Goal: Obtain resource: Download file/media

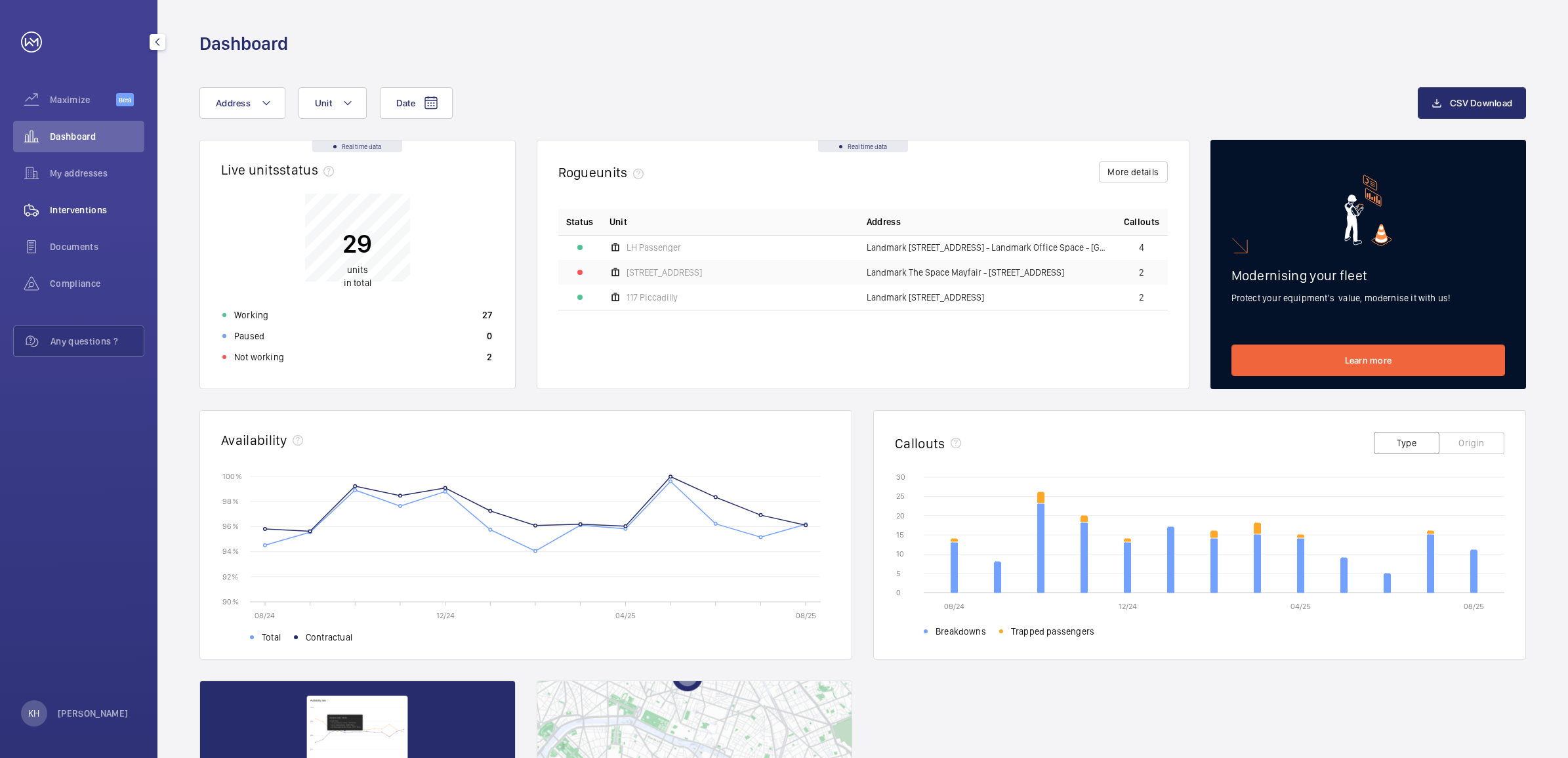
click at [79, 211] on span "Interventions" at bounding box center [98, 210] width 95 height 13
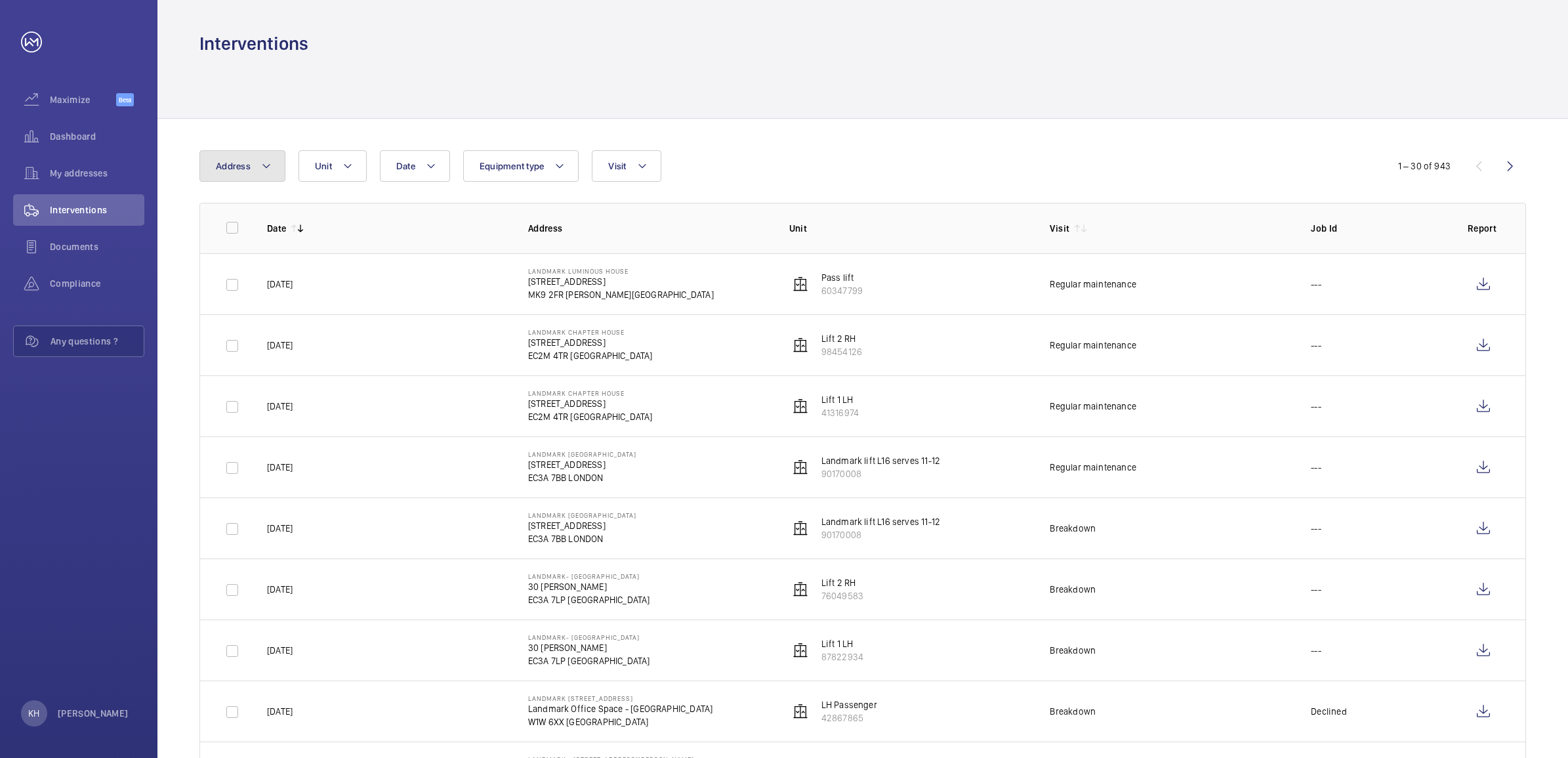
click at [263, 169] on mat-icon at bounding box center [267, 165] width 11 height 16
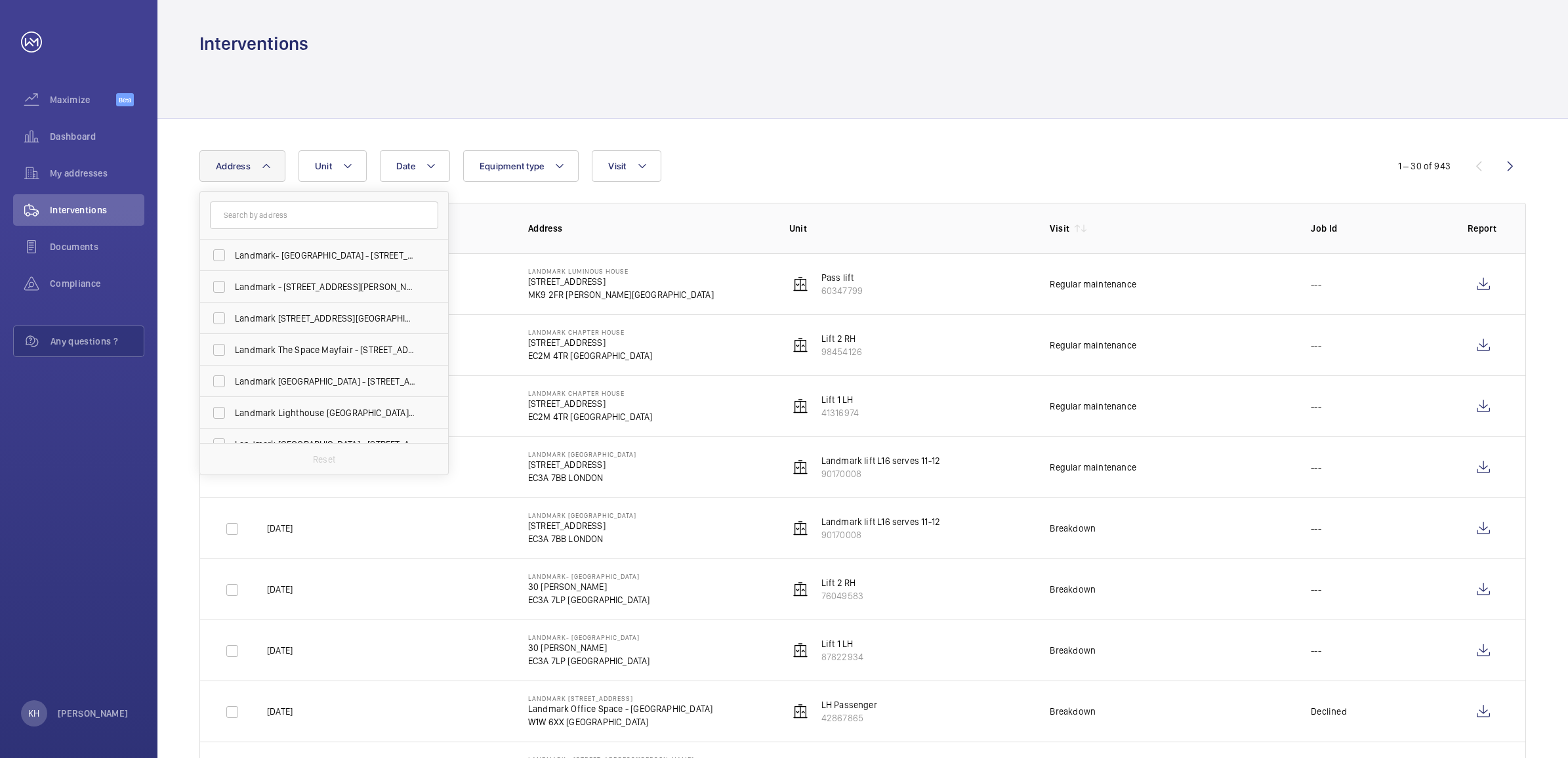
click at [322, 221] on input "text" at bounding box center [324, 216] width 228 height 27
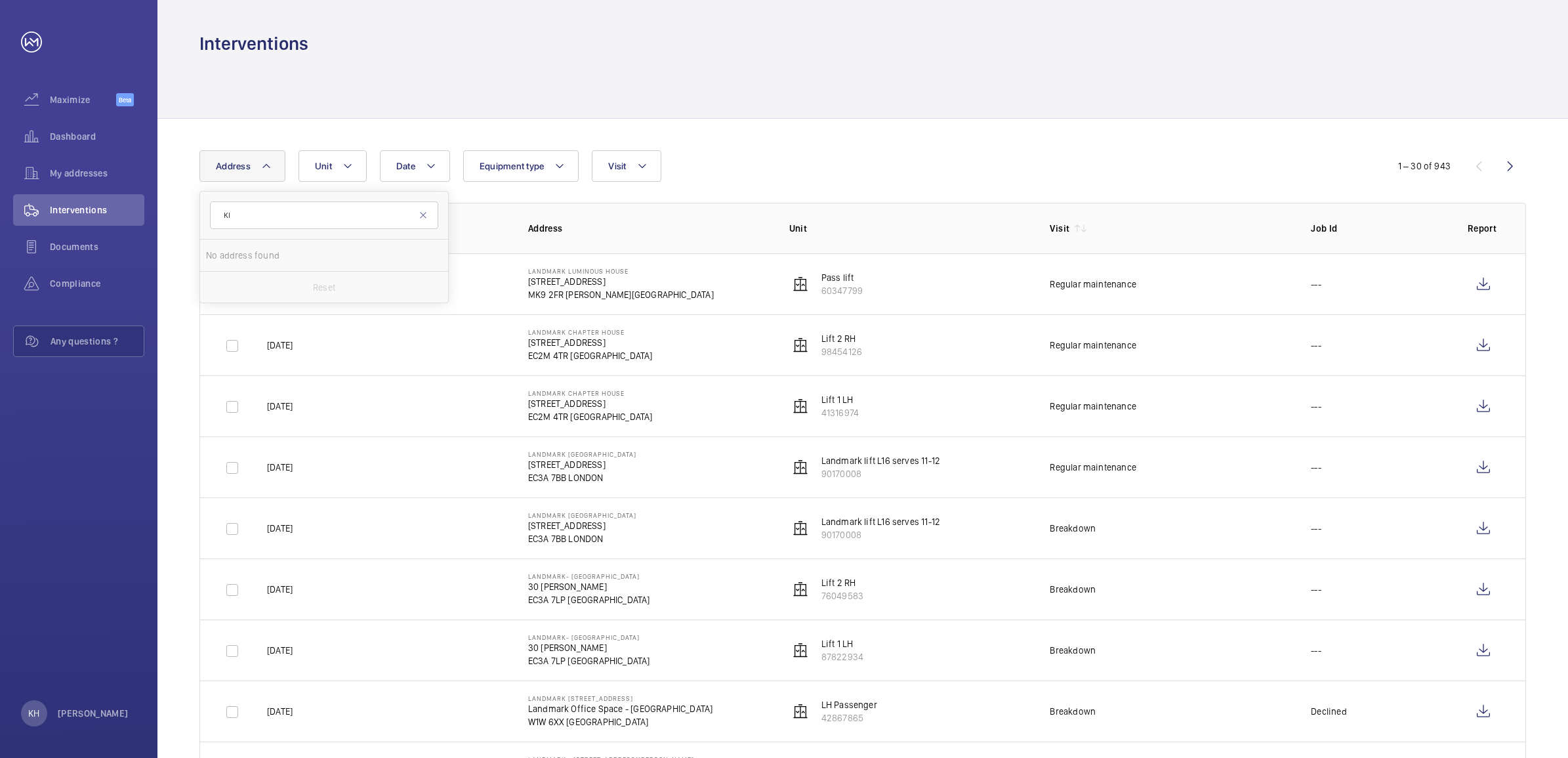
type input "K"
type input "LIGH"
click at [302, 257] on span "Landmark Ligh [STREET_ADDRESS]" at bounding box center [325, 255] width 181 height 13
click at [232, 257] on input "Landmark Ligh [STREET_ADDRESS]" at bounding box center [219, 255] width 26 height 26
checkbox input "true"
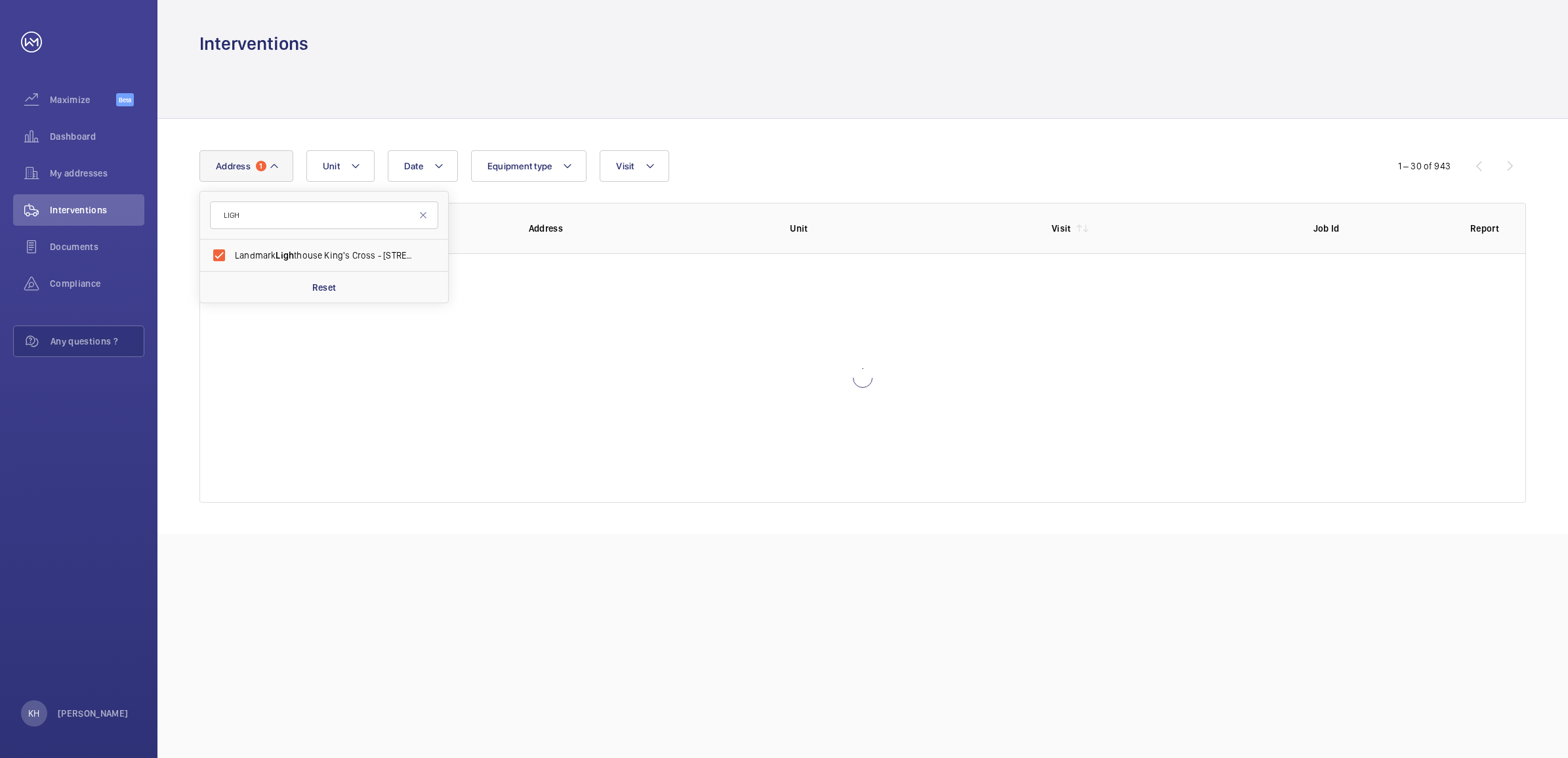
click at [872, 159] on div "Date Address [STREET_ADDRESS] Reset Unit Equipment type Visit" at bounding box center [784, 166] width 1169 height 32
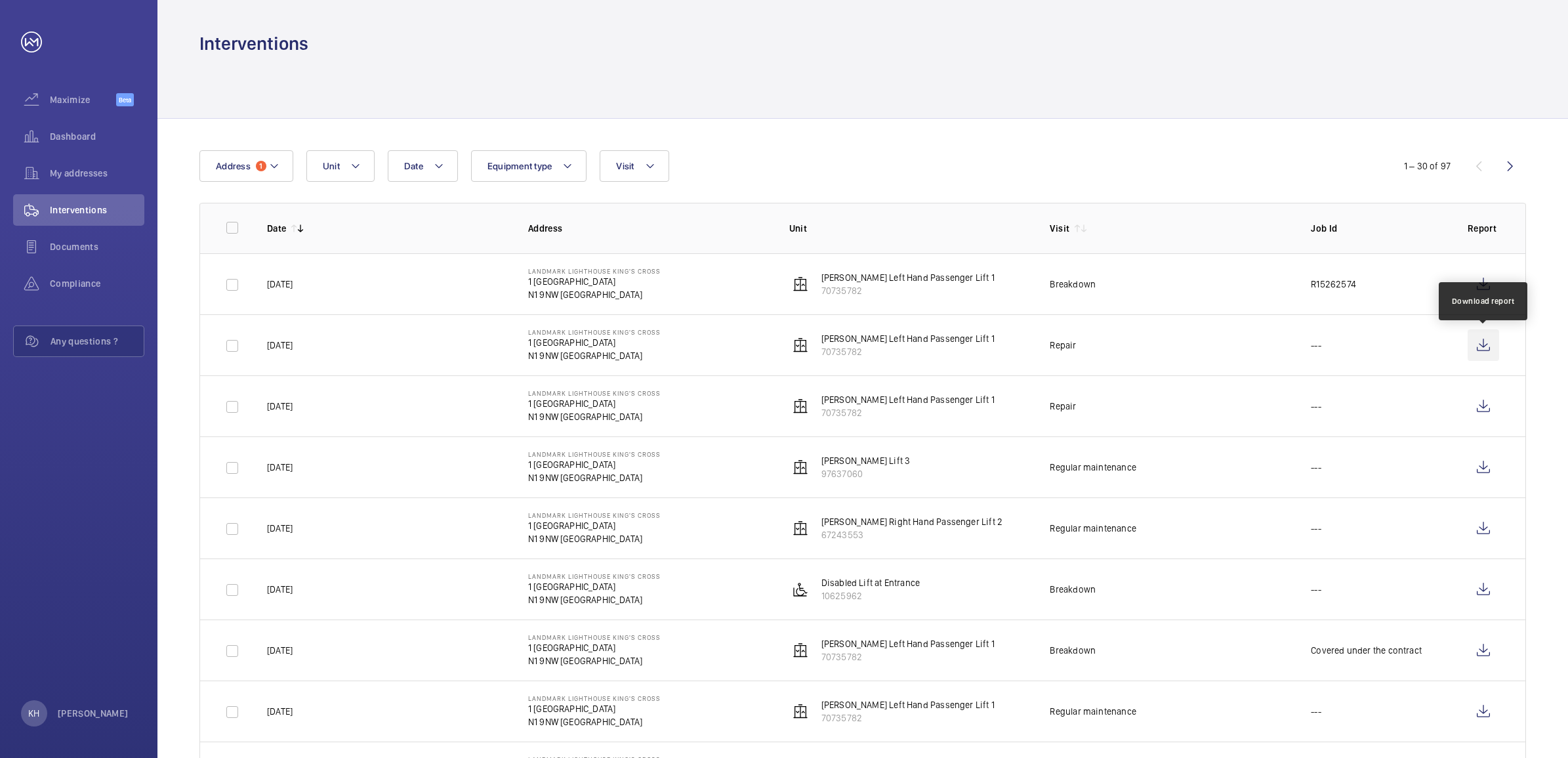
click at [1480, 342] on wm-front-icon-button at bounding box center [1483, 345] width 32 height 32
click at [1476, 464] on wm-front-icon-button at bounding box center [1483, 468] width 32 height 32
click at [244, 164] on span "Address" at bounding box center [233, 166] width 35 height 11
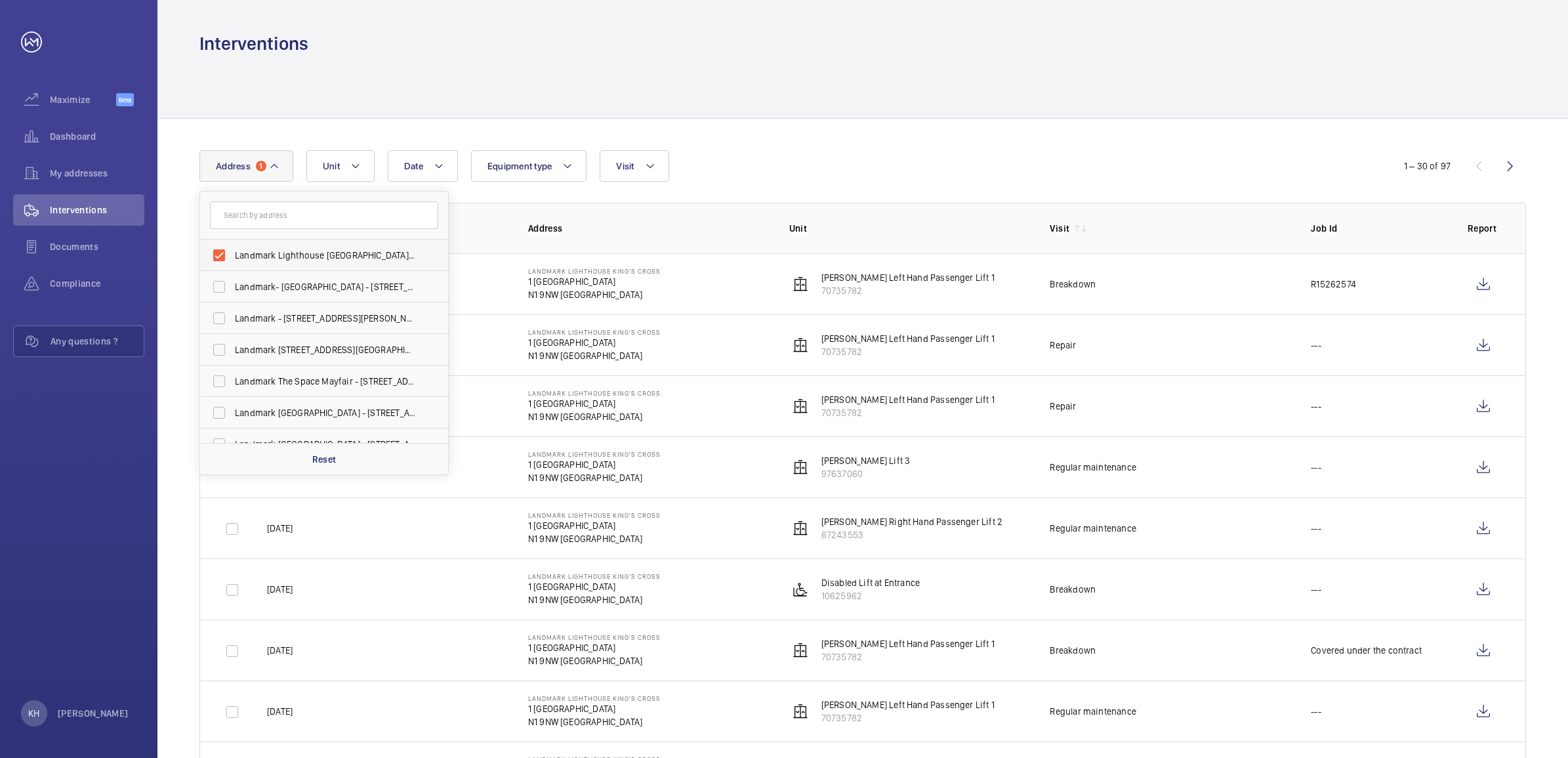
click at [248, 249] on span "Landmark Lighthouse [GEOGRAPHIC_DATA] - [STREET_ADDRESS]" at bounding box center [325, 255] width 181 height 13
click at [232, 249] on input "Landmark Lighthouse [GEOGRAPHIC_DATA] - [STREET_ADDRESS]" at bounding box center [219, 255] width 26 height 26
checkbox input "false"
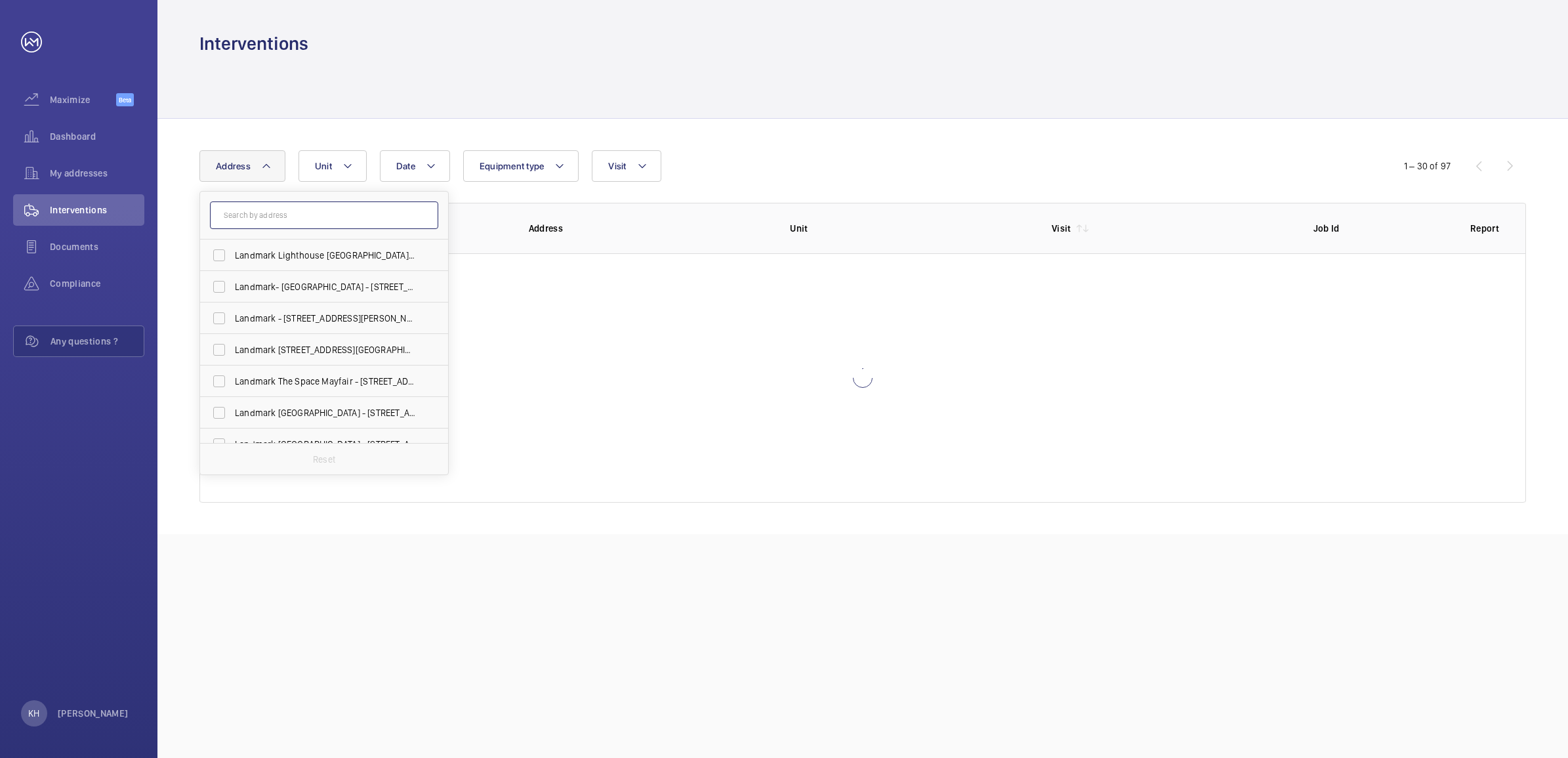
click at [303, 225] on input "text" at bounding box center [324, 216] width 228 height 27
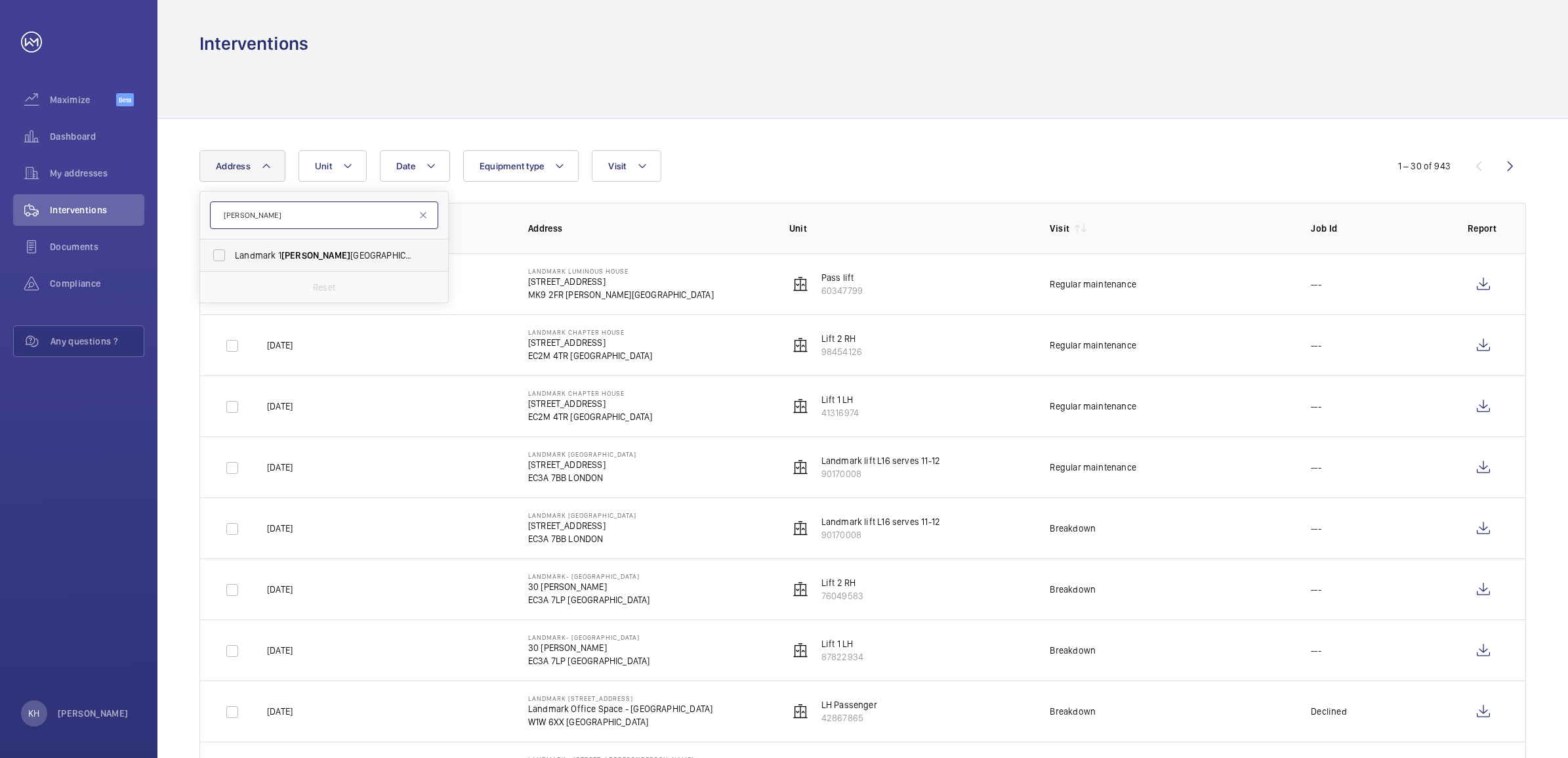
type input "[PERSON_NAME]"
click at [298, 256] on span "Landmark [STREET_ADDRESS]" at bounding box center [325, 255] width 181 height 13
click at [232, 256] on input "Landmark [STREET_ADDRESS]" at bounding box center [219, 255] width 26 height 26
checkbox input "true"
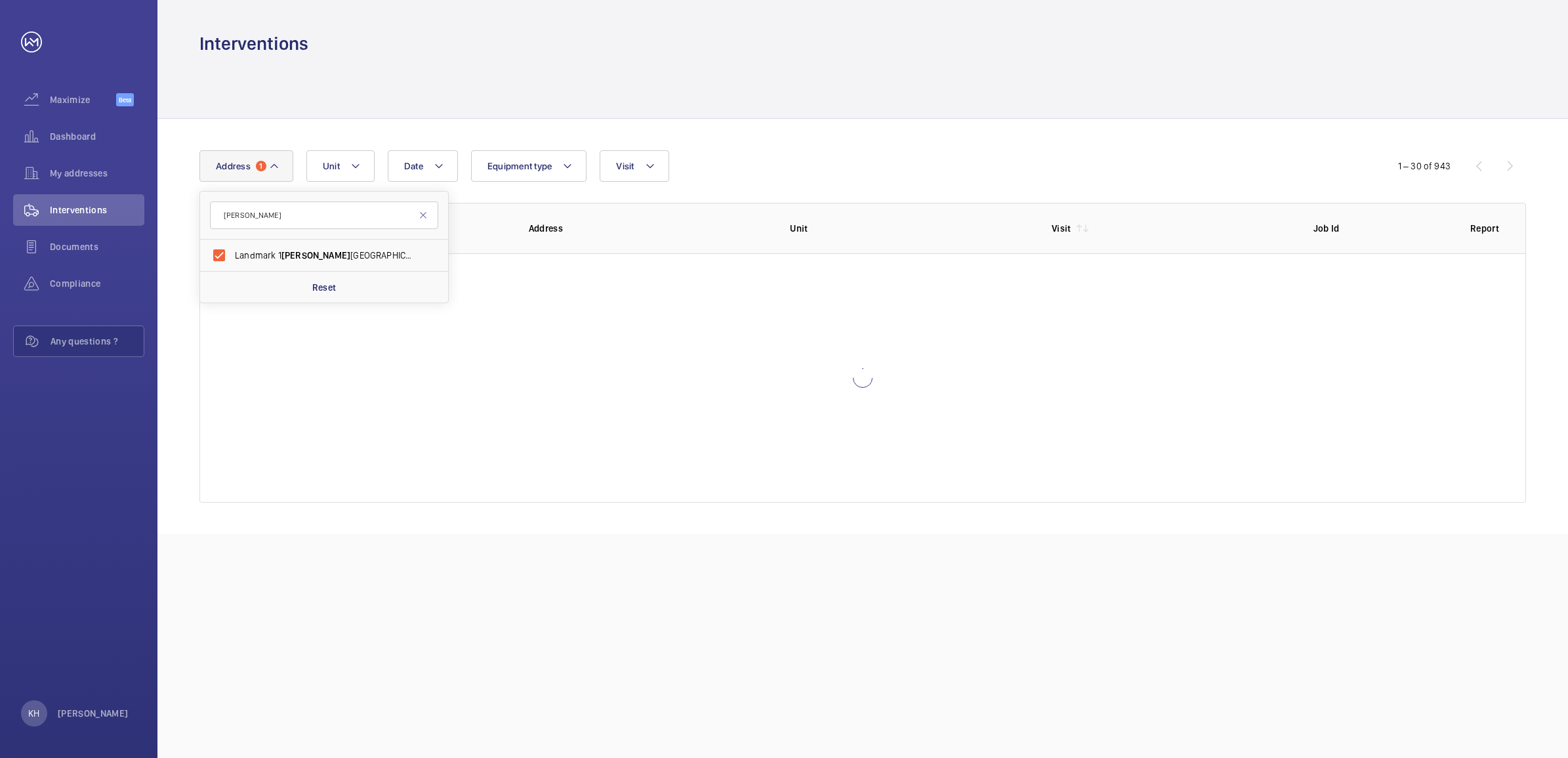
click at [1054, 82] on div at bounding box center [862, 87] width 1326 height 62
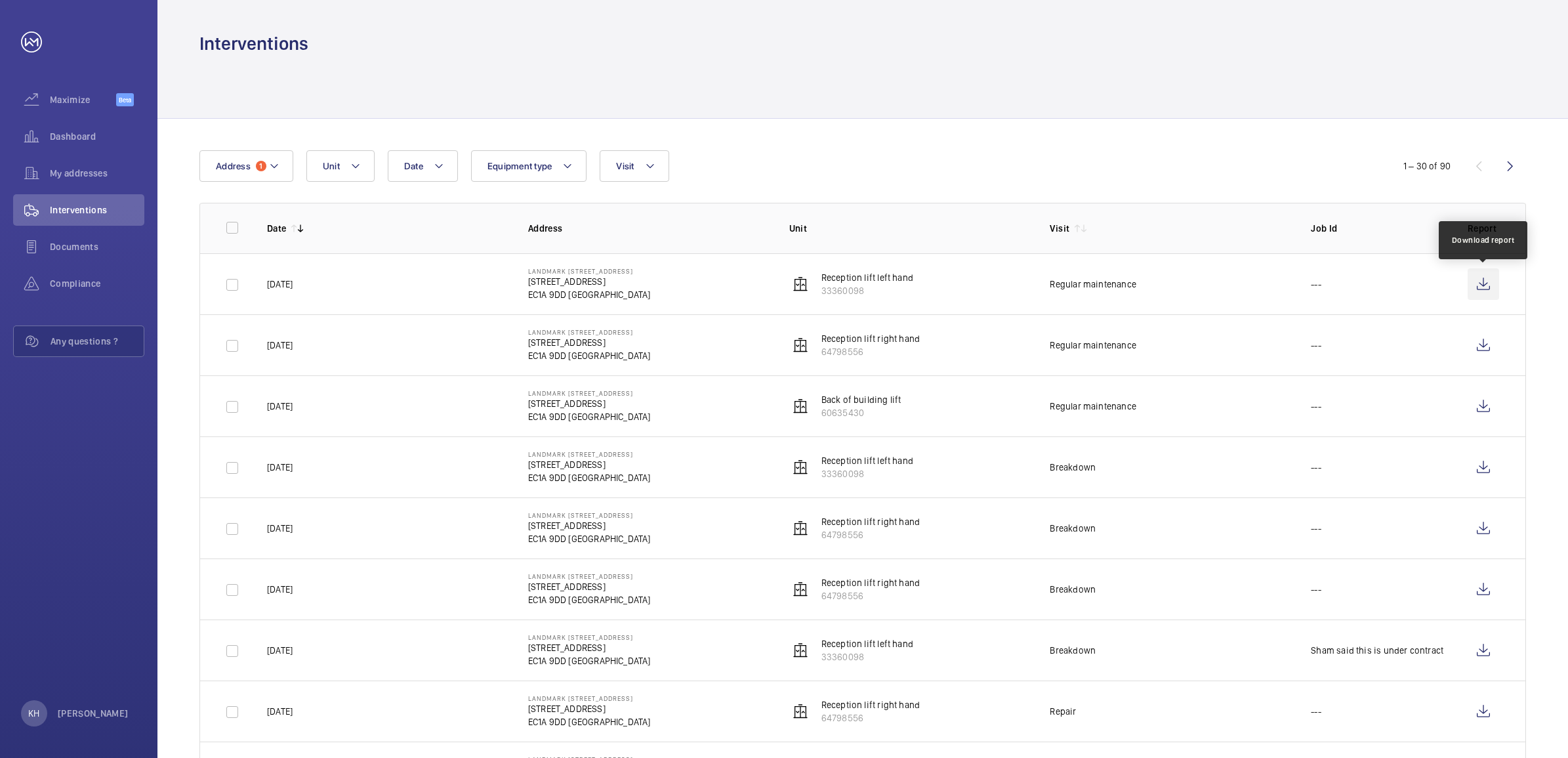
click at [1484, 290] on wm-front-icon-button at bounding box center [1483, 284] width 32 height 32
click at [277, 165] on mat-icon at bounding box center [275, 165] width 11 height 16
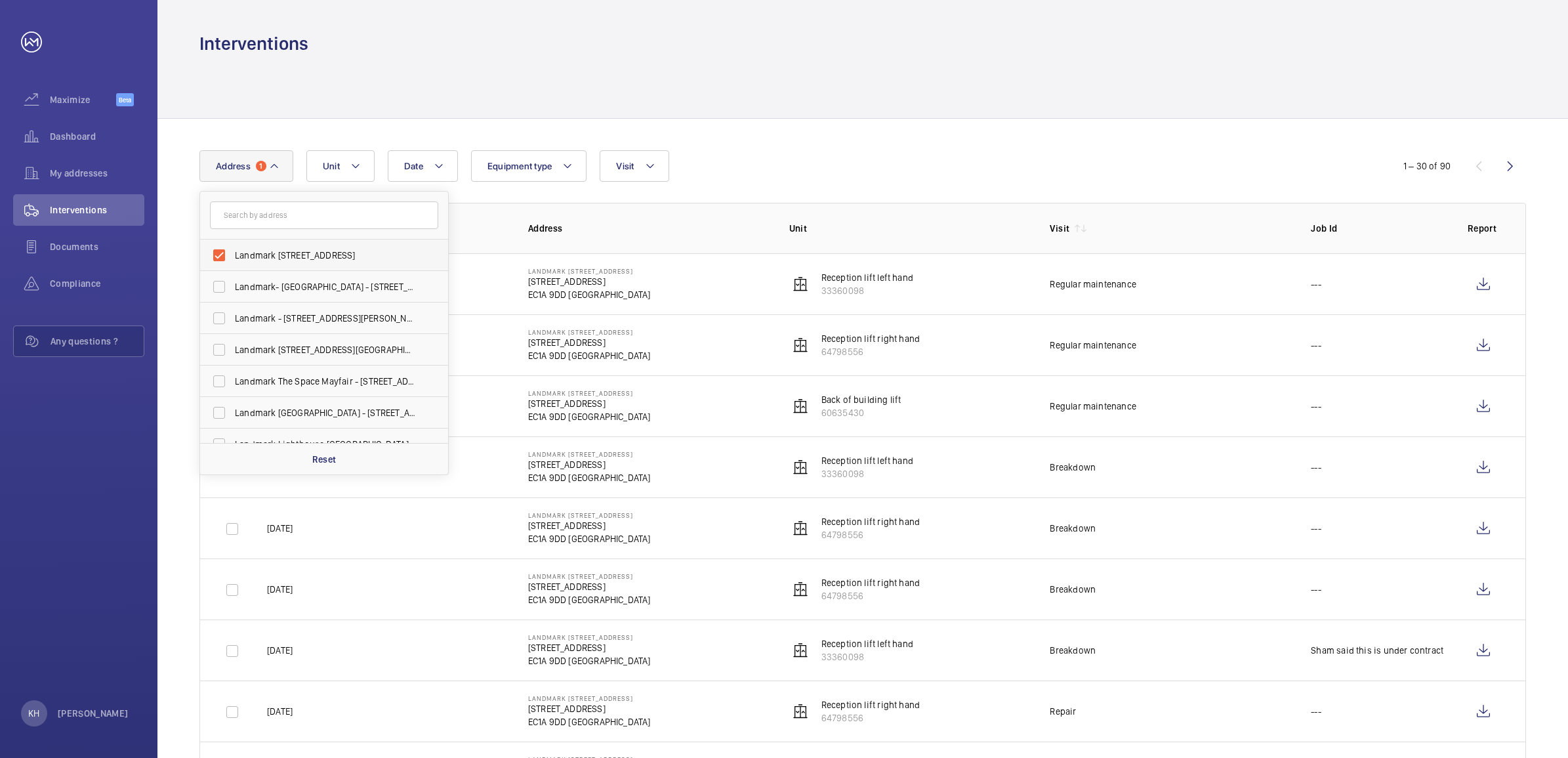
click at [276, 263] on label "Landmark [STREET_ADDRESS]" at bounding box center [314, 255] width 228 height 32
click at [232, 263] on input "Landmark [STREET_ADDRESS]" at bounding box center [219, 255] width 26 height 26
checkbox input "false"
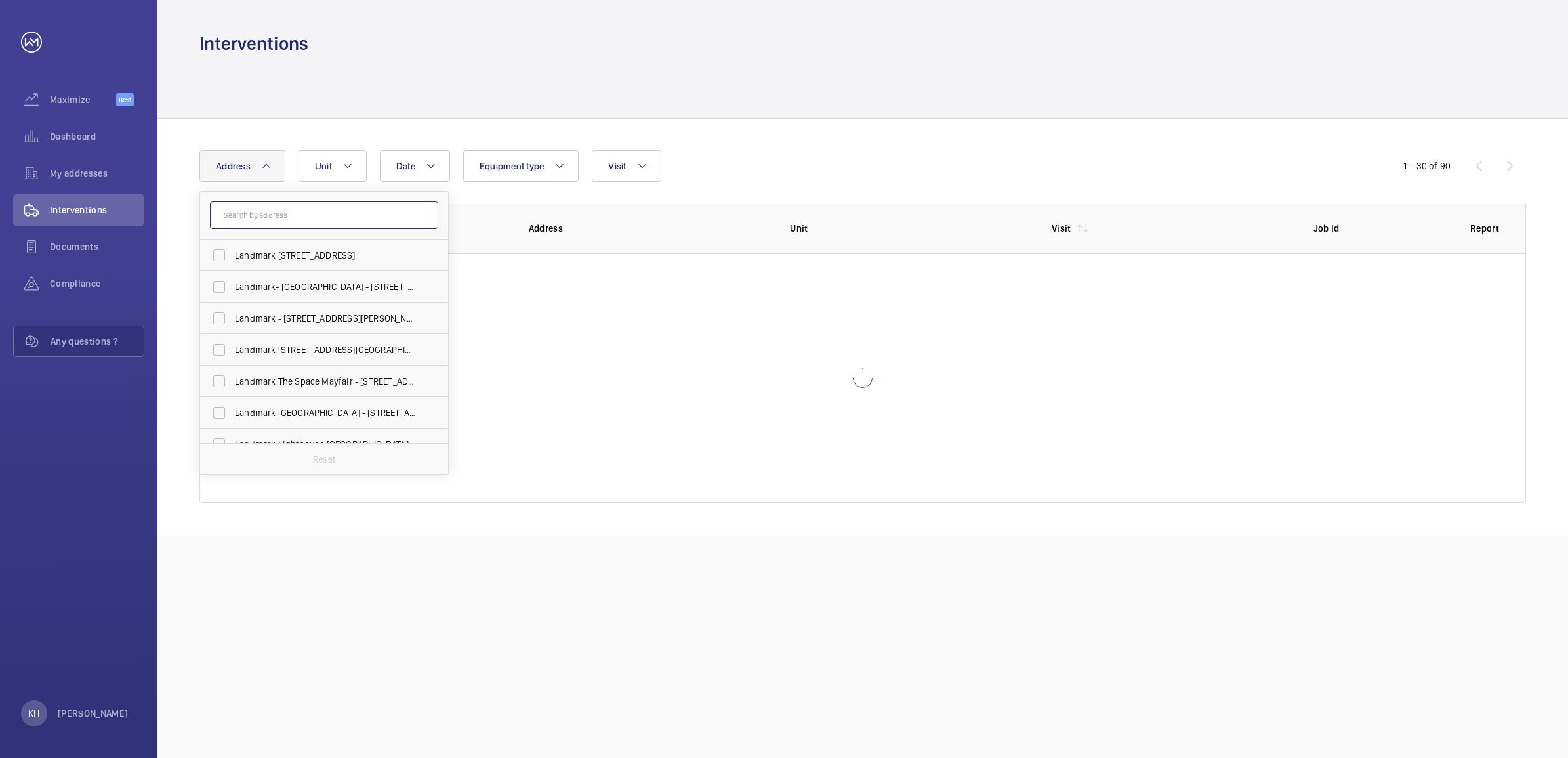
click at [332, 220] on input "text" at bounding box center [324, 216] width 228 height 27
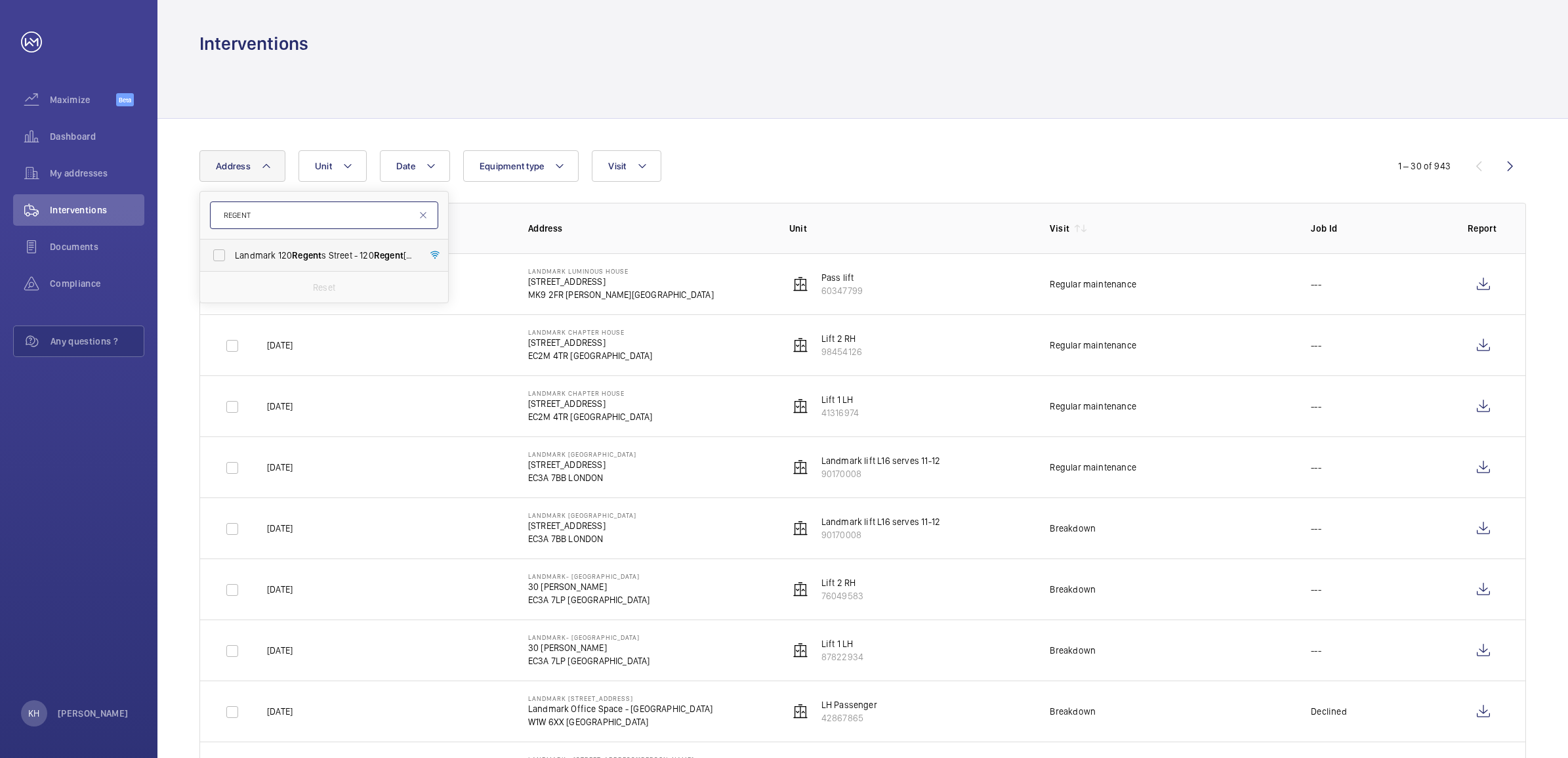
type input "REGENT"
click at [296, 256] on span "Regent" at bounding box center [307, 256] width 29 height 11
click at [232, 256] on input "Landmark [STREET_ADDRESS] - [STREET_ADDRESS]" at bounding box center [219, 255] width 26 height 26
checkbox input "true"
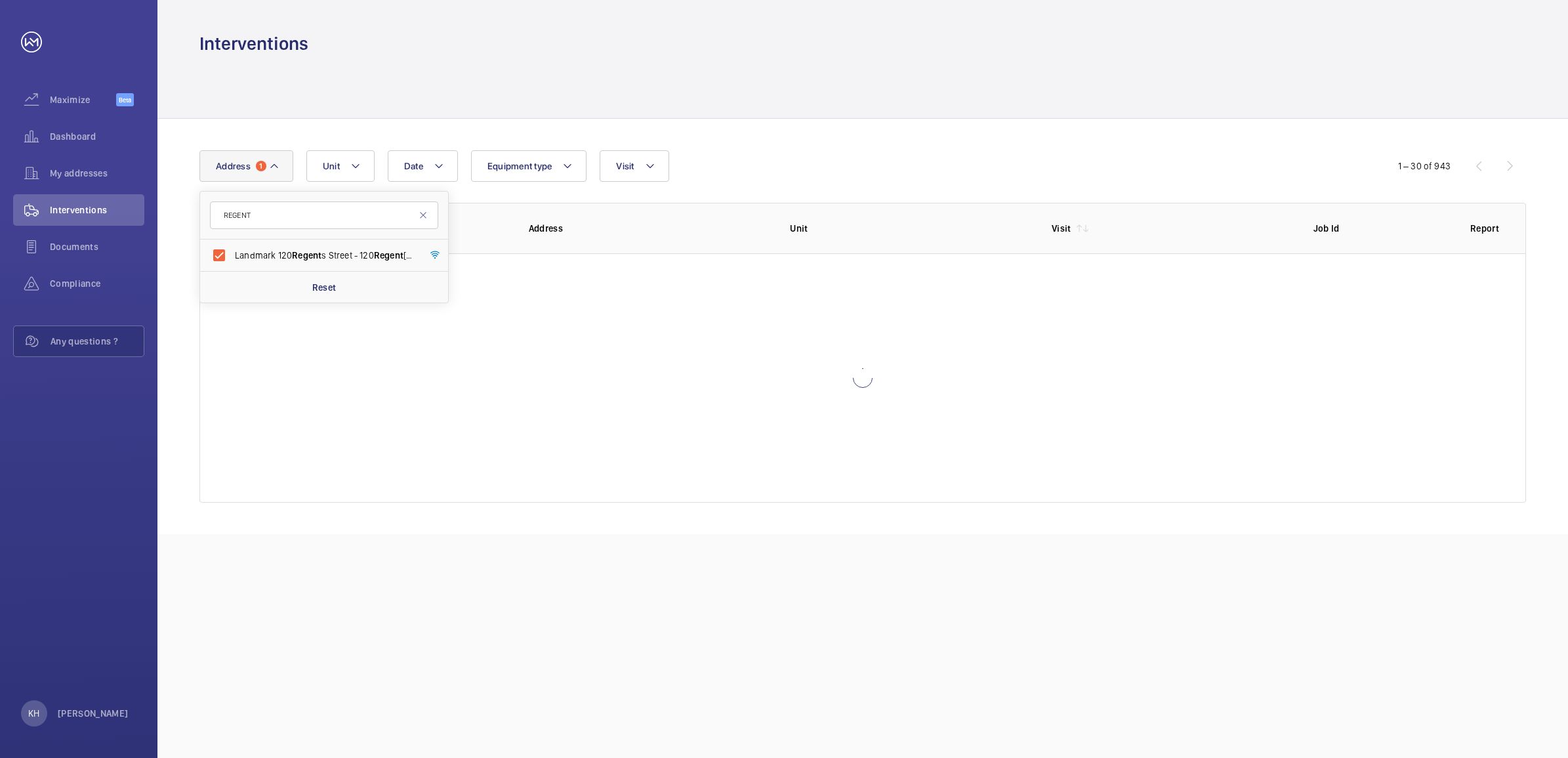
click at [833, 160] on div "Date Address 1 [GEOGRAPHIC_DATA] [STREET_ADDRESS] Reset Unit Equipment type Vis…" at bounding box center [784, 166] width 1169 height 32
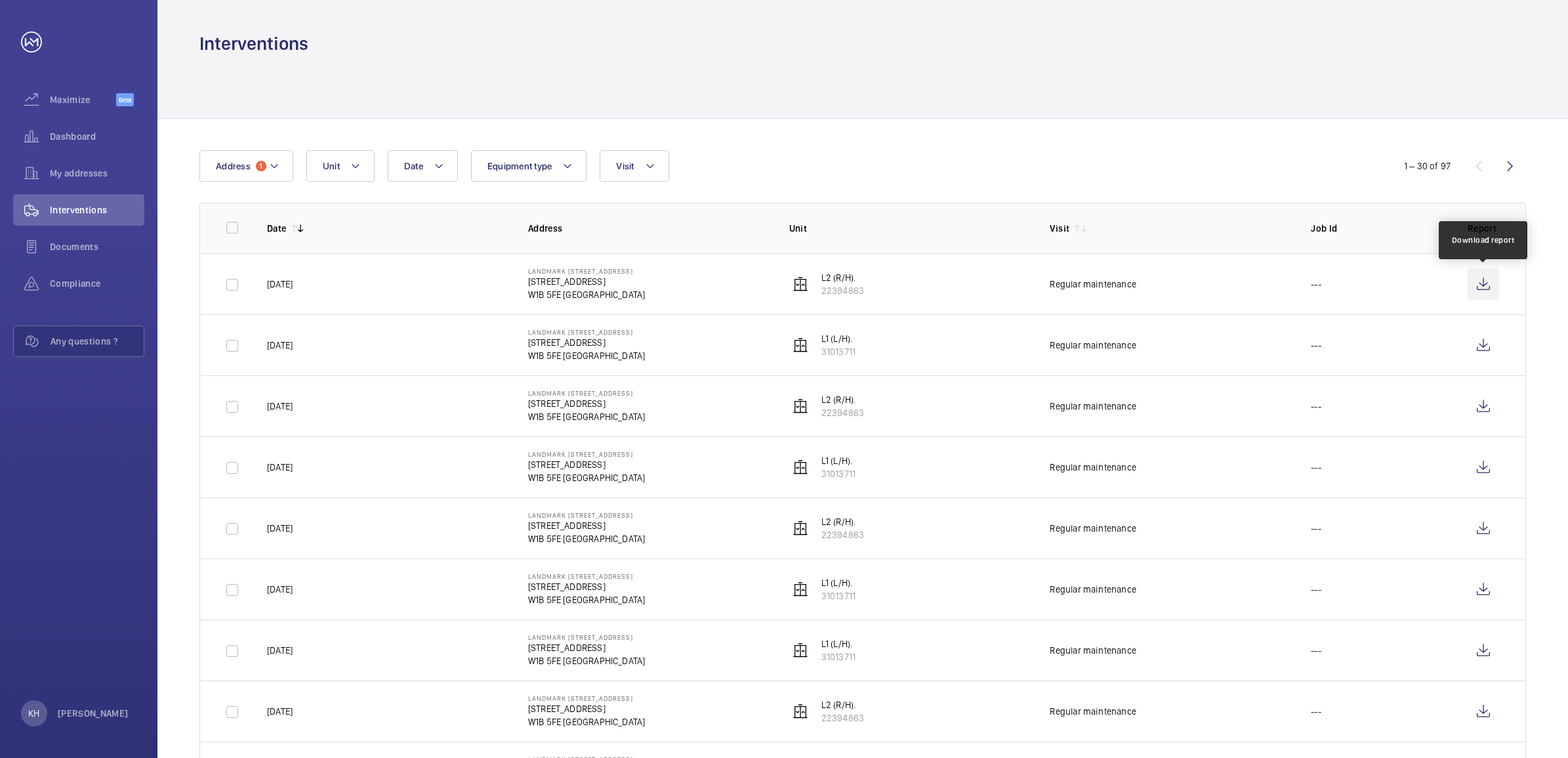
click at [1477, 284] on wm-front-icon-button at bounding box center [1483, 284] width 32 height 32
click at [251, 164] on button "Address 1" at bounding box center [246, 166] width 94 height 32
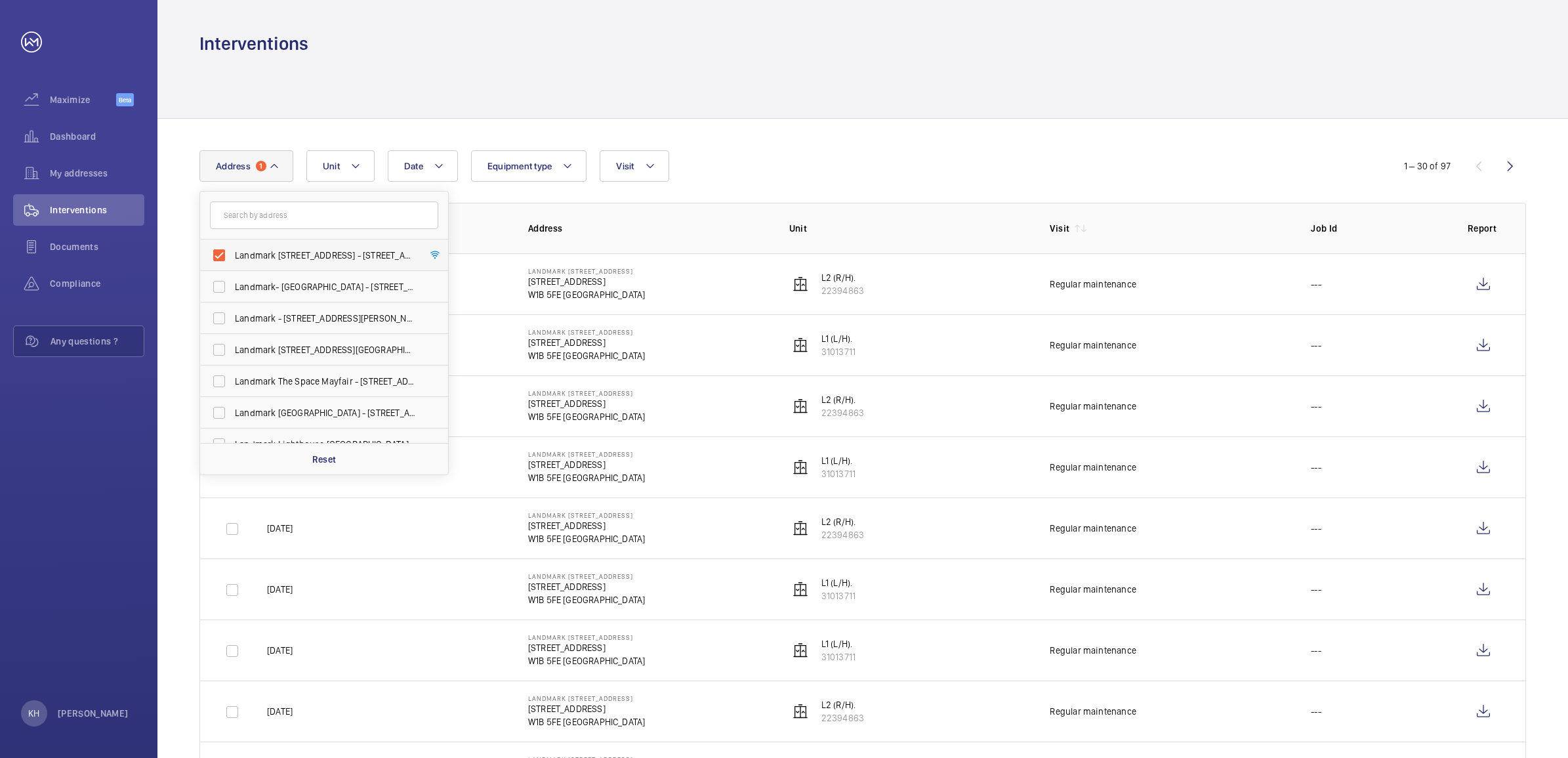
click at [263, 256] on span "Landmark [STREET_ADDRESS] - [STREET_ADDRESS]" at bounding box center [325, 255] width 181 height 13
click at [232, 256] on input "Landmark [STREET_ADDRESS] - [STREET_ADDRESS]" at bounding box center [219, 255] width 26 height 26
checkbox input "false"
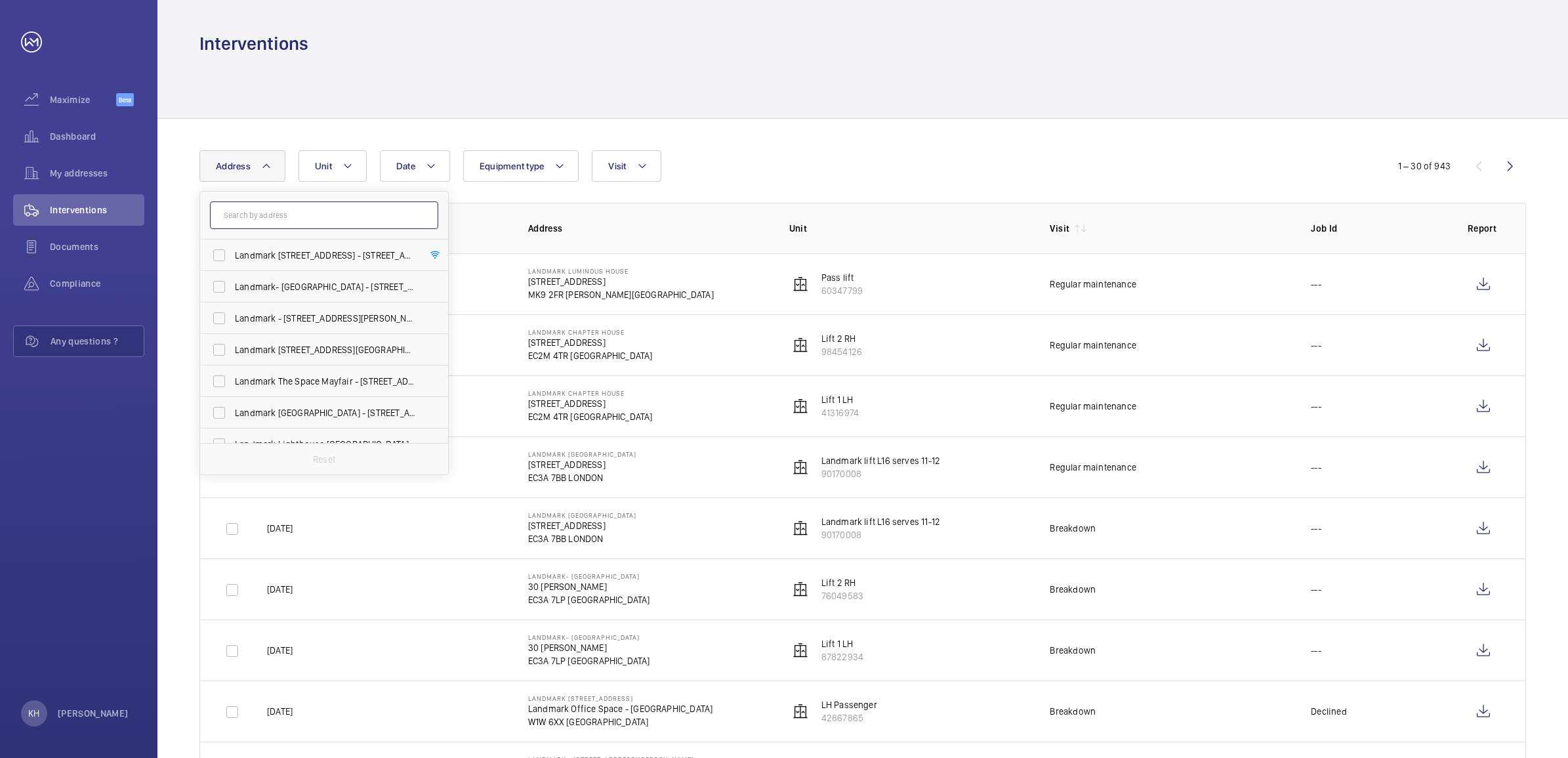
click at [281, 226] on input "text" at bounding box center [324, 216] width 228 height 27
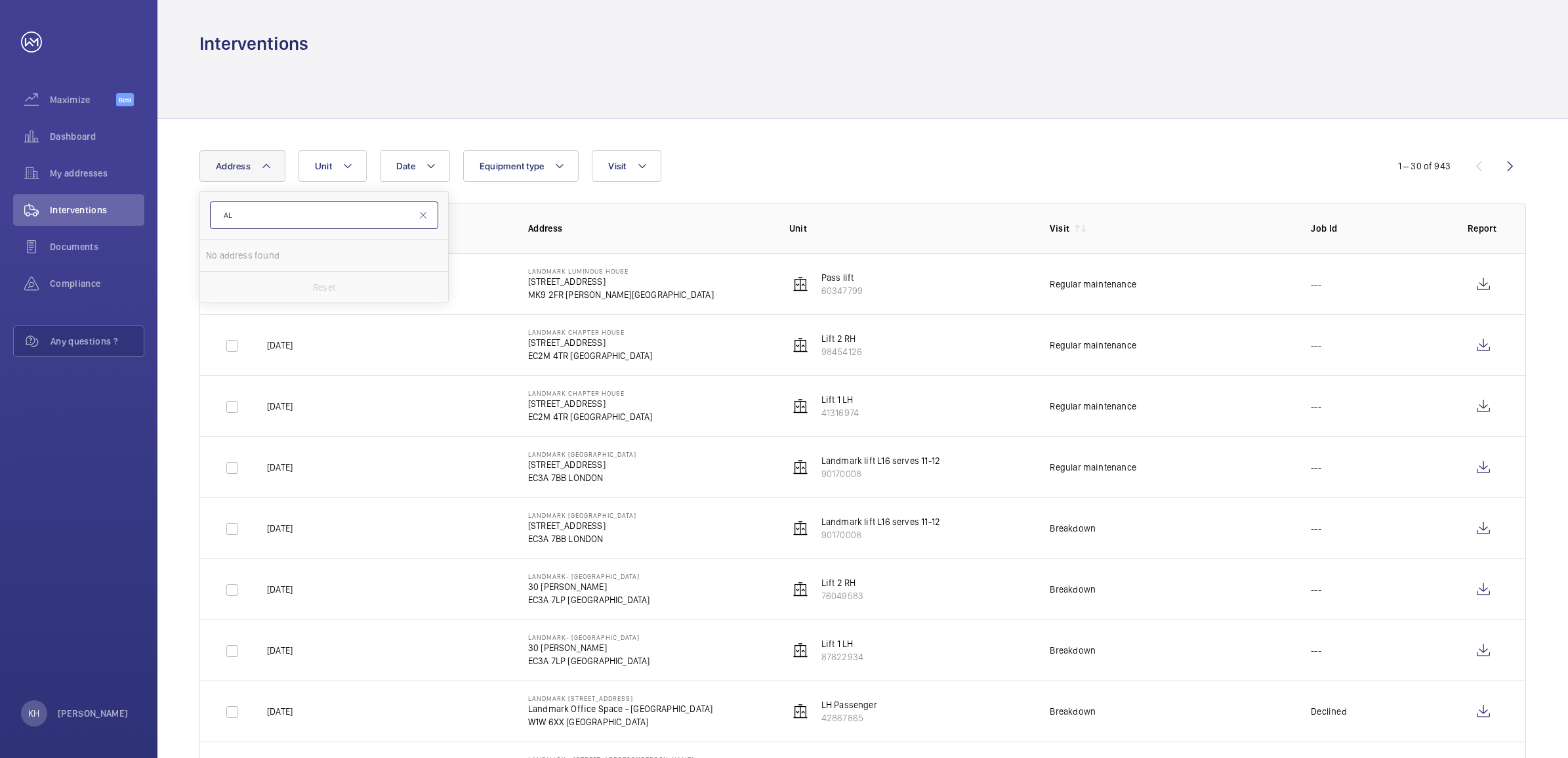
type input "A"
type input "30 DUKE"
click at [293, 251] on span "Landmark- [GEOGRAPHIC_DATA] - [STREET_ADDRESS]" at bounding box center [325, 255] width 181 height 13
click at [232, 251] on input "Landmark- [GEOGRAPHIC_DATA] - [STREET_ADDRESS]" at bounding box center [219, 255] width 26 height 26
checkbox input "true"
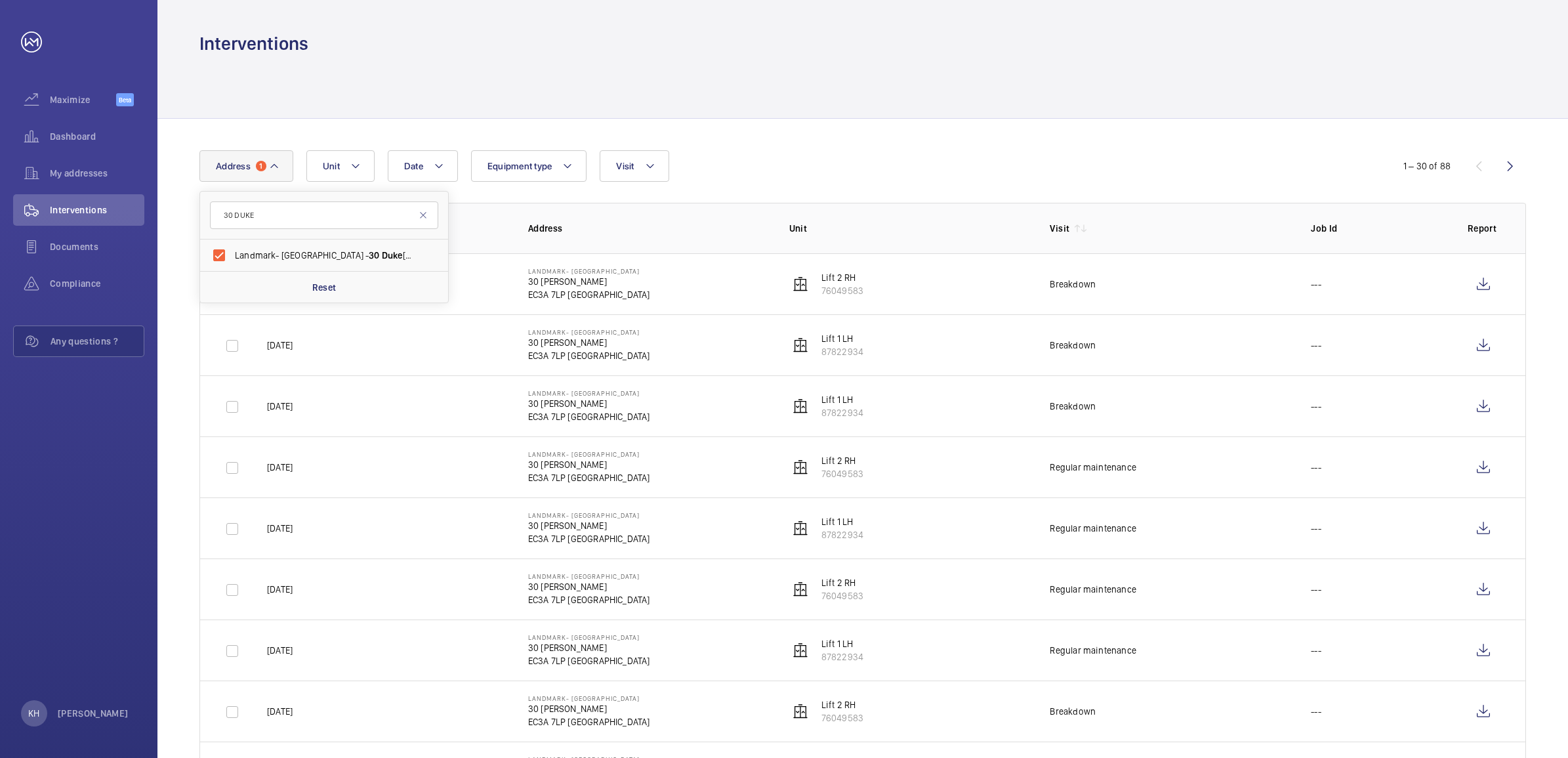
click at [1226, 154] on div "Date Address [STREET_ADDRESS] Reset Unit Equipment type Visit" at bounding box center [784, 166] width 1169 height 32
click at [1483, 473] on wm-front-icon-button at bounding box center [1483, 468] width 32 height 32
click at [279, 165] on mat-icon at bounding box center [275, 165] width 11 height 16
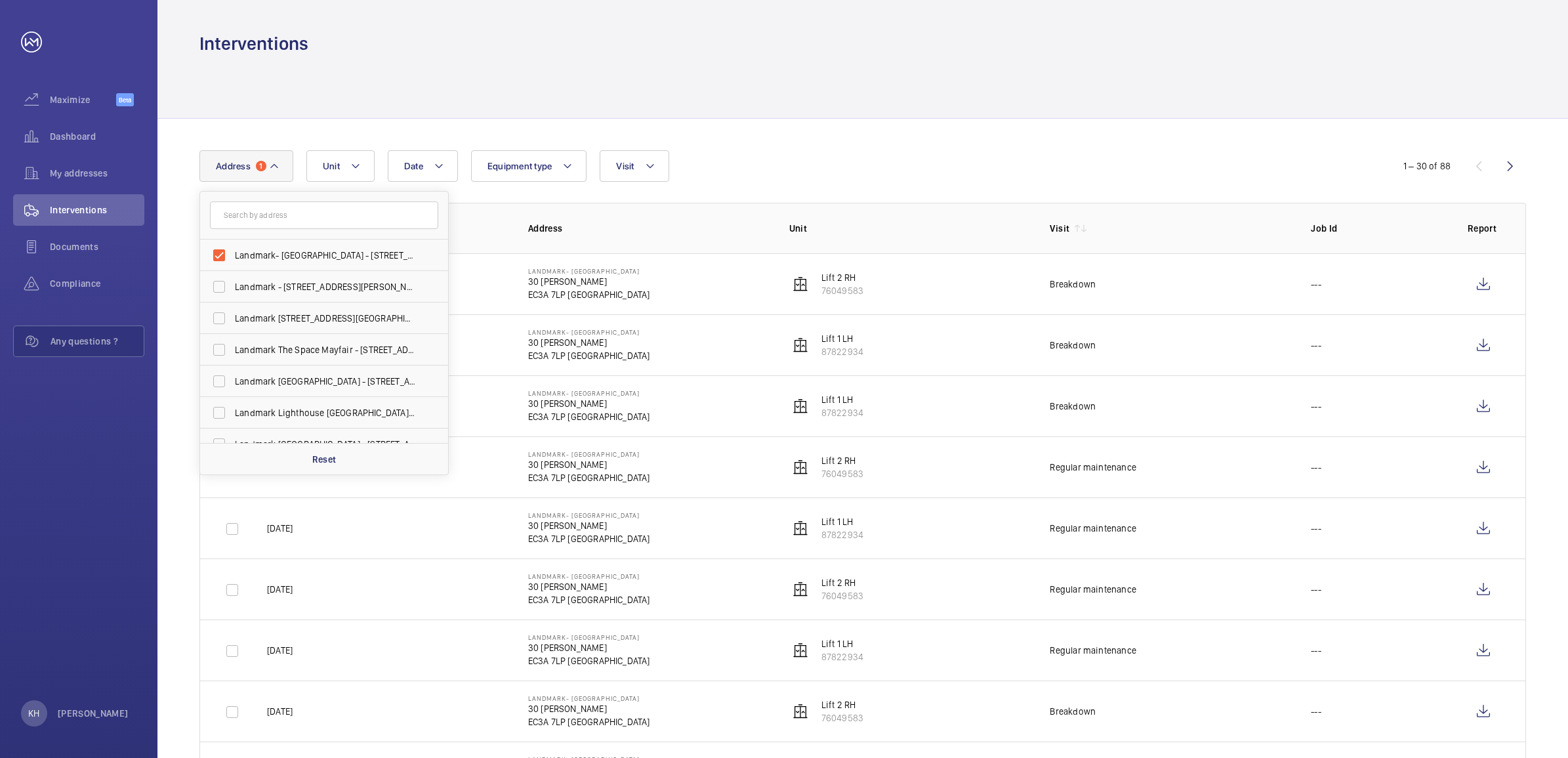
drag, startPoint x: 286, startPoint y: 253, endPoint x: 302, endPoint y: 238, distance: 21.9
click at [286, 253] on span "Landmark- [GEOGRAPHIC_DATA] - [STREET_ADDRESS][PERSON_NAME]" at bounding box center [325, 255] width 181 height 13
click at [232, 253] on input "Landmark- [GEOGRAPHIC_DATA] - [STREET_ADDRESS][PERSON_NAME]" at bounding box center [219, 255] width 26 height 26
checkbox input "false"
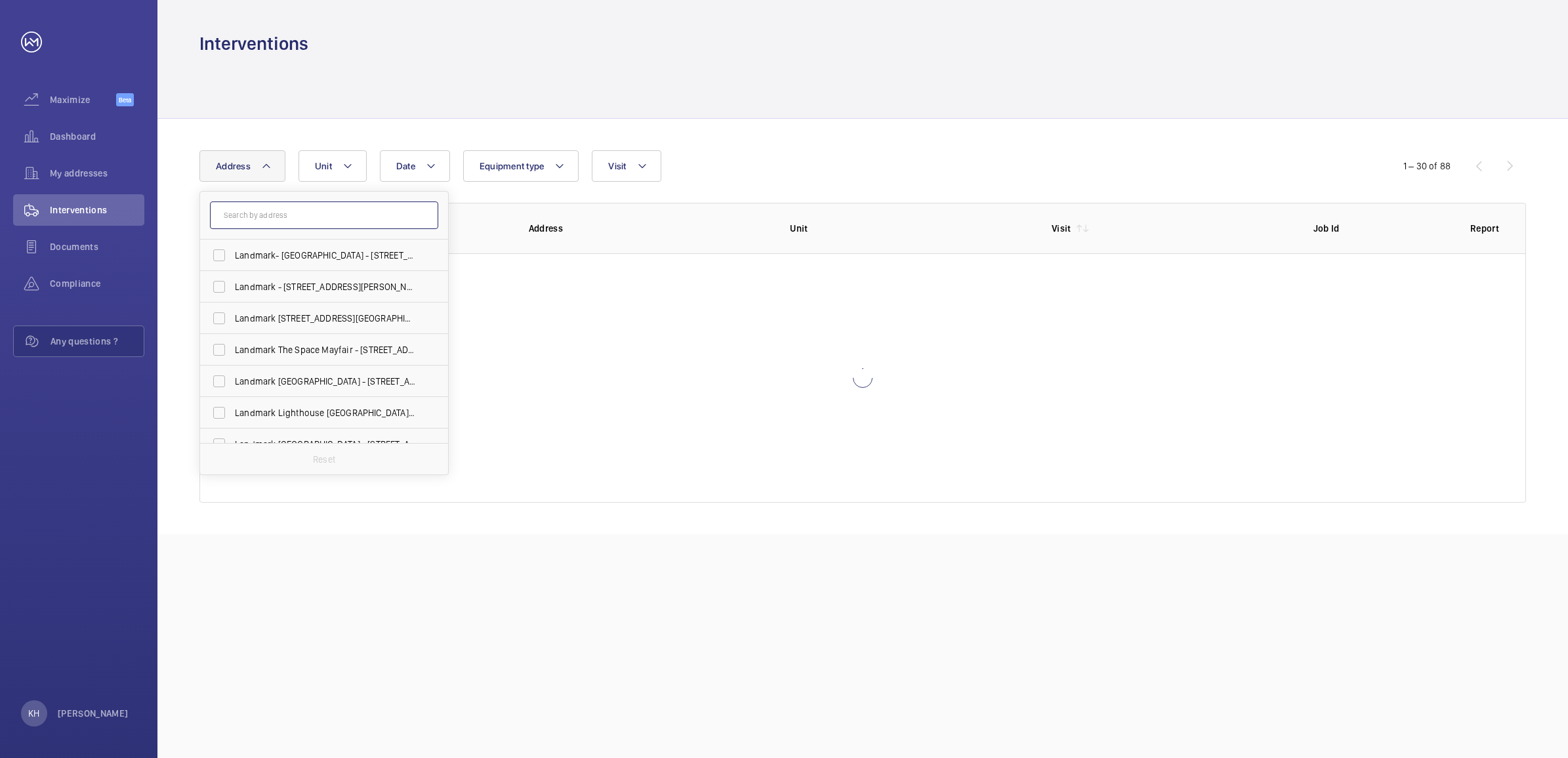
click at [319, 221] on input "text" at bounding box center [324, 216] width 228 height 27
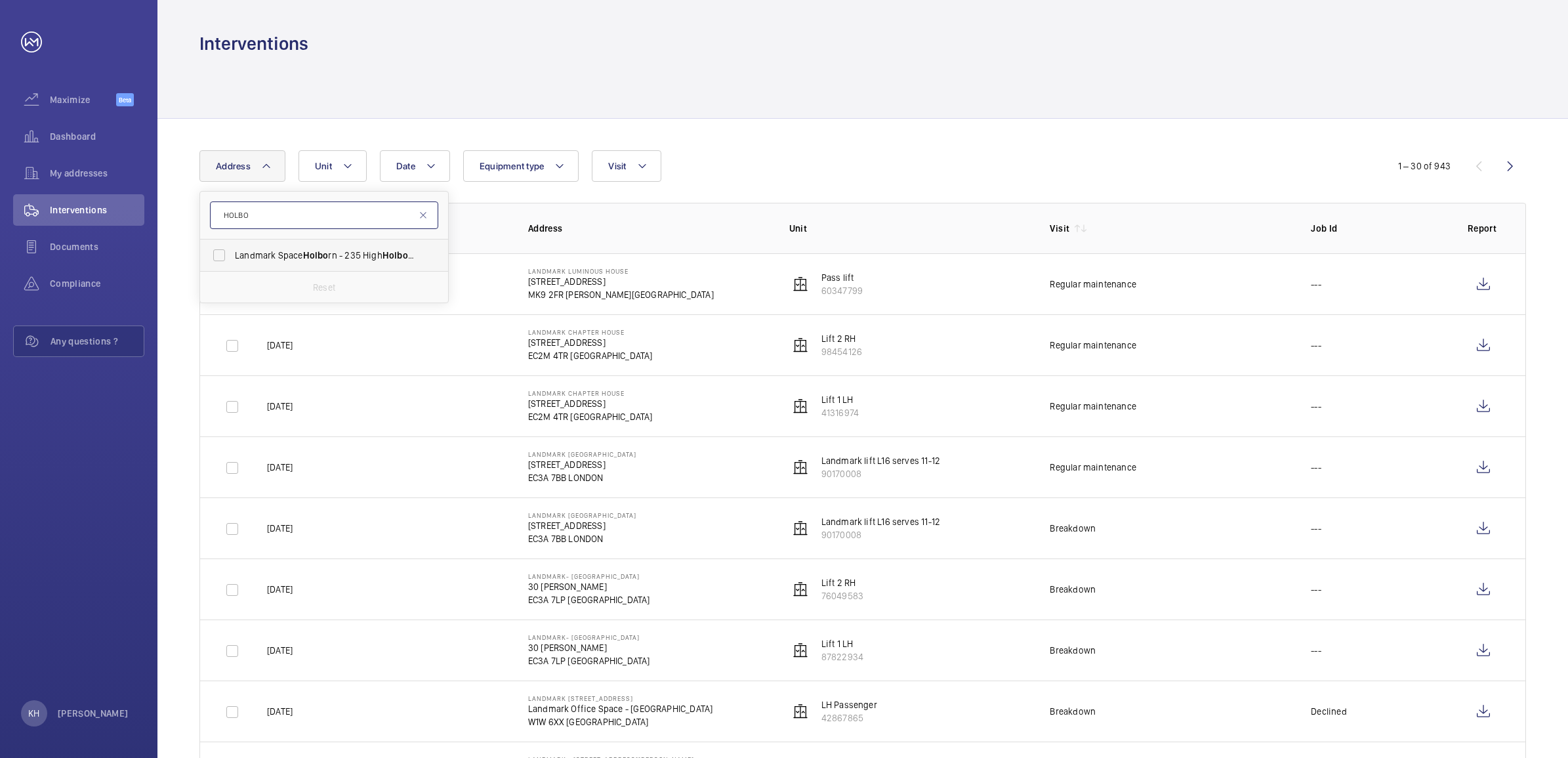
type input "HOLBO"
click at [326, 256] on span "Holbo" at bounding box center [316, 256] width 26 height 11
click at [232, 256] on input "Landmark Space [PERSON_NAME] - [STREET_ADDRESS][PERSON_NAME]" at bounding box center [219, 255] width 26 height 26
checkbox input "true"
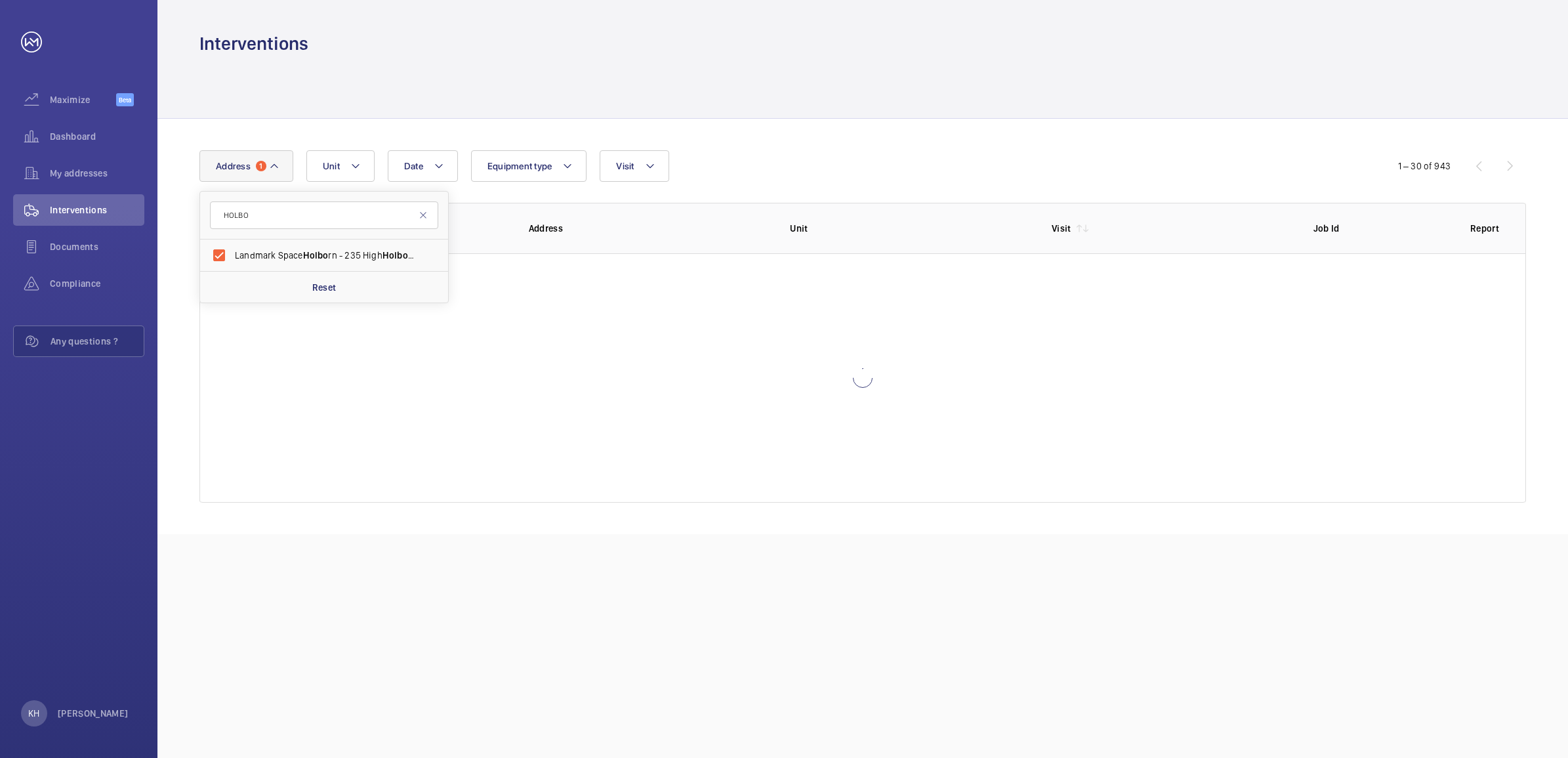
click at [915, 153] on div "Date Address [STREET_ADDRESS][PERSON_NAME][PERSON_NAME] Reset Unit Equipment ty…" at bounding box center [784, 166] width 1169 height 32
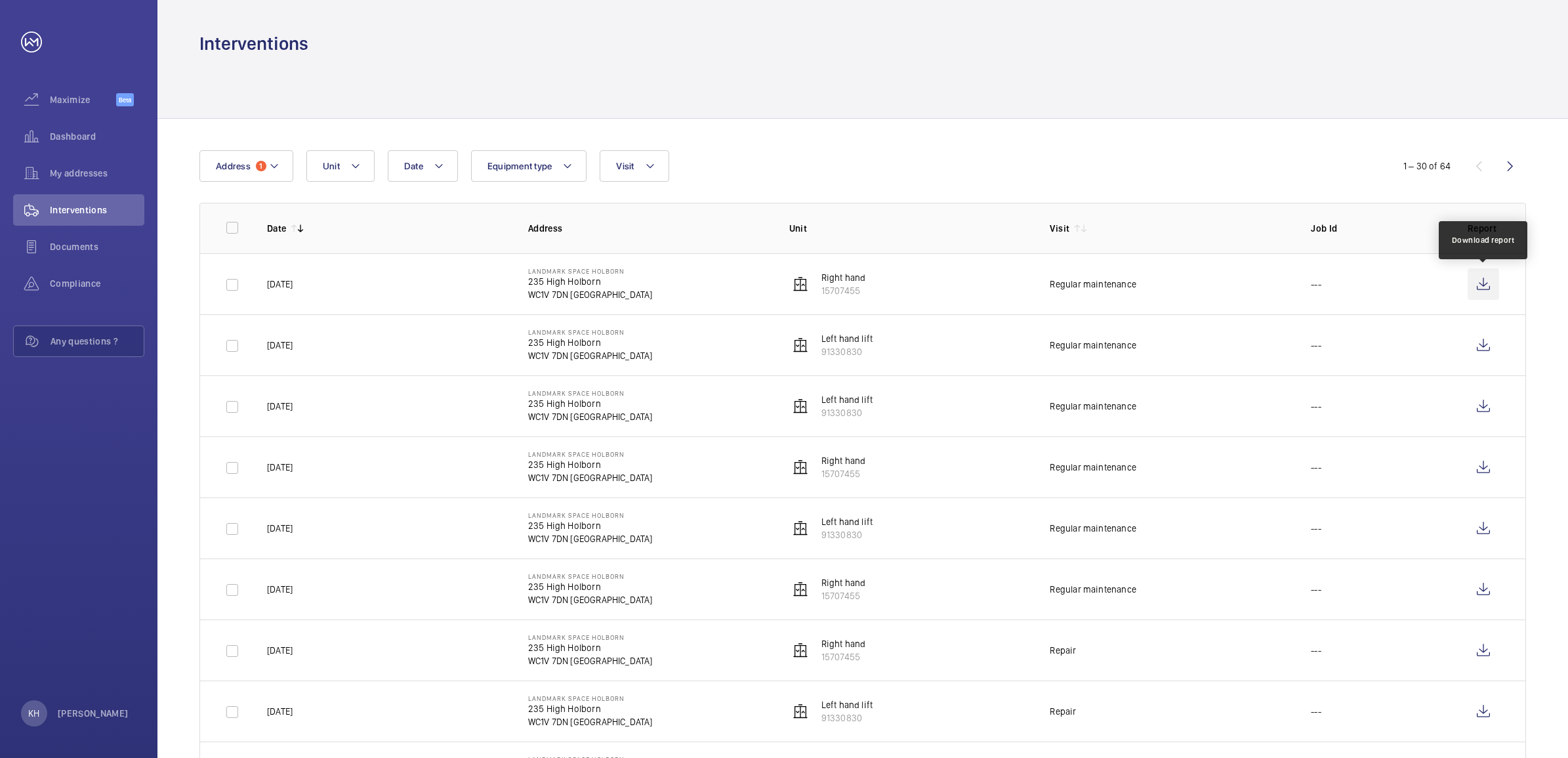
click at [1488, 288] on wm-front-icon-button at bounding box center [1483, 284] width 32 height 32
click at [277, 165] on mat-icon at bounding box center [275, 165] width 11 height 16
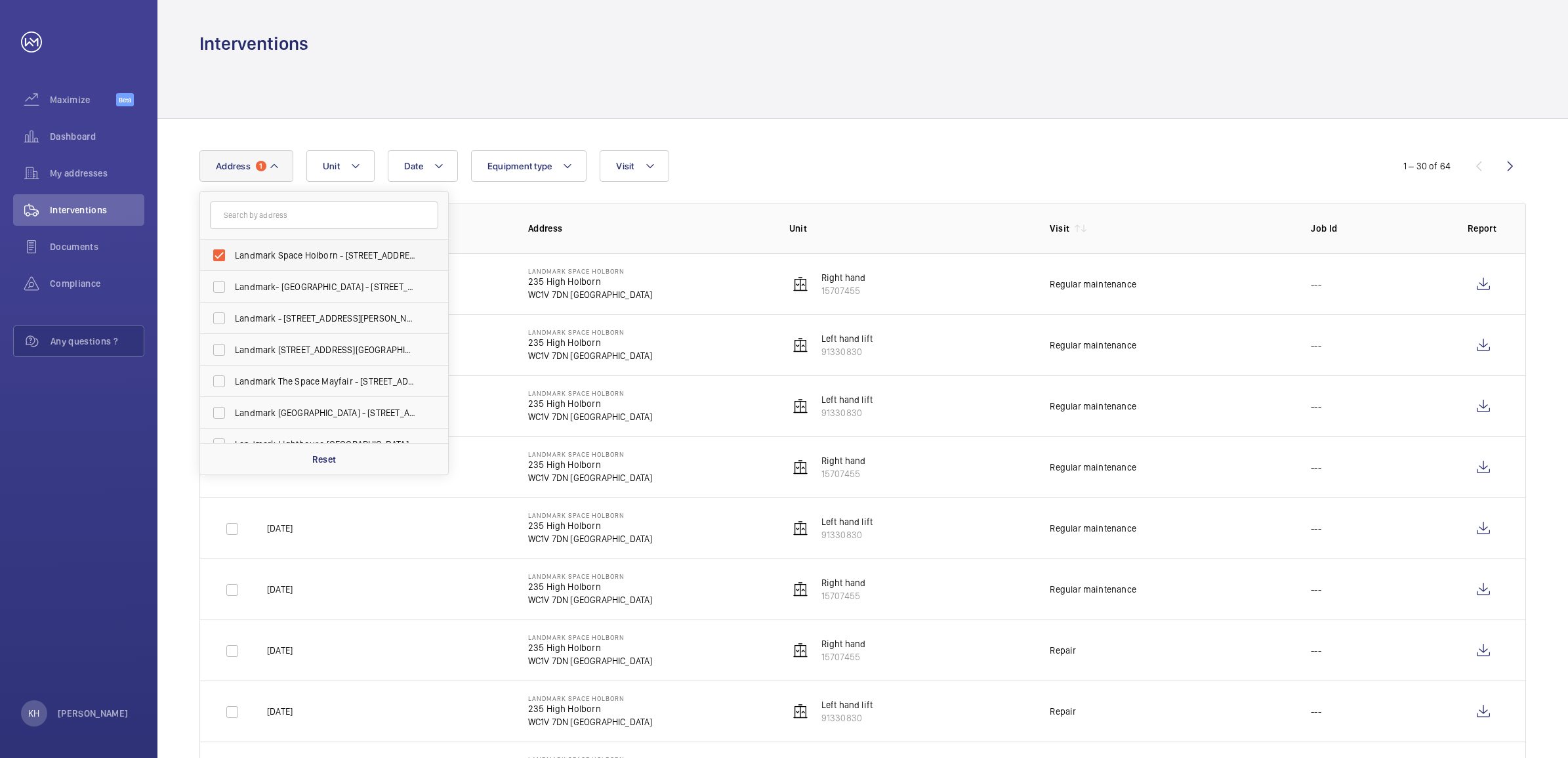
click at [264, 256] on span "Landmark Space Holborn - [STREET_ADDRESS]" at bounding box center [325, 255] width 181 height 13
click at [232, 256] on input "Landmark Space Holborn - [STREET_ADDRESS]" at bounding box center [219, 255] width 26 height 26
checkbox input "false"
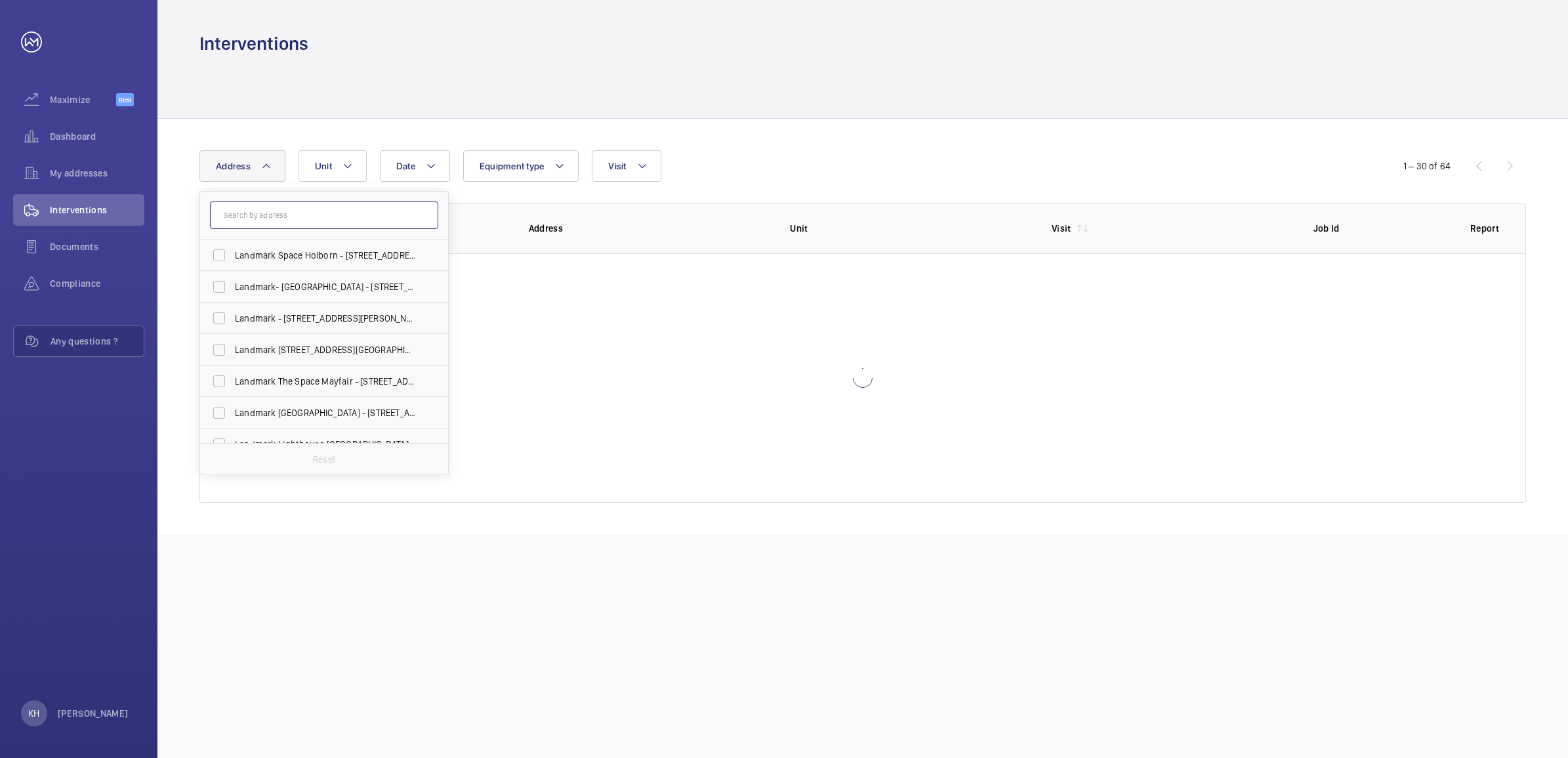
click at [333, 223] on input "text" at bounding box center [324, 216] width 228 height 27
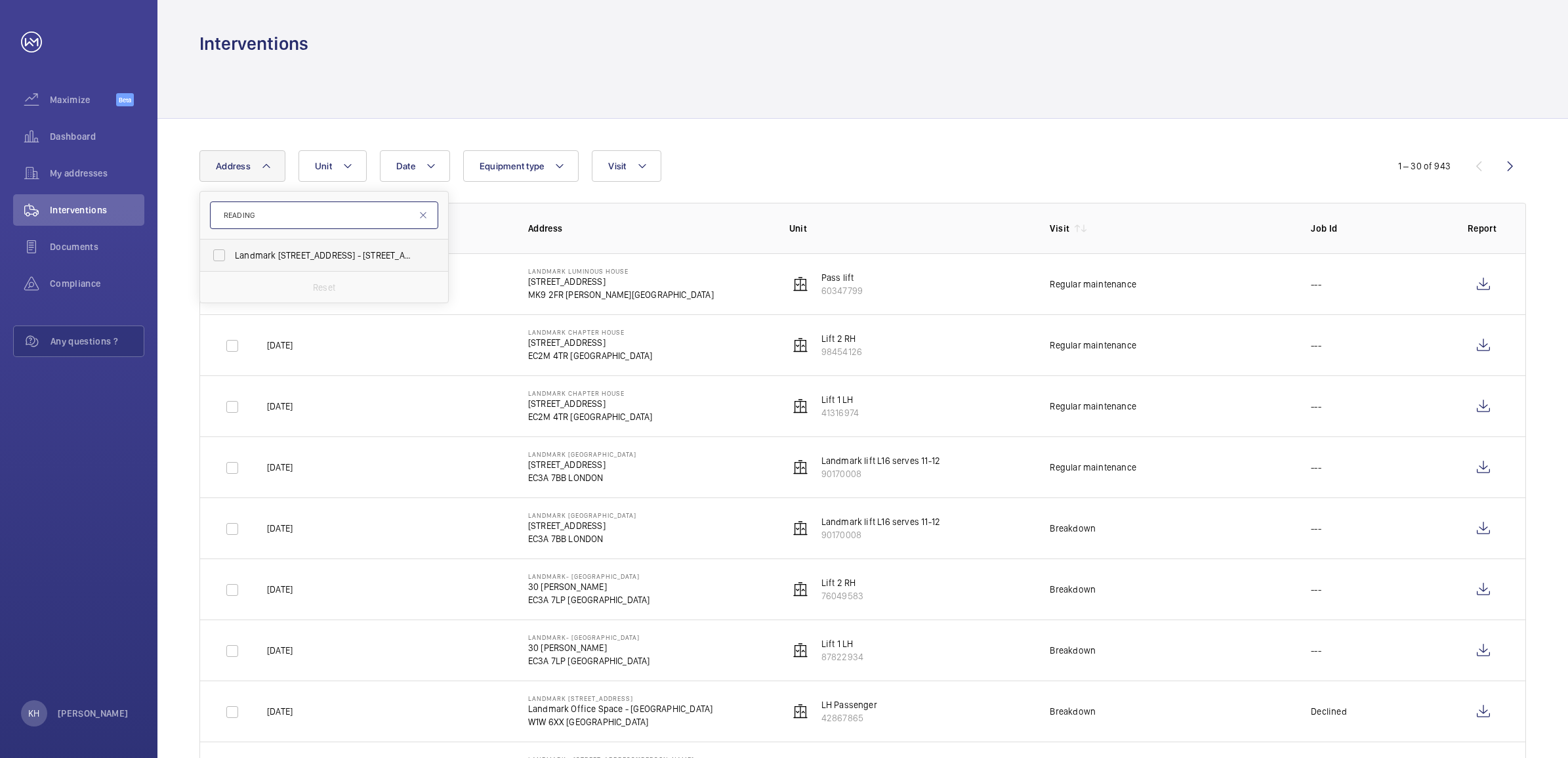
type input "READING"
click at [335, 257] on span "Landmark [STREET_ADDRESS] - [STREET_ADDRESS]" at bounding box center [325, 255] width 181 height 13
click at [232, 257] on input "Landmark [STREET_ADDRESS] - [STREET_ADDRESS]" at bounding box center [219, 255] width 26 height 26
checkbox input "true"
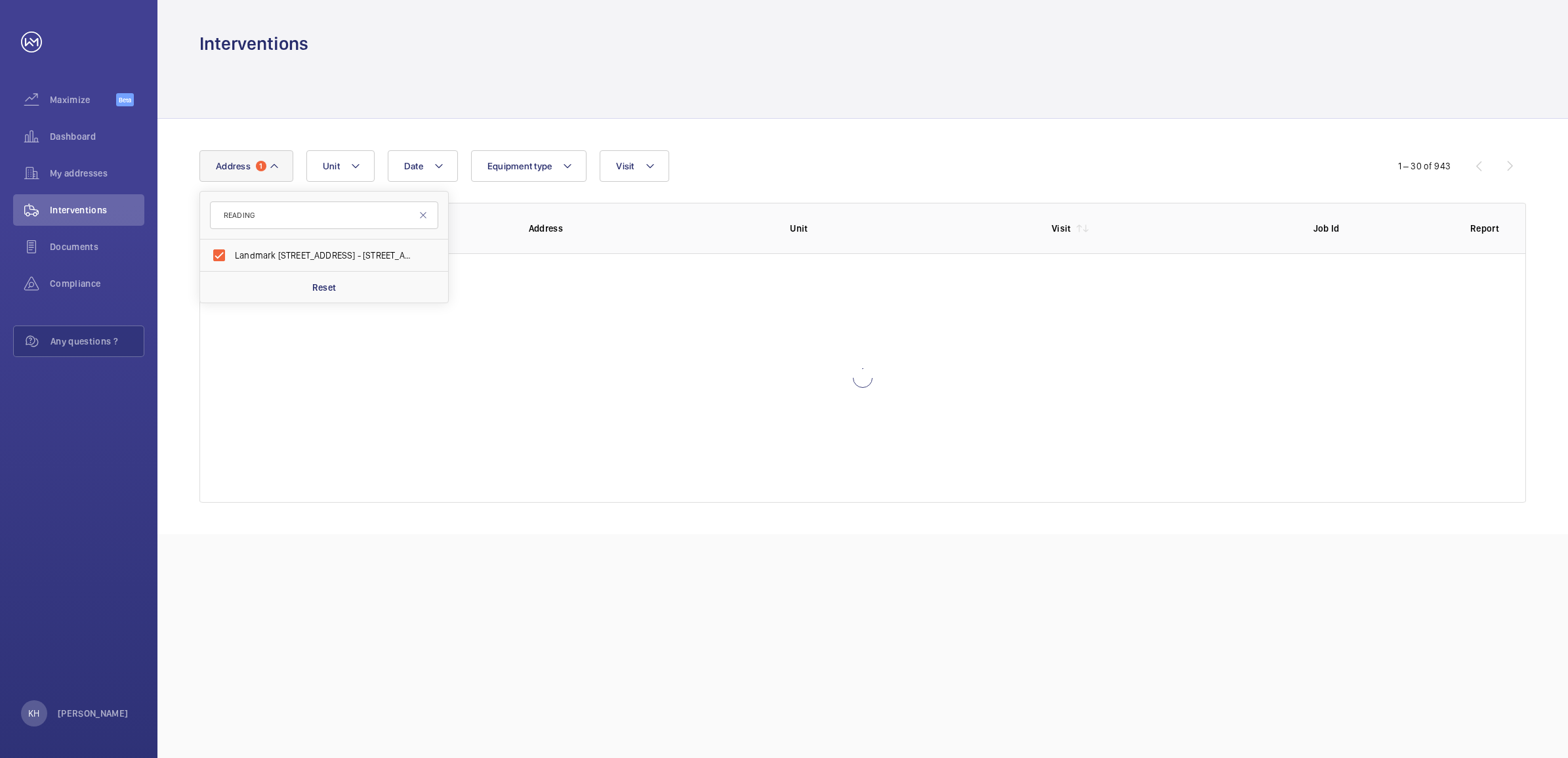
click at [1161, 152] on div "Date Address 1 READING Landmark [STREET_ADDRESS] Reset Unit Equipment type Visit" at bounding box center [784, 166] width 1169 height 32
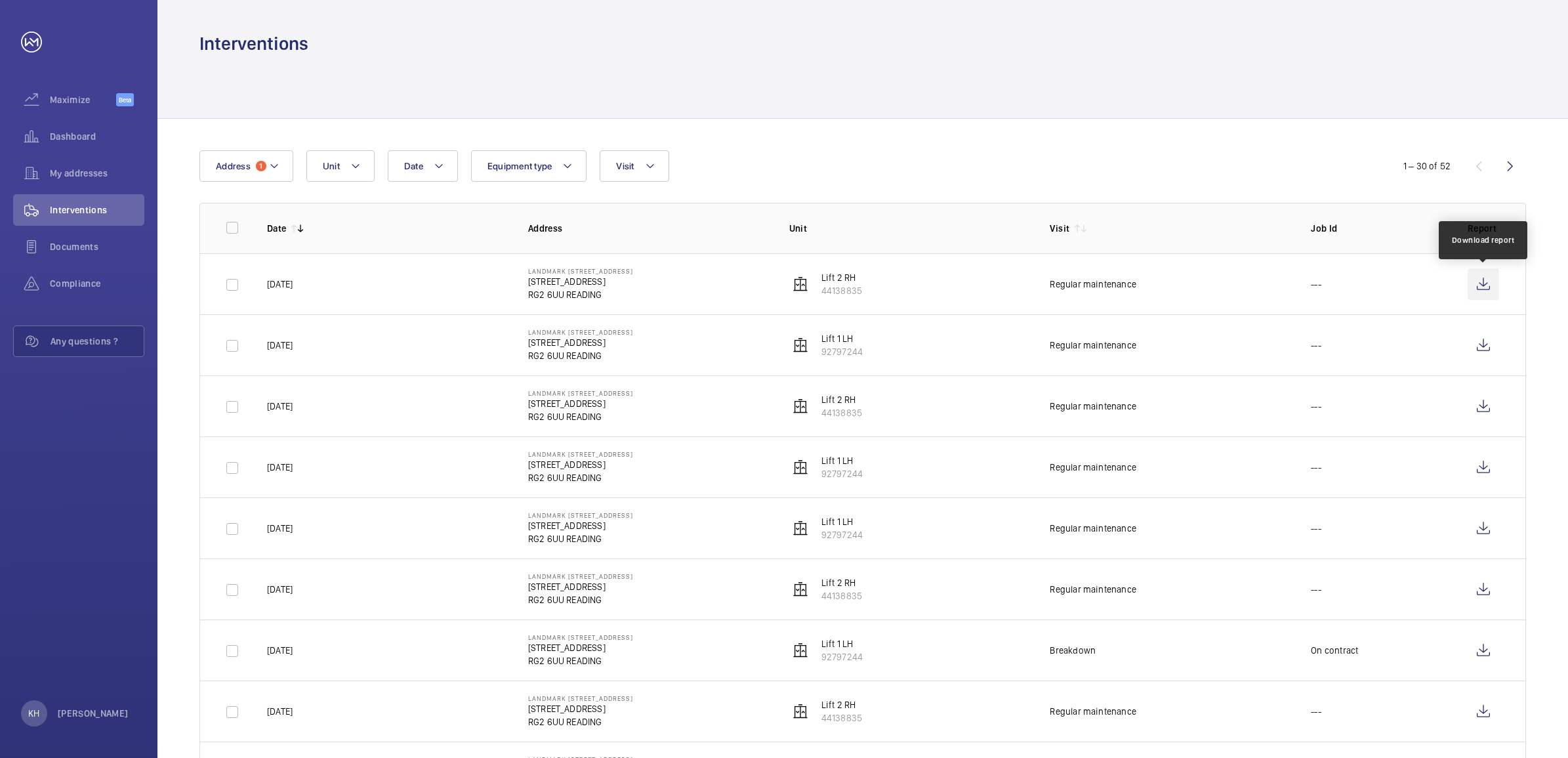
click at [1490, 290] on wm-front-icon-button at bounding box center [1483, 284] width 32 height 32
click at [263, 159] on button "Address 1" at bounding box center [246, 166] width 94 height 32
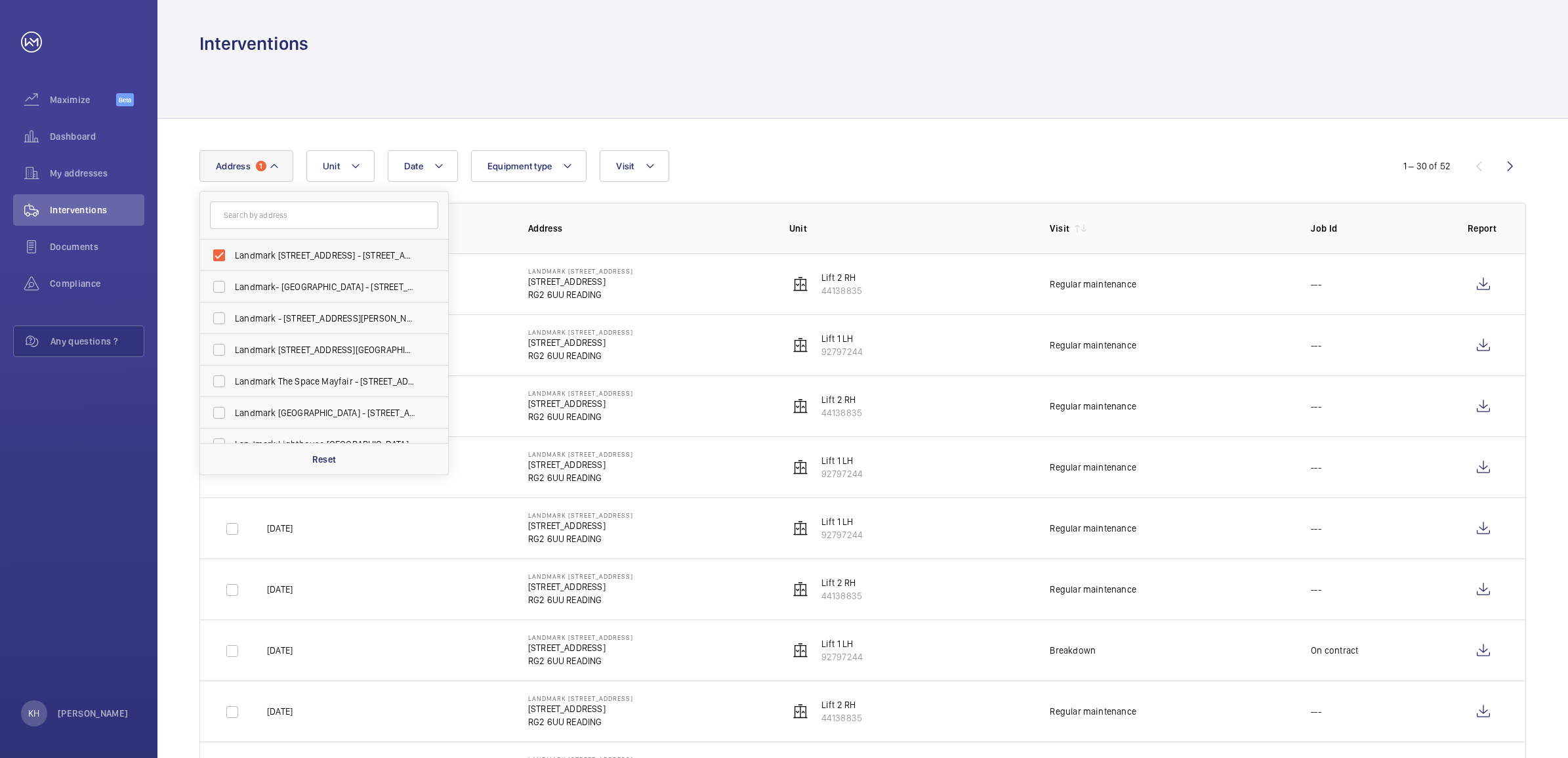
click at [272, 263] on label "Landmark [STREET_ADDRESS] - [STREET_ADDRESS]" at bounding box center [314, 255] width 228 height 32
click at [232, 263] on input "Landmark [STREET_ADDRESS] - [STREET_ADDRESS]" at bounding box center [219, 255] width 26 height 26
checkbox input "false"
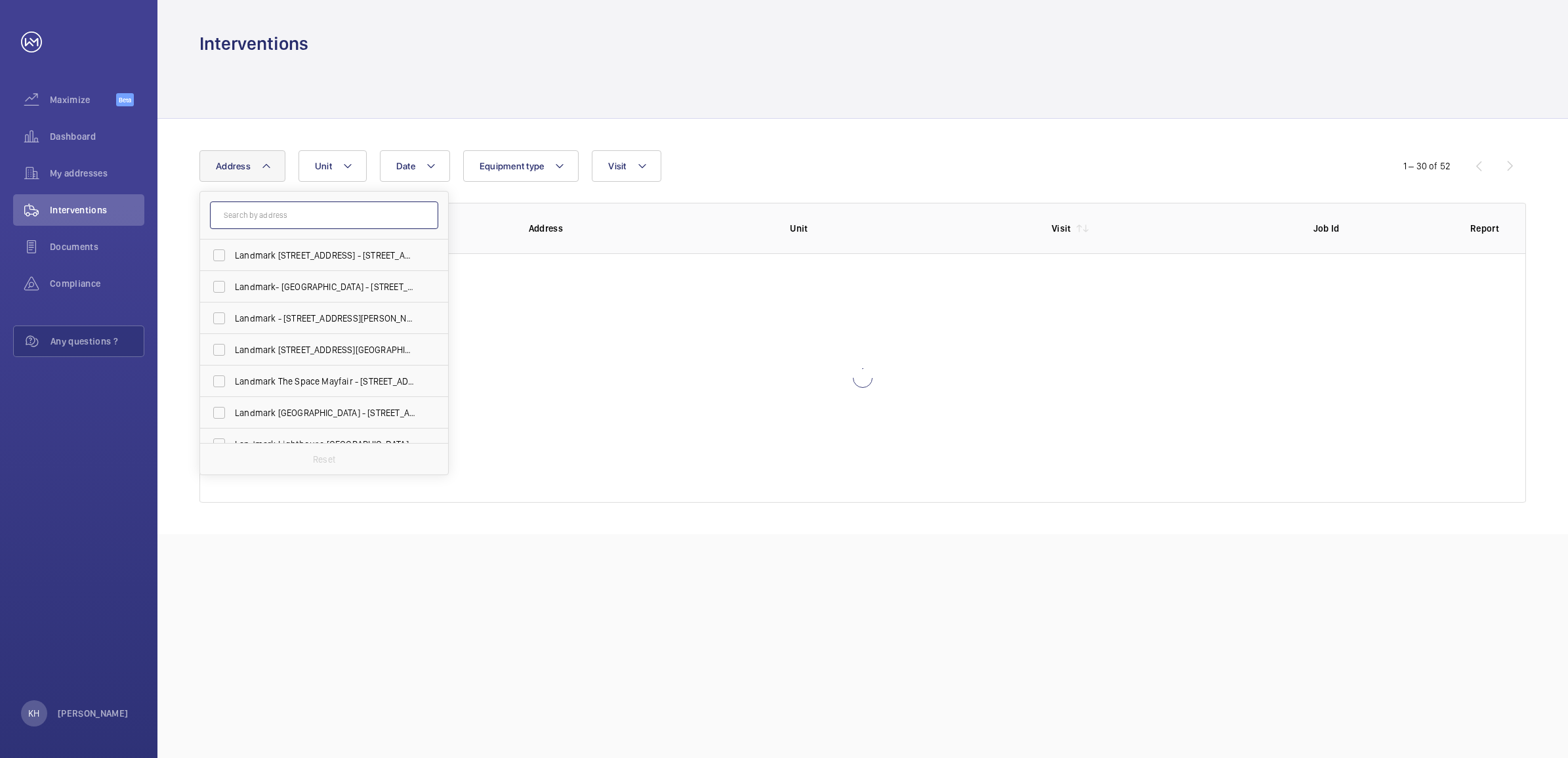
click at [340, 226] on input "text" at bounding box center [324, 216] width 228 height 27
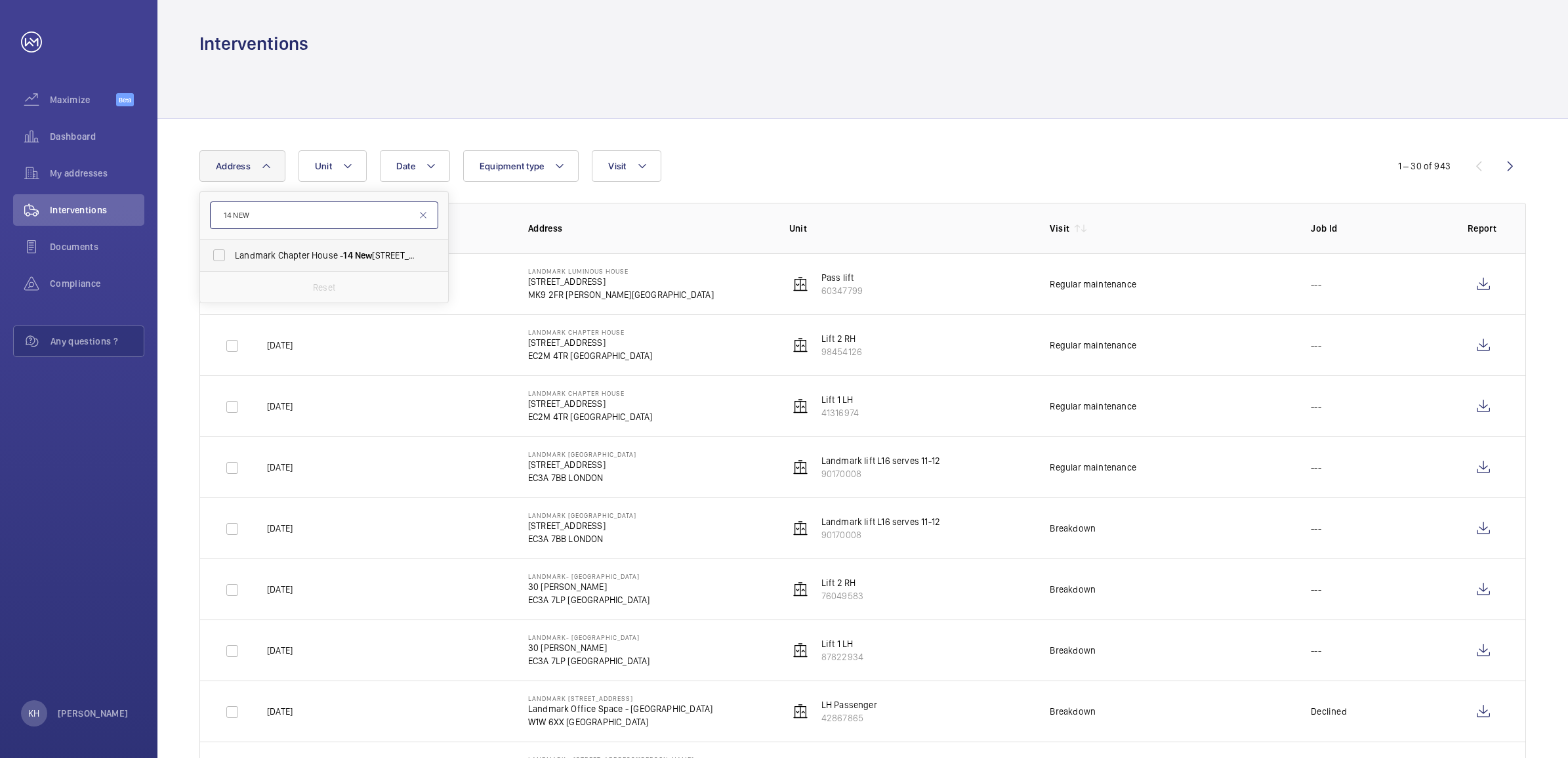
type input "14 NEW"
click at [347, 256] on span "14" at bounding box center [348, 256] width 9 height 11
click at [232, 256] on input "Landmark Chapter House - [STREET_ADDRESS]" at bounding box center [219, 255] width 26 height 26
checkbox input "true"
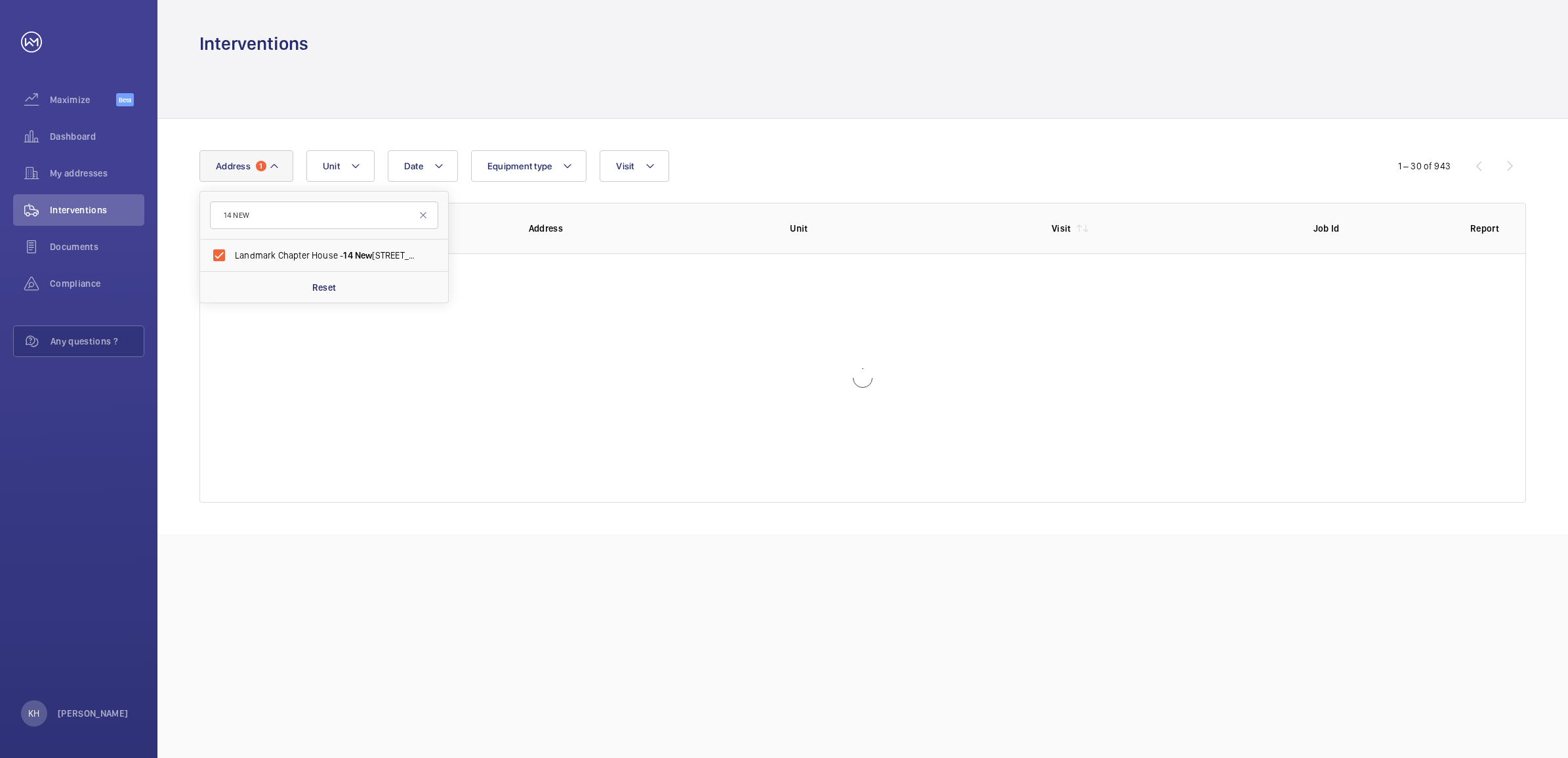
click at [1049, 153] on div "Date Address [STREET_ADDRESS] Reset Unit Equipment type Visit" at bounding box center [784, 166] width 1169 height 32
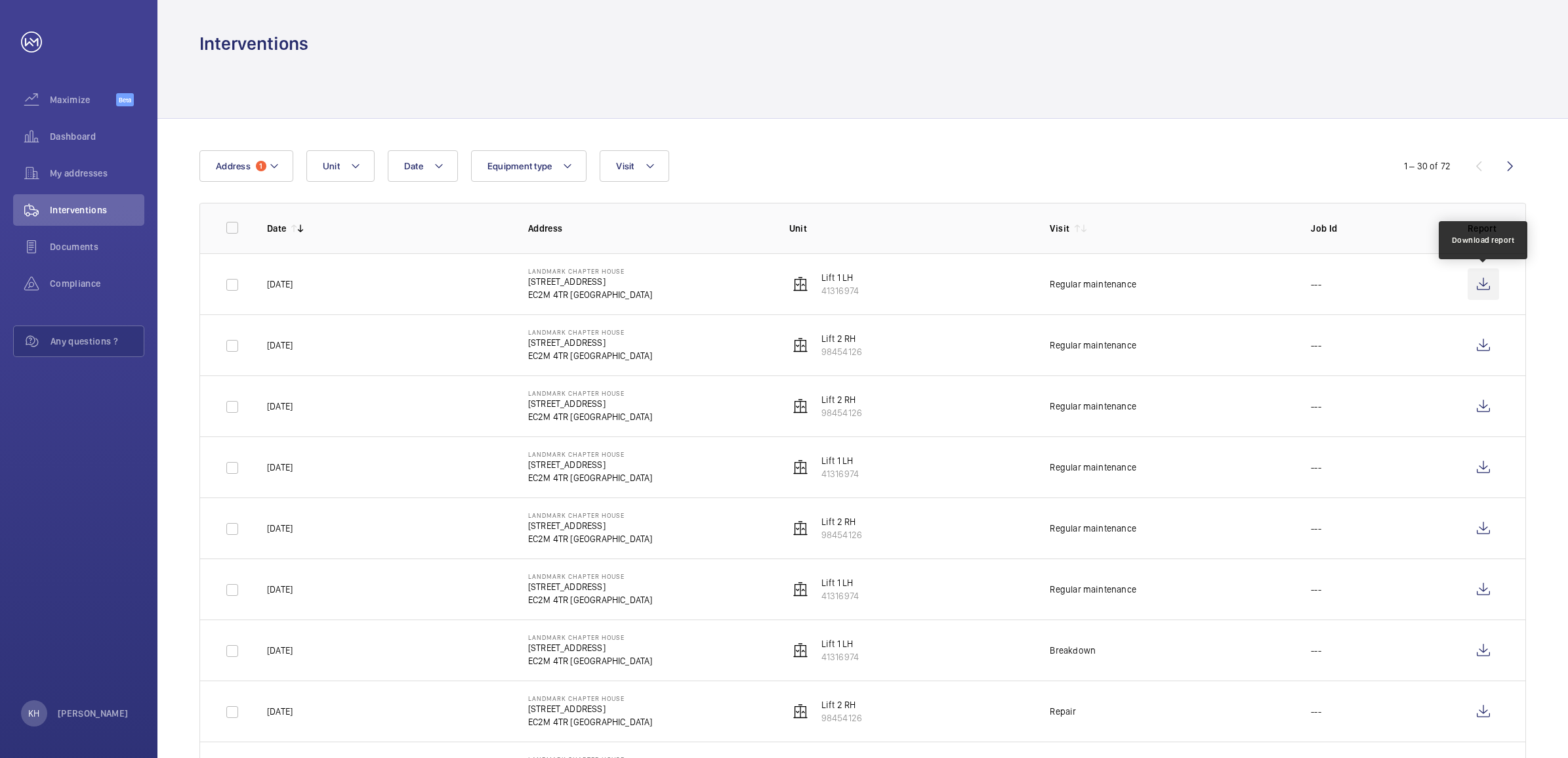
click at [1487, 283] on wm-front-icon-button at bounding box center [1483, 284] width 32 height 32
click at [269, 172] on mat-icon at bounding box center [275, 165] width 11 height 16
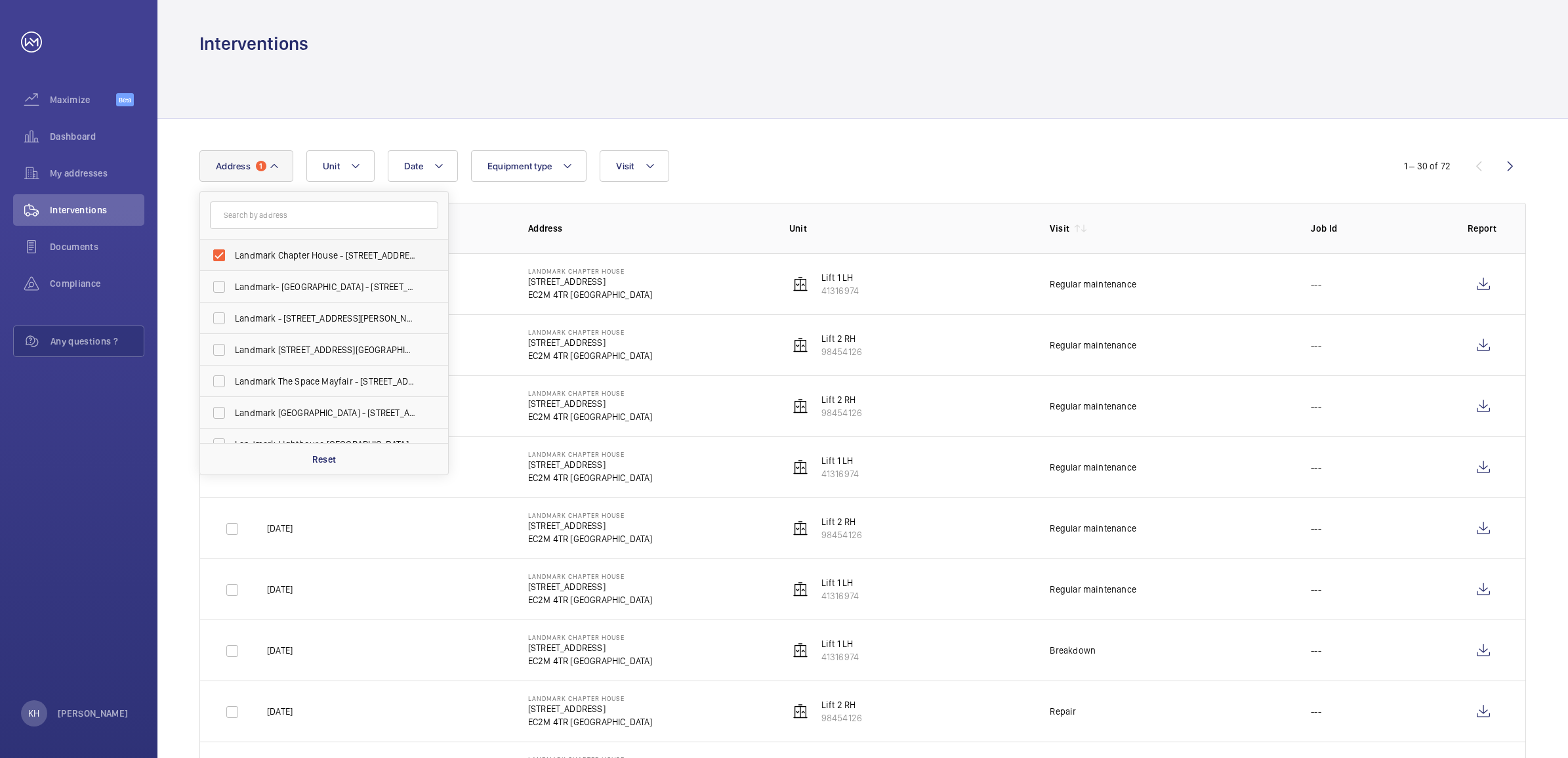
click at [267, 248] on span "Landmark Chapter House - [STREET_ADDRESS]" at bounding box center [325, 255] width 181 height 13
click at [232, 248] on input "Landmark Chapter House - [STREET_ADDRESS]" at bounding box center [219, 255] width 26 height 26
checkbox input "false"
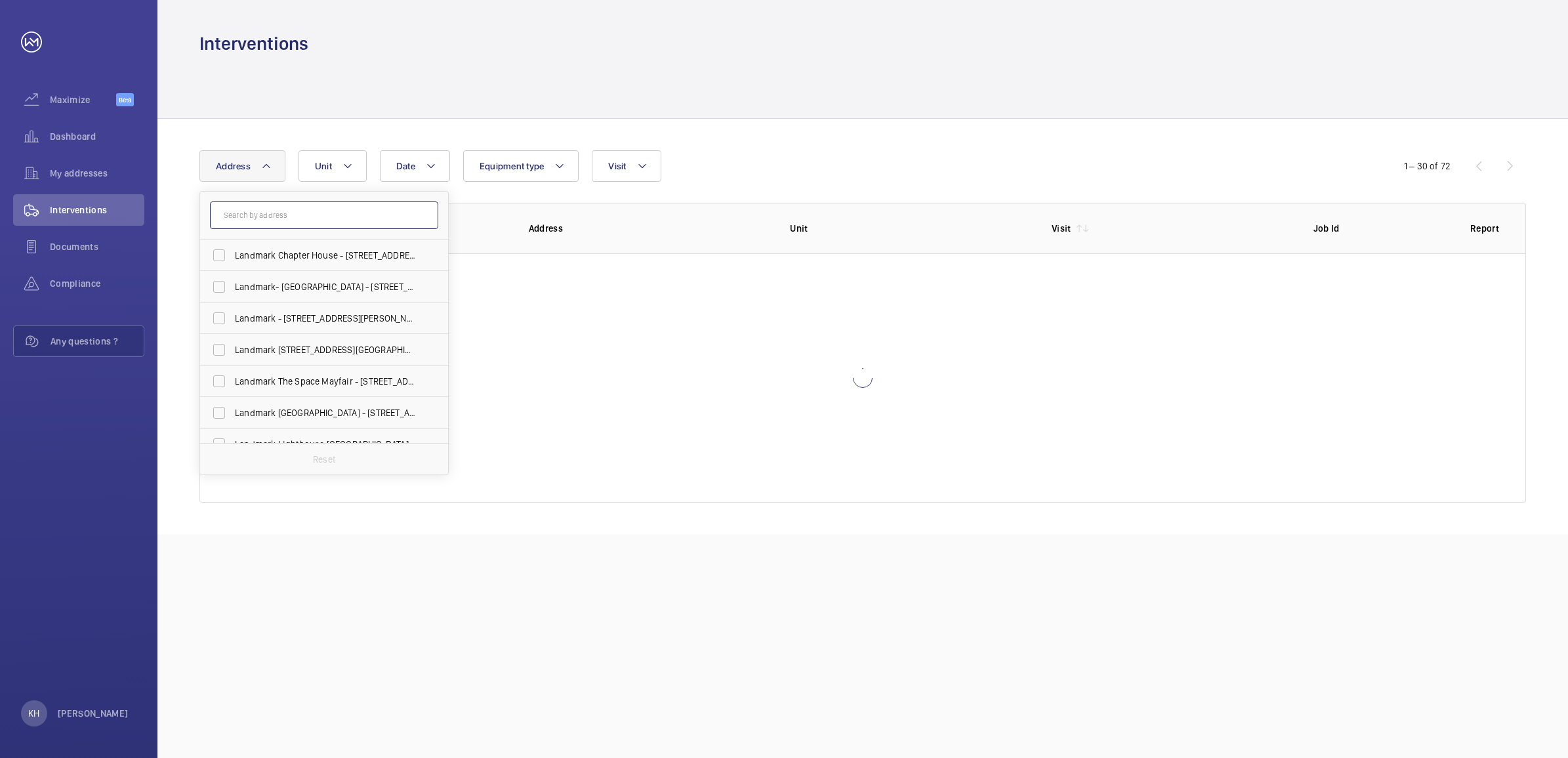
click at [325, 228] on input "text" at bounding box center [324, 216] width 228 height 27
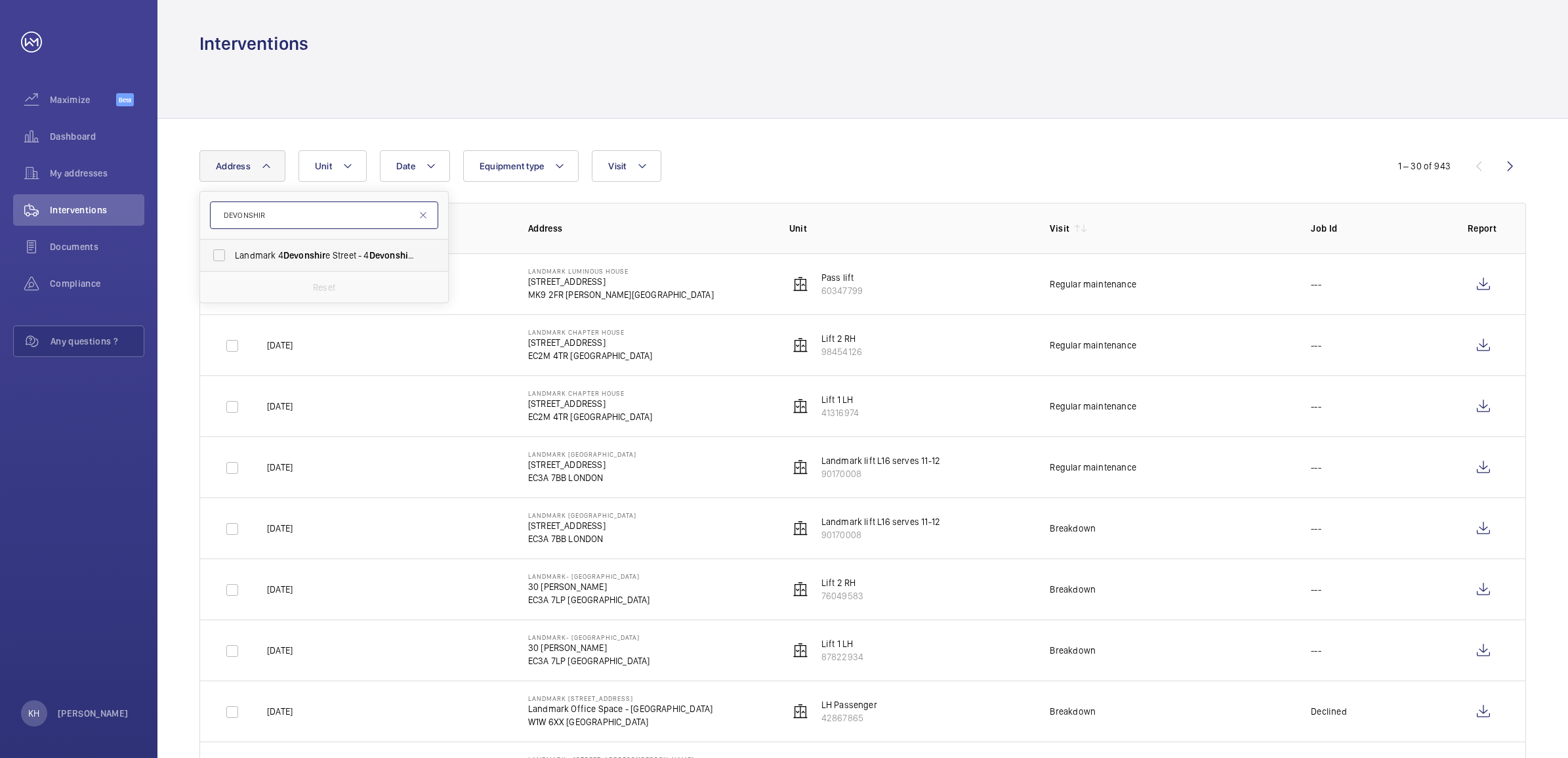
type input "DEVONSHIR"
click at [330, 249] on span "Landmark [STREET_ADDRESS]" at bounding box center [325, 255] width 181 height 13
click at [232, 249] on input "Landmark [STREET_ADDRESS]" at bounding box center [219, 255] width 26 height 26
checkbox input "true"
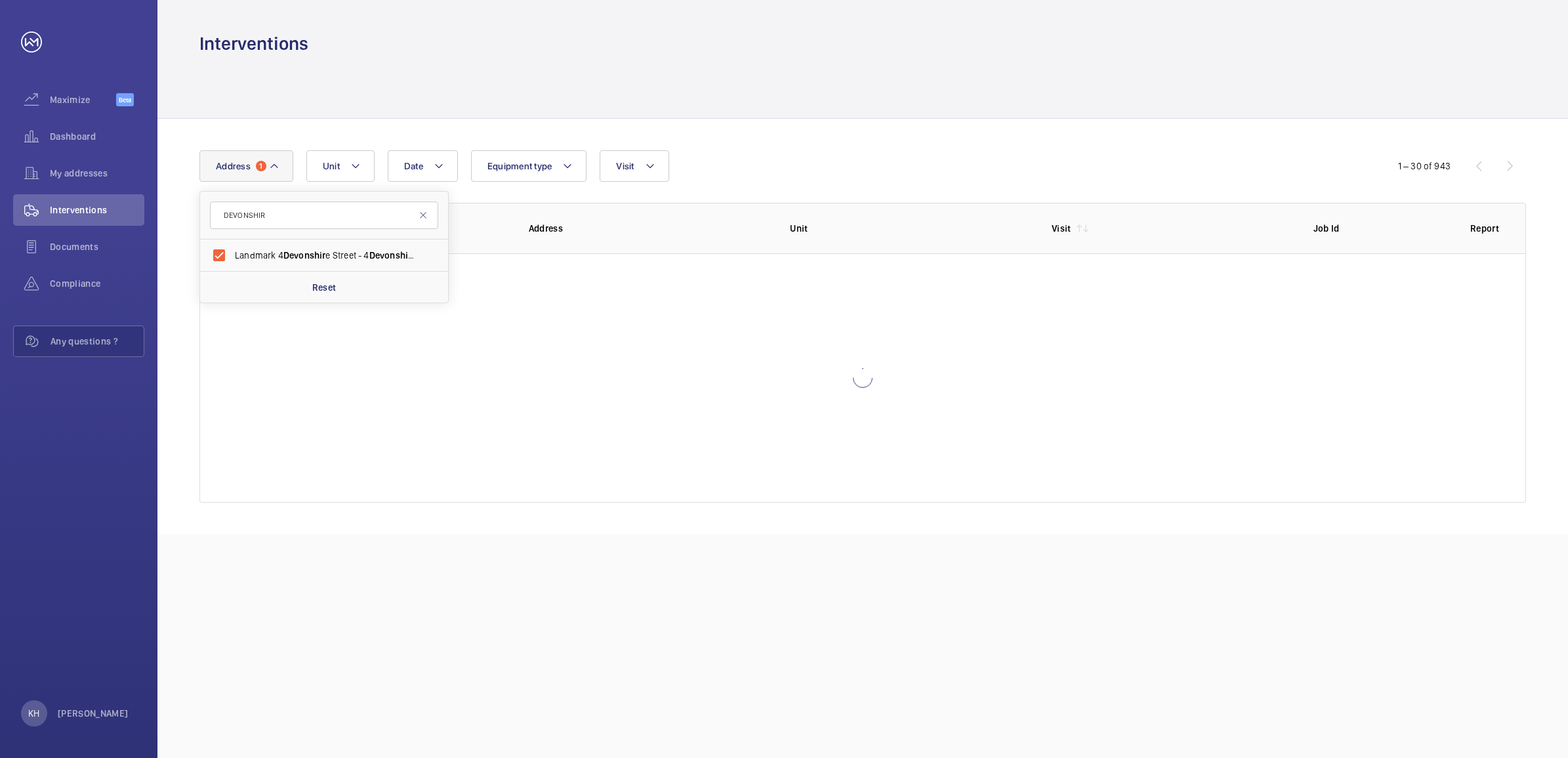
click at [870, 142] on div "Date Address 1 DEVONSHIR Landmark [STREET_ADDRESS] Reset Unit Equipment type Vi…" at bounding box center [862, 326] width 1410 height 416
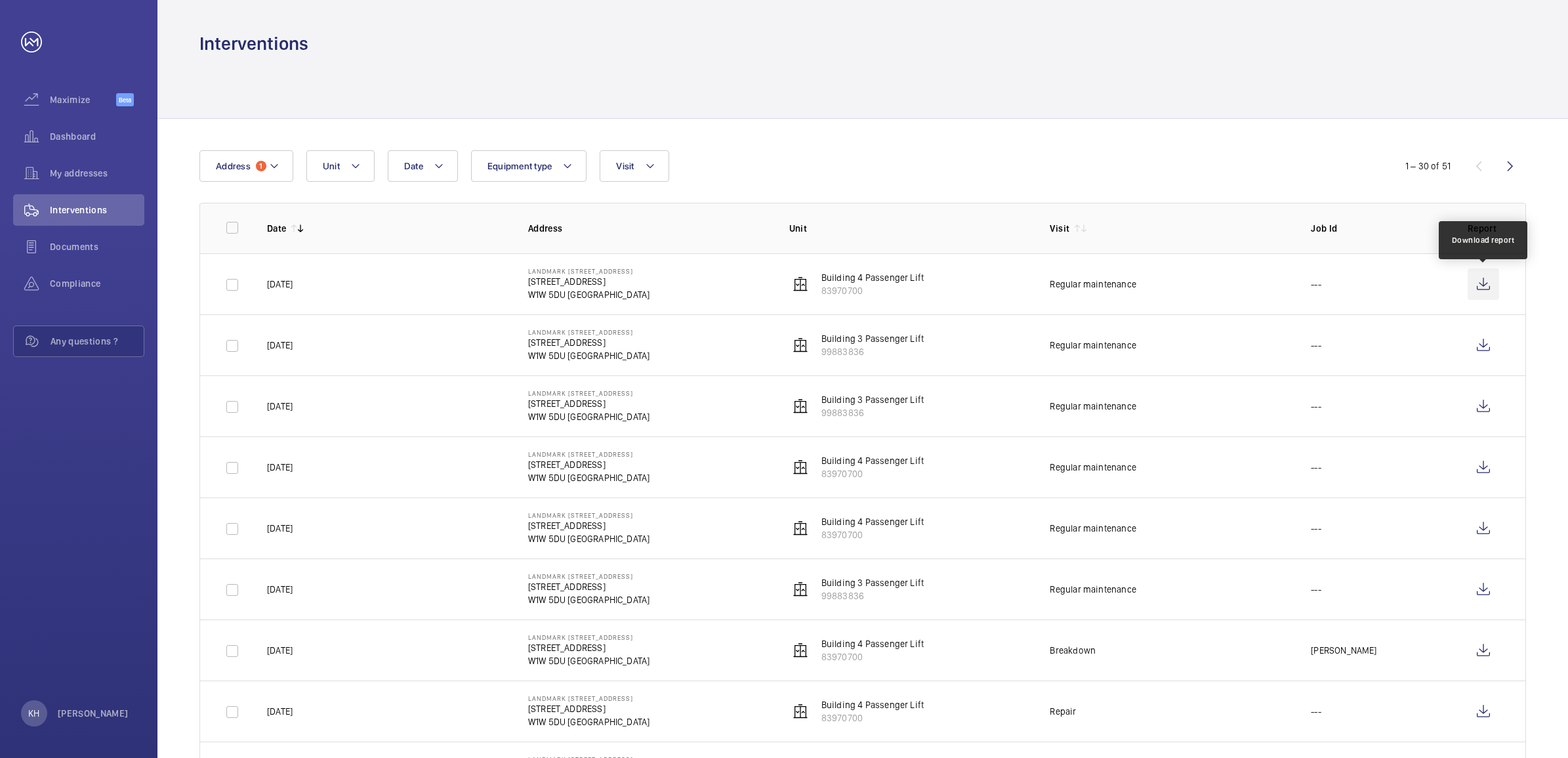
click at [1479, 281] on wm-front-icon-button at bounding box center [1483, 284] width 32 height 32
click at [273, 169] on mat-icon at bounding box center [275, 165] width 11 height 16
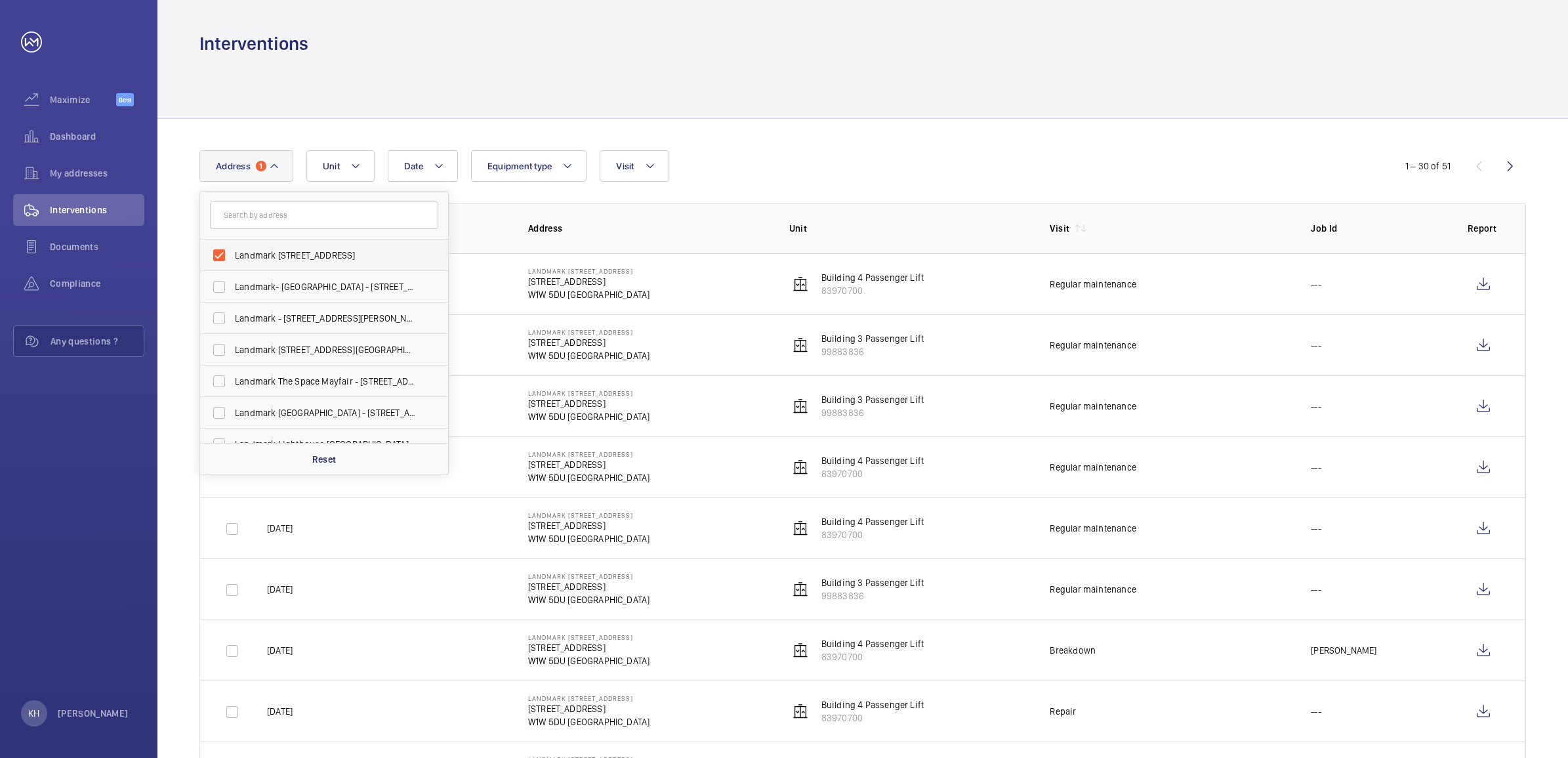
click at [260, 249] on span "Landmark [STREET_ADDRESS]" at bounding box center [325, 255] width 181 height 13
click at [232, 249] on input "Landmark [STREET_ADDRESS]" at bounding box center [219, 255] width 26 height 26
checkbox input "false"
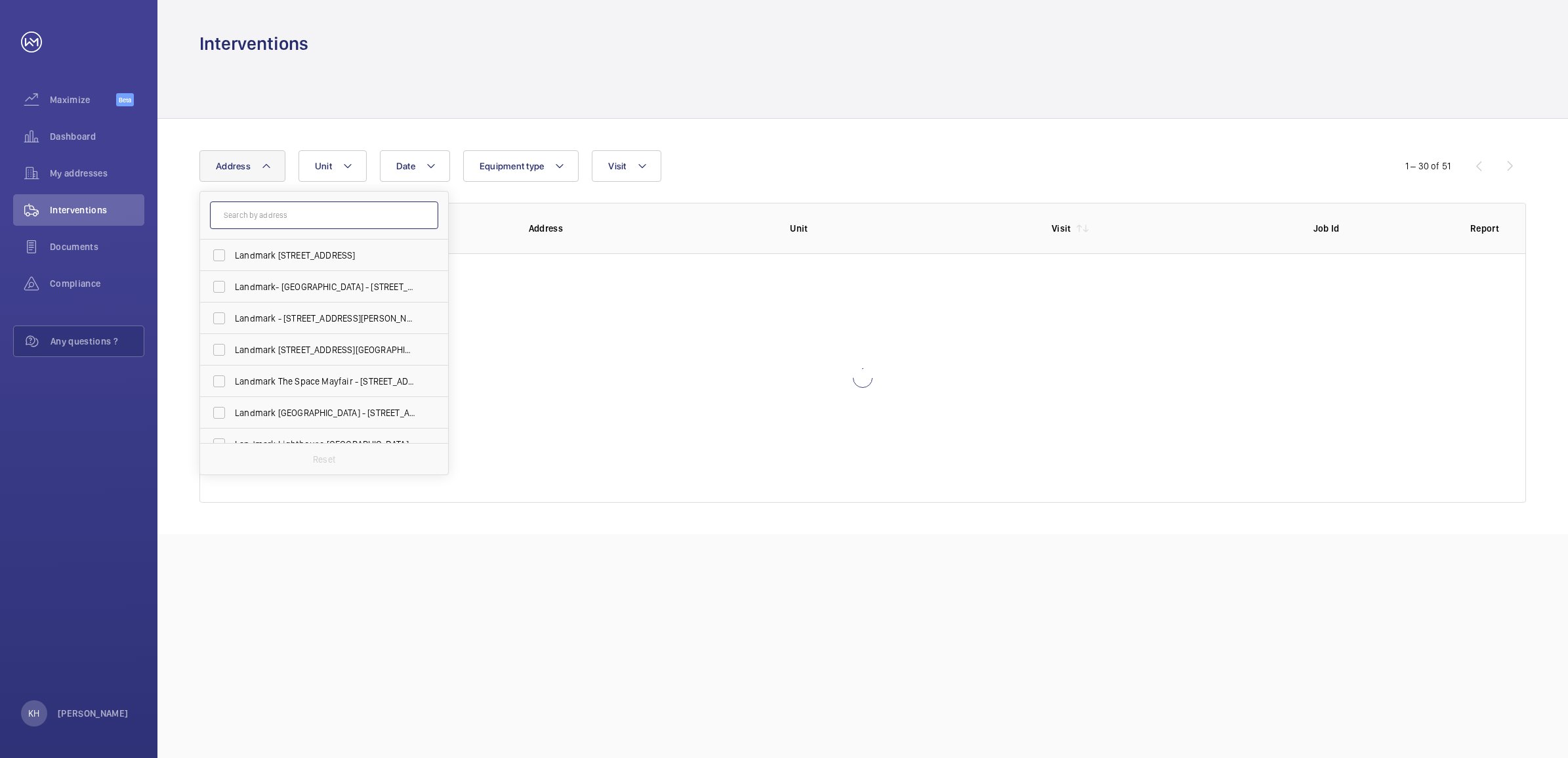
click at [315, 221] on input "text" at bounding box center [324, 216] width 228 height 27
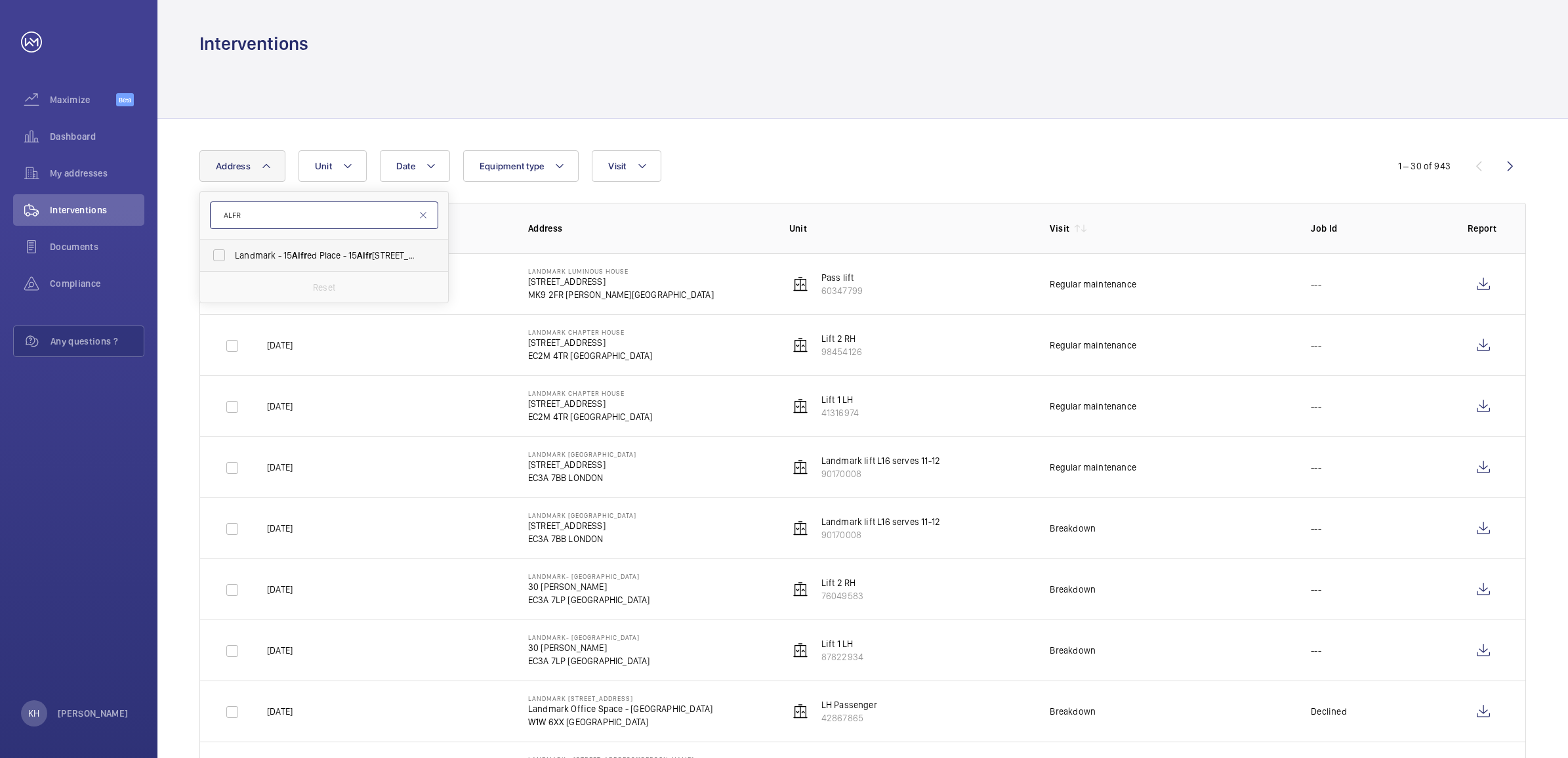
type input "ALFR"
click at [315, 244] on label "Landmark - 15 Alfr ed Place - [STREET_ADDRESS]" at bounding box center [314, 255] width 228 height 32
click at [232, 244] on input "Landmark - 15 Alfr ed Place - [STREET_ADDRESS]" at bounding box center [219, 255] width 26 height 26
checkbox input "true"
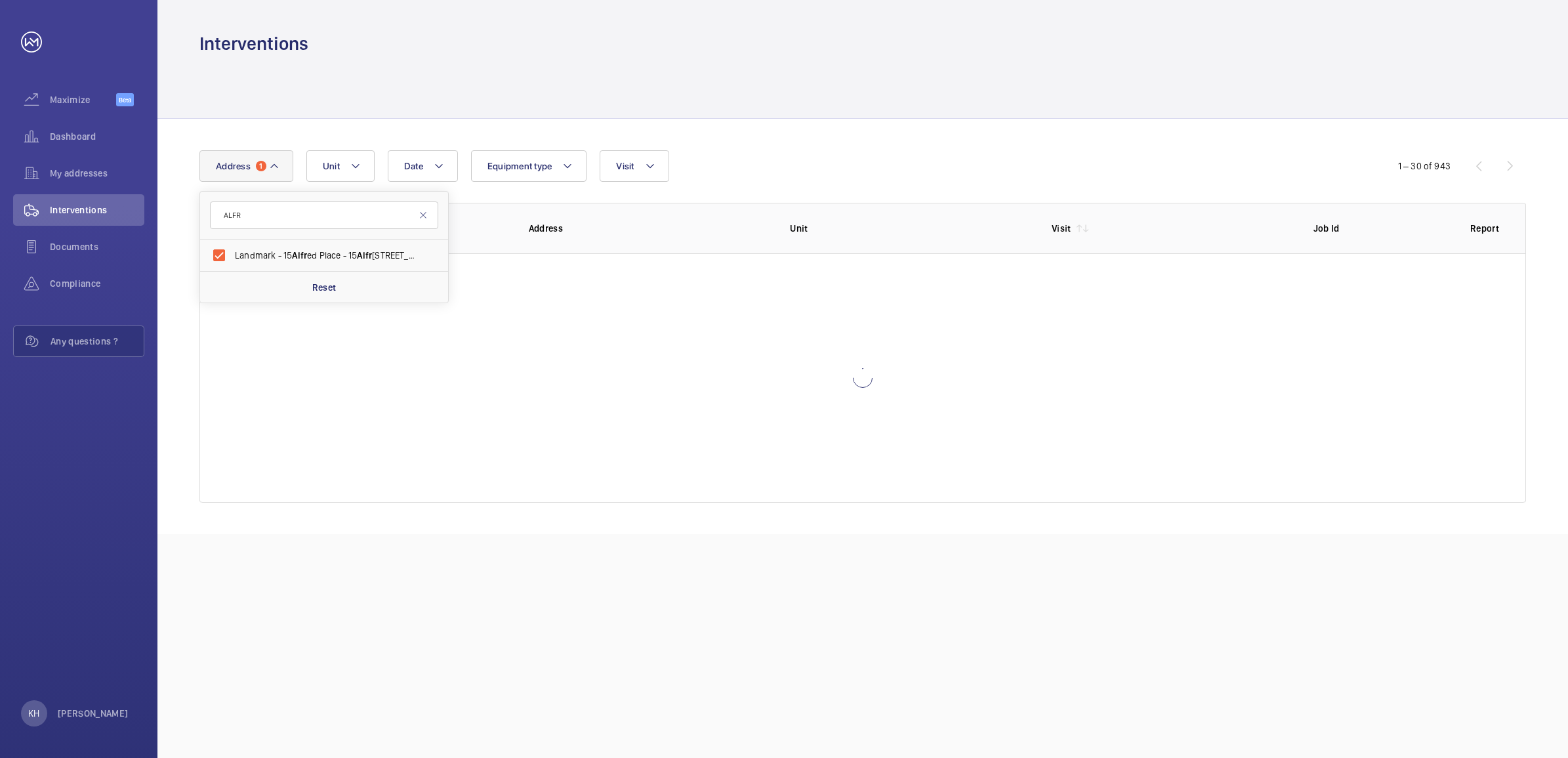
click at [888, 143] on div "Date Address [STREET_ADDRESS] Reset Unit Equipment type Visit 1 – 30 of 943 Dat…" at bounding box center [862, 326] width 1410 height 416
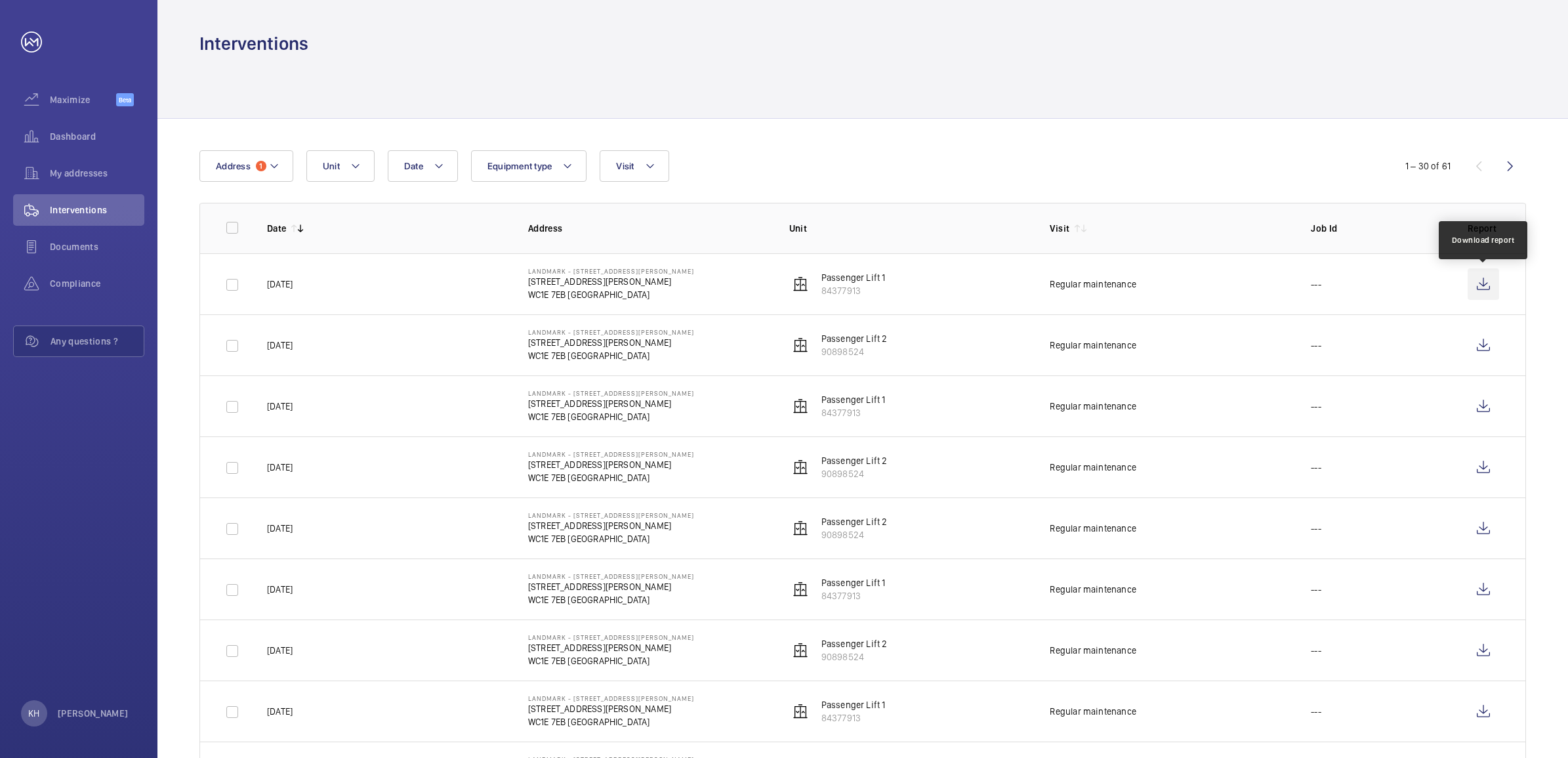
click at [1494, 286] on wm-front-icon-button at bounding box center [1483, 284] width 32 height 32
click at [258, 164] on span "1" at bounding box center [261, 166] width 11 height 11
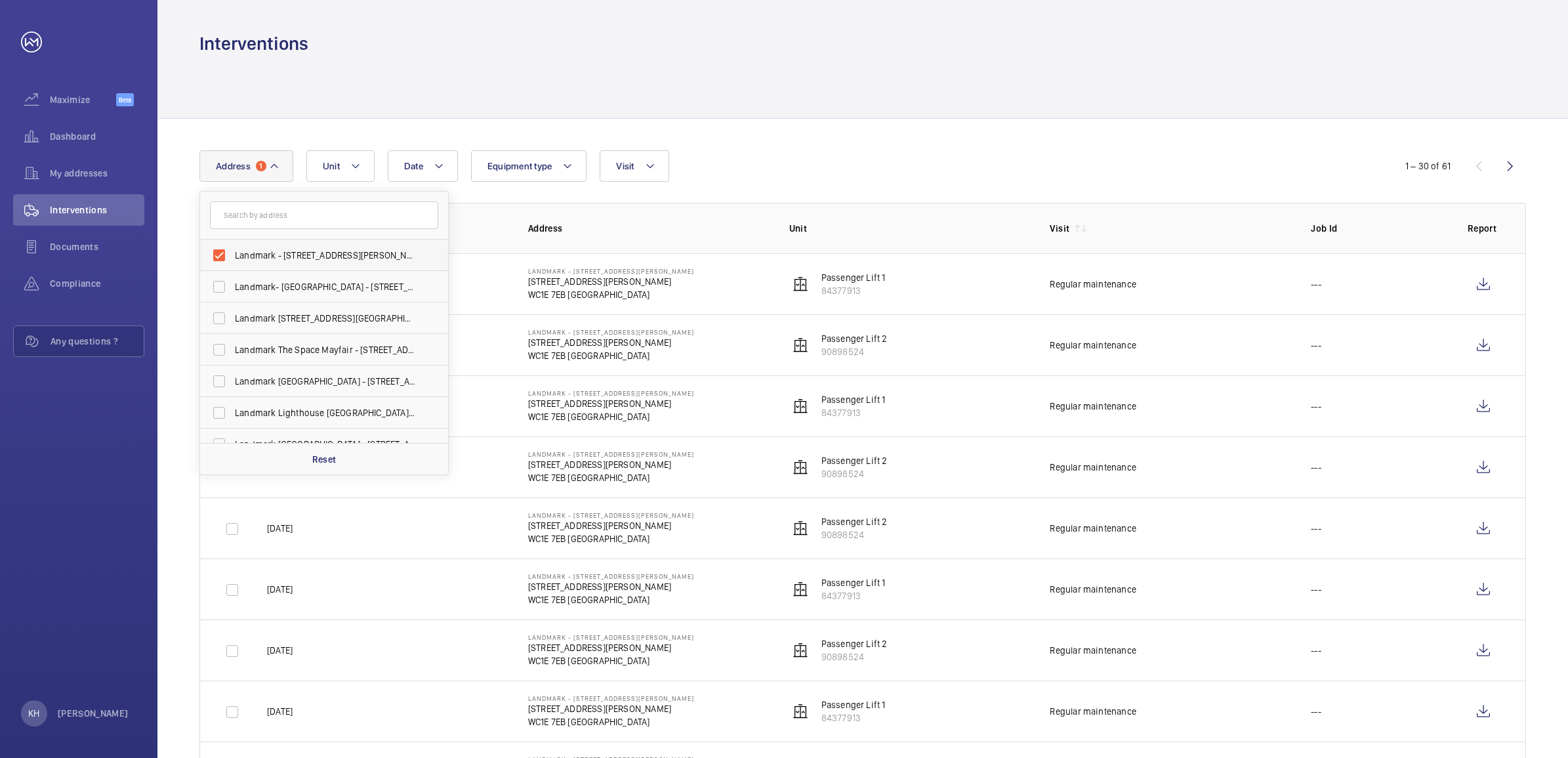
click at [282, 258] on span "Landmark - [STREET_ADDRESS][PERSON_NAME][PERSON_NAME]" at bounding box center [325, 255] width 181 height 13
click at [232, 258] on input "Landmark - [STREET_ADDRESS][PERSON_NAME][PERSON_NAME]" at bounding box center [219, 255] width 26 height 26
checkbox input "false"
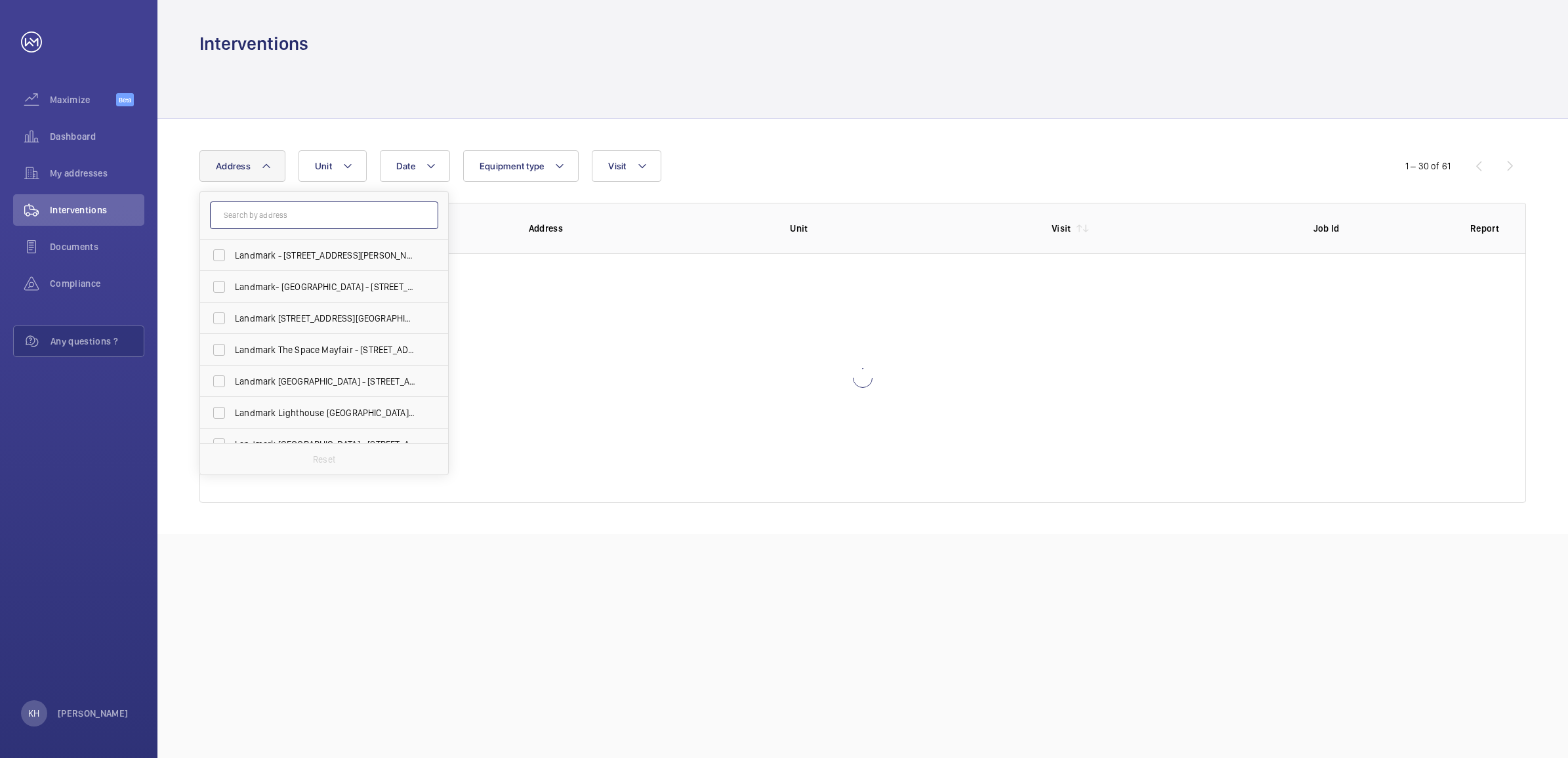
click at [323, 225] on input "text" at bounding box center [324, 216] width 228 height 27
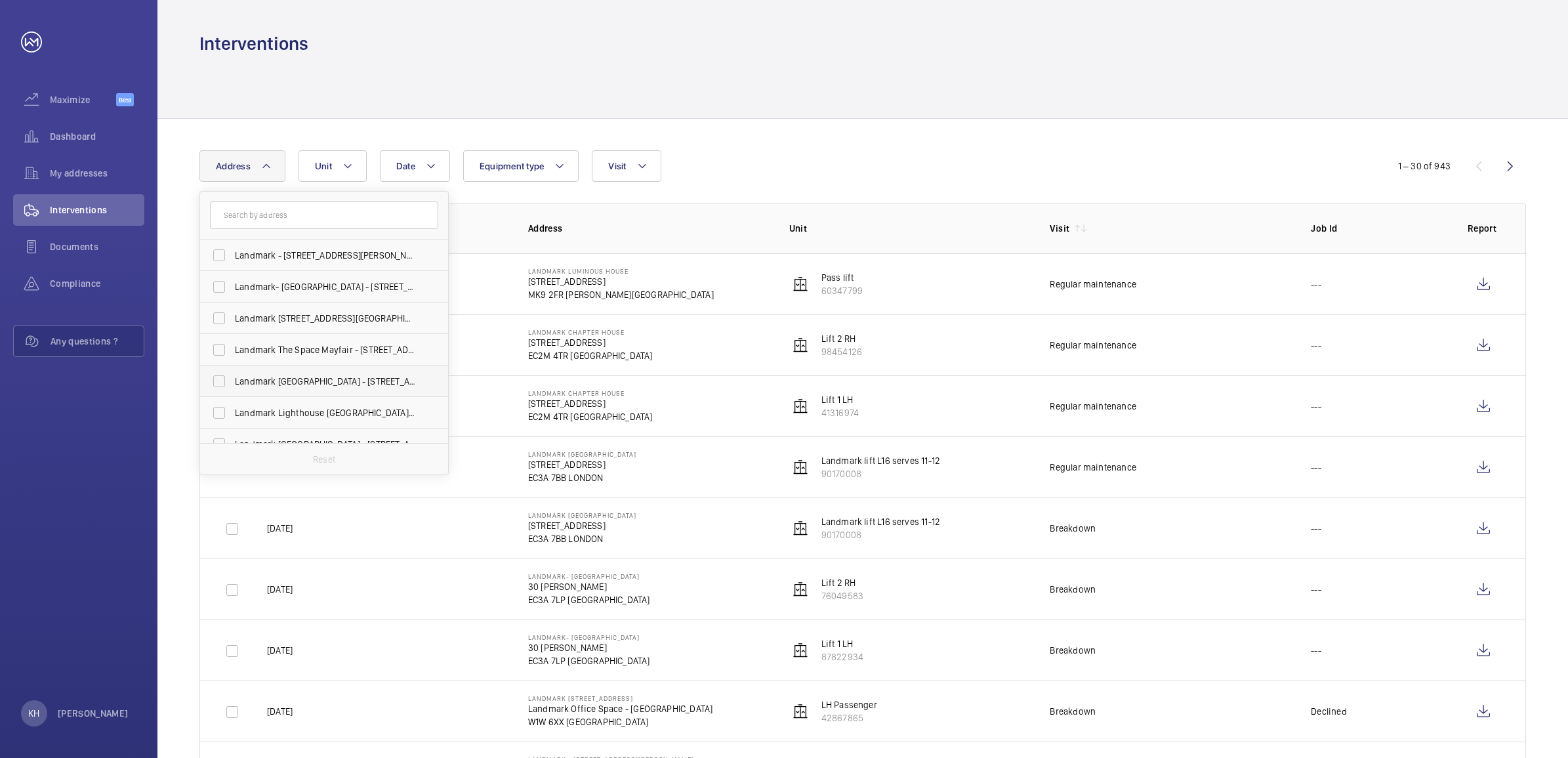
click at [299, 376] on span "Landmark [GEOGRAPHIC_DATA] - [STREET_ADDRESS][PERSON_NAME]" at bounding box center [325, 381] width 181 height 13
click at [232, 376] on input "Landmark [GEOGRAPHIC_DATA] - [STREET_ADDRESS][PERSON_NAME]" at bounding box center [219, 381] width 26 height 26
checkbox input "true"
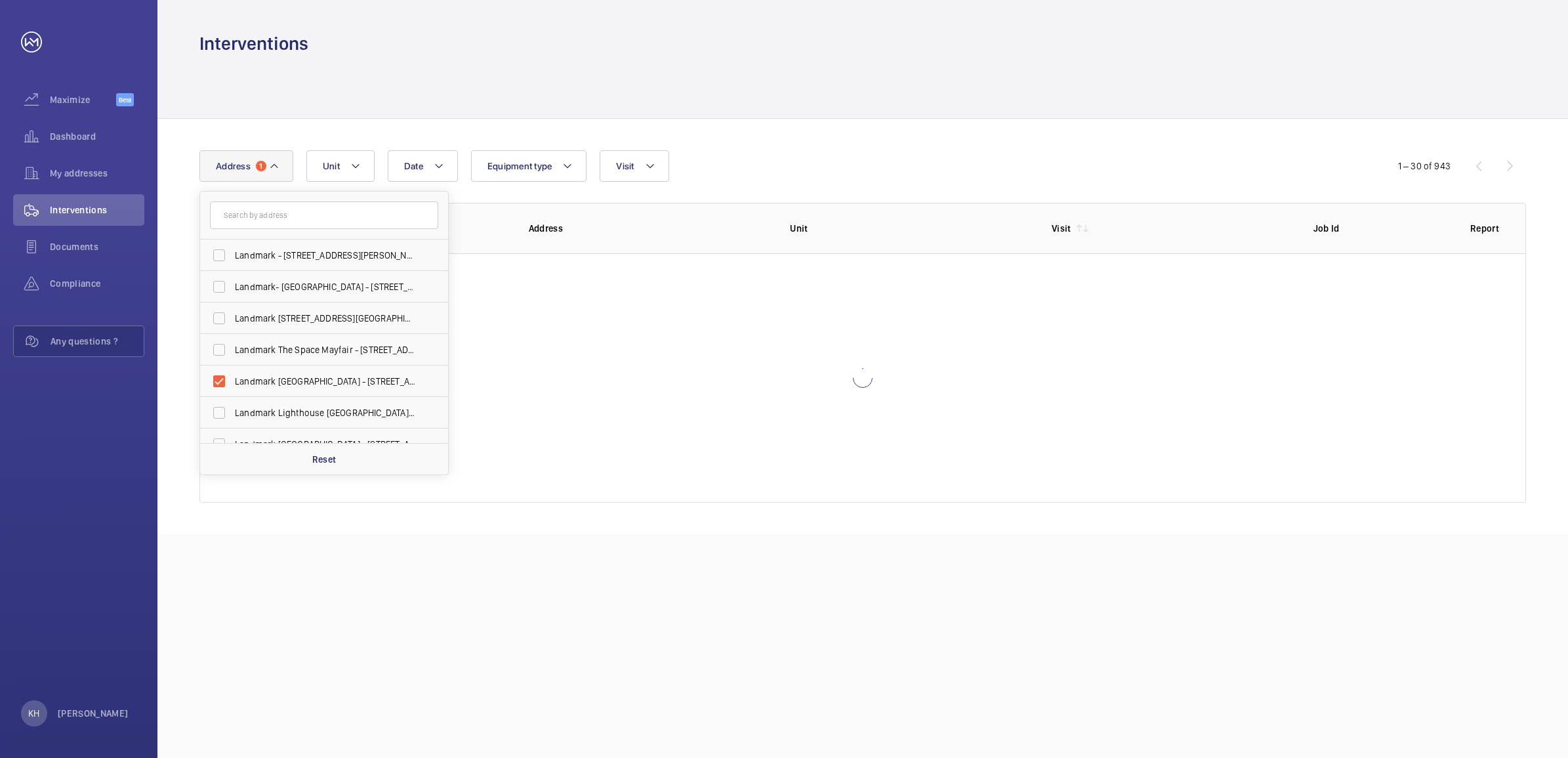
click at [942, 132] on div "Date Address [STREET_ADDRESS][PERSON_NAME][PERSON_NAME] Landmark- [GEOGRAPHIC_D…" at bounding box center [862, 326] width 1410 height 416
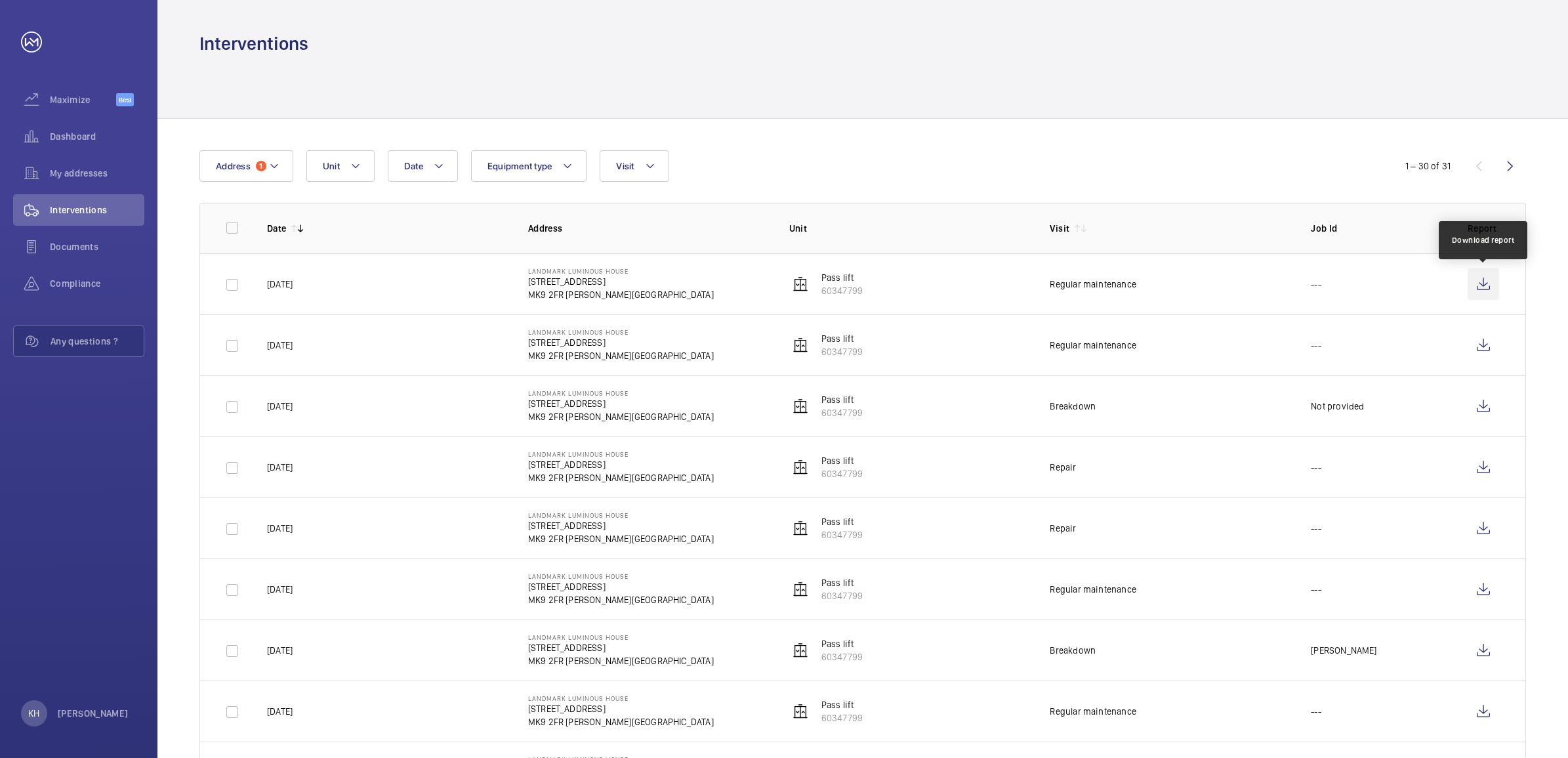
click at [1490, 283] on wm-front-icon-button at bounding box center [1483, 284] width 32 height 32
click at [276, 162] on mat-icon at bounding box center [275, 165] width 11 height 16
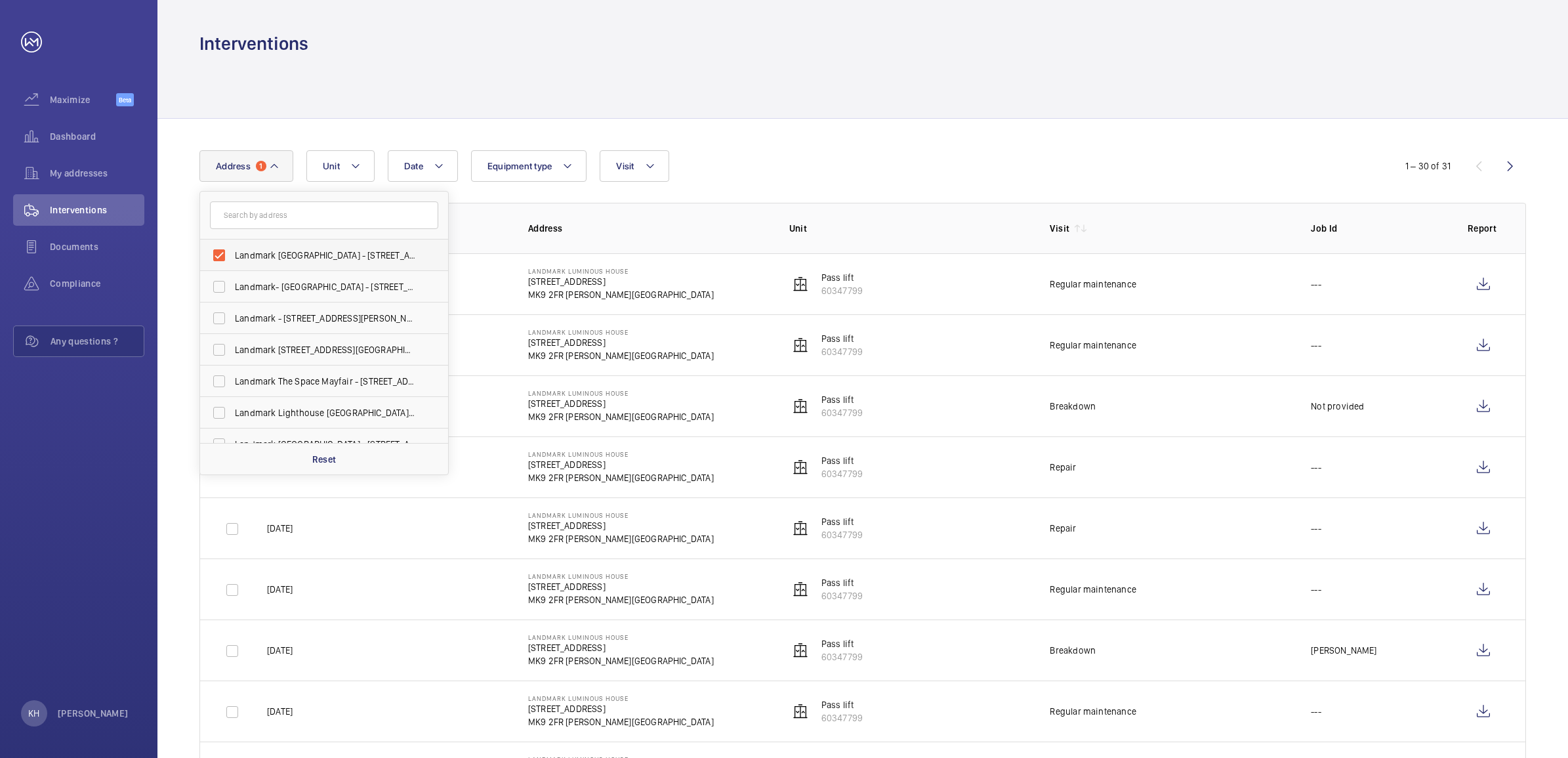
click at [279, 257] on span "Landmark [GEOGRAPHIC_DATA] - [STREET_ADDRESS][PERSON_NAME]" at bounding box center [325, 255] width 181 height 13
click at [232, 257] on input "Landmark [GEOGRAPHIC_DATA] - [STREET_ADDRESS][PERSON_NAME]" at bounding box center [219, 255] width 26 height 26
checkbox input "false"
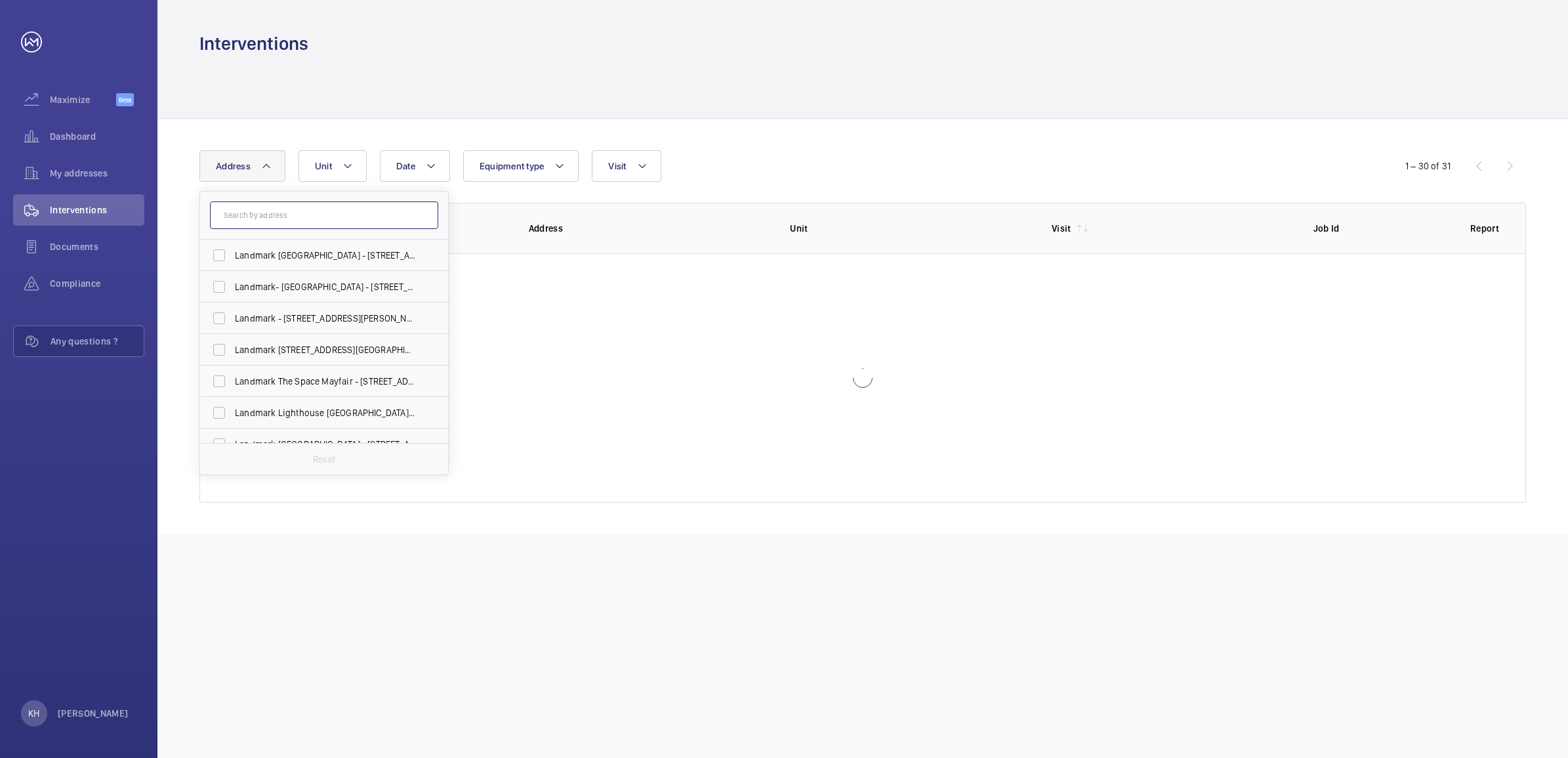
click at [302, 214] on input "text" at bounding box center [324, 216] width 228 height 27
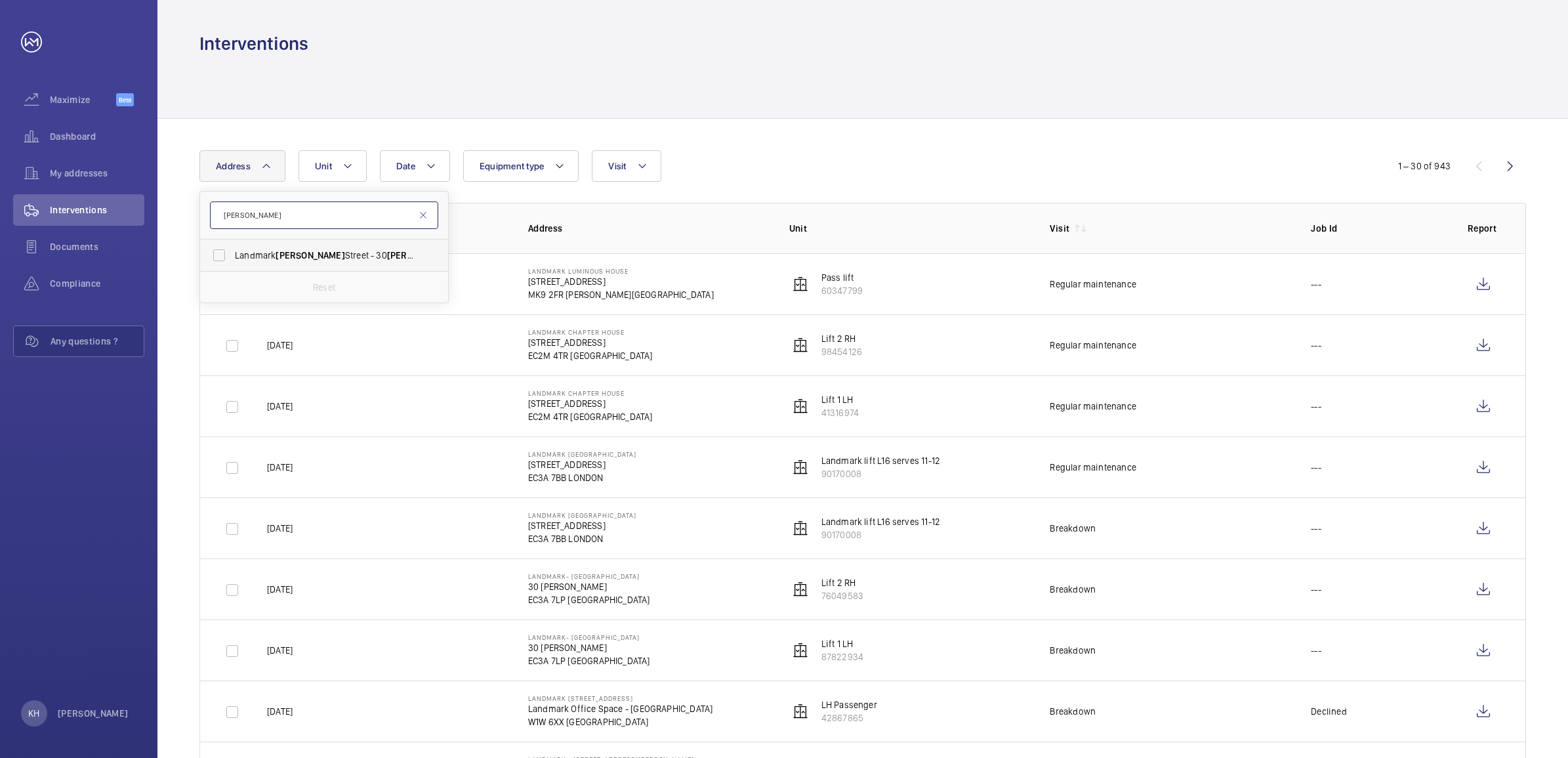
type input "[PERSON_NAME]"
click at [302, 248] on span "Landmark [PERSON_NAME][GEOGRAPHIC_DATA] - [STREET_ADDRESS][PERSON_NAME]" at bounding box center [325, 255] width 181 height 13
click at [232, 248] on input "Landmark [PERSON_NAME][GEOGRAPHIC_DATA] - [STREET_ADDRESS][PERSON_NAME]" at bounding box center [219, 255] width 26 height 26
checkbox input "true"
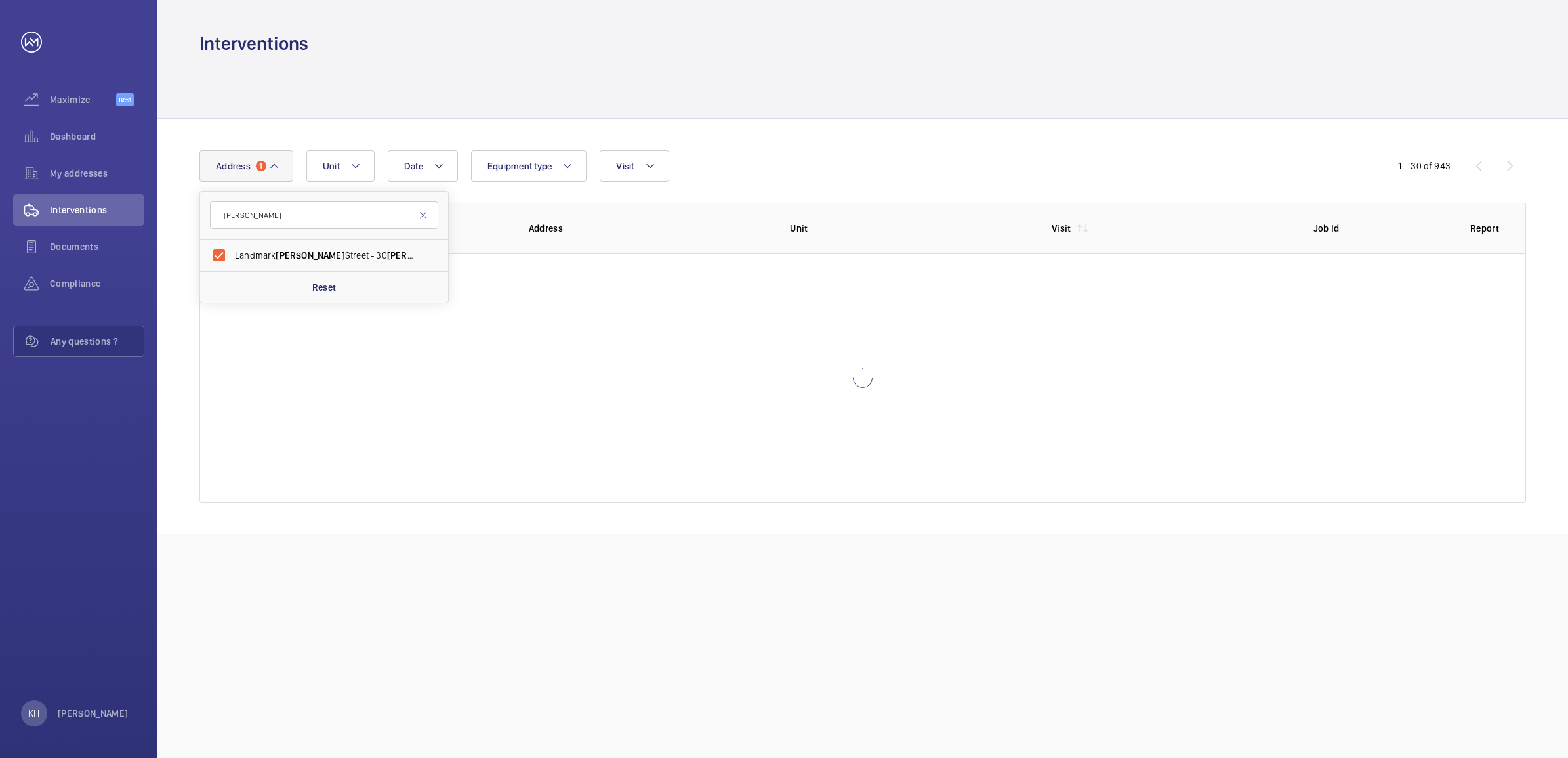
click at [1071, 119] on div "Date Address [STREET_ADDRESS][PERSON_NAME][PERSON_NAME][PERSON_NAME] Reset Unit…" at bounding box center [862, 326] width 1410 height 416
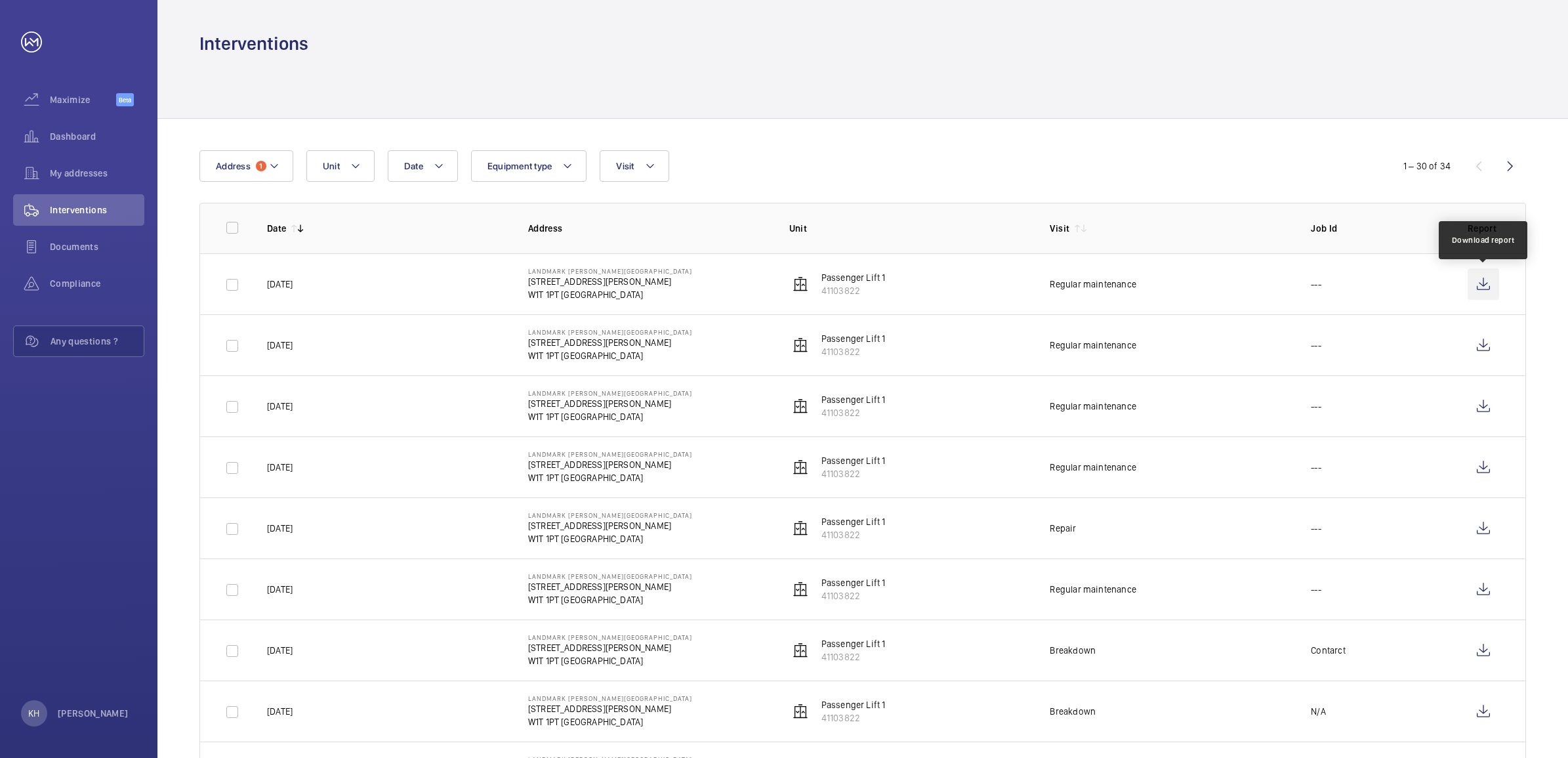
click at [1478, 287] on wm-front-icon-button at bounding box center [1483, 284] width 32 height 32
click at [263, 151] on button "Address 1" at bounding box center [246, 166] width 94 height 32
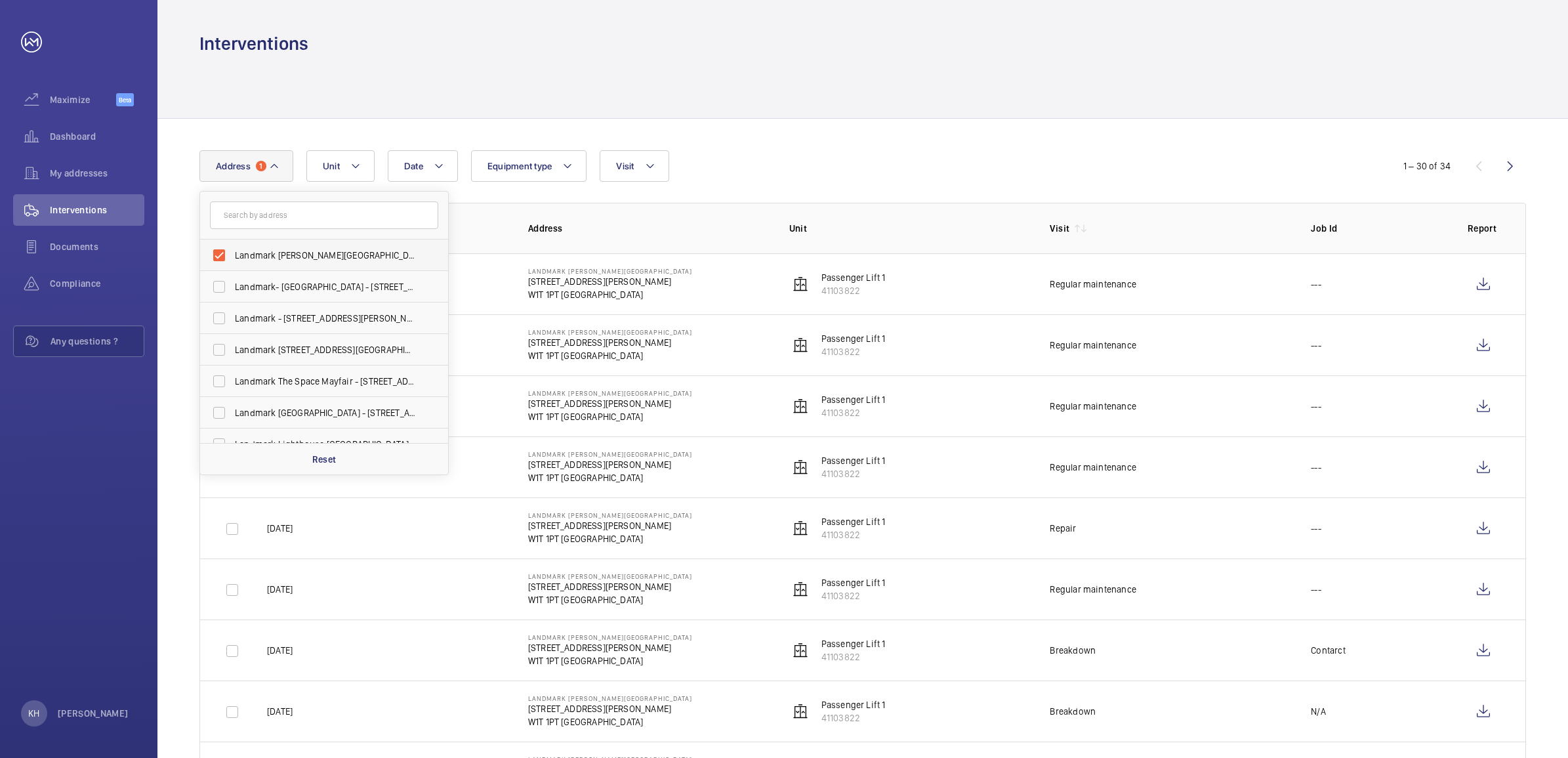
click at [297, 261] on span "Landmark [PERSON_NAME][GEOGRAPHIC_DATA] - [STREET_ADDRESS][PERSON_NAME]" at bounding box center [325, 255] width 181 height 13
click at [232, 261] on input "Landmark [PERSON_NAME][GEOGRAPHIC_DATA] - [STREET_ADDRESS][PERSON_NAME]" at bounding box center [219, 255] width 26 height 26
checkbox input "false"
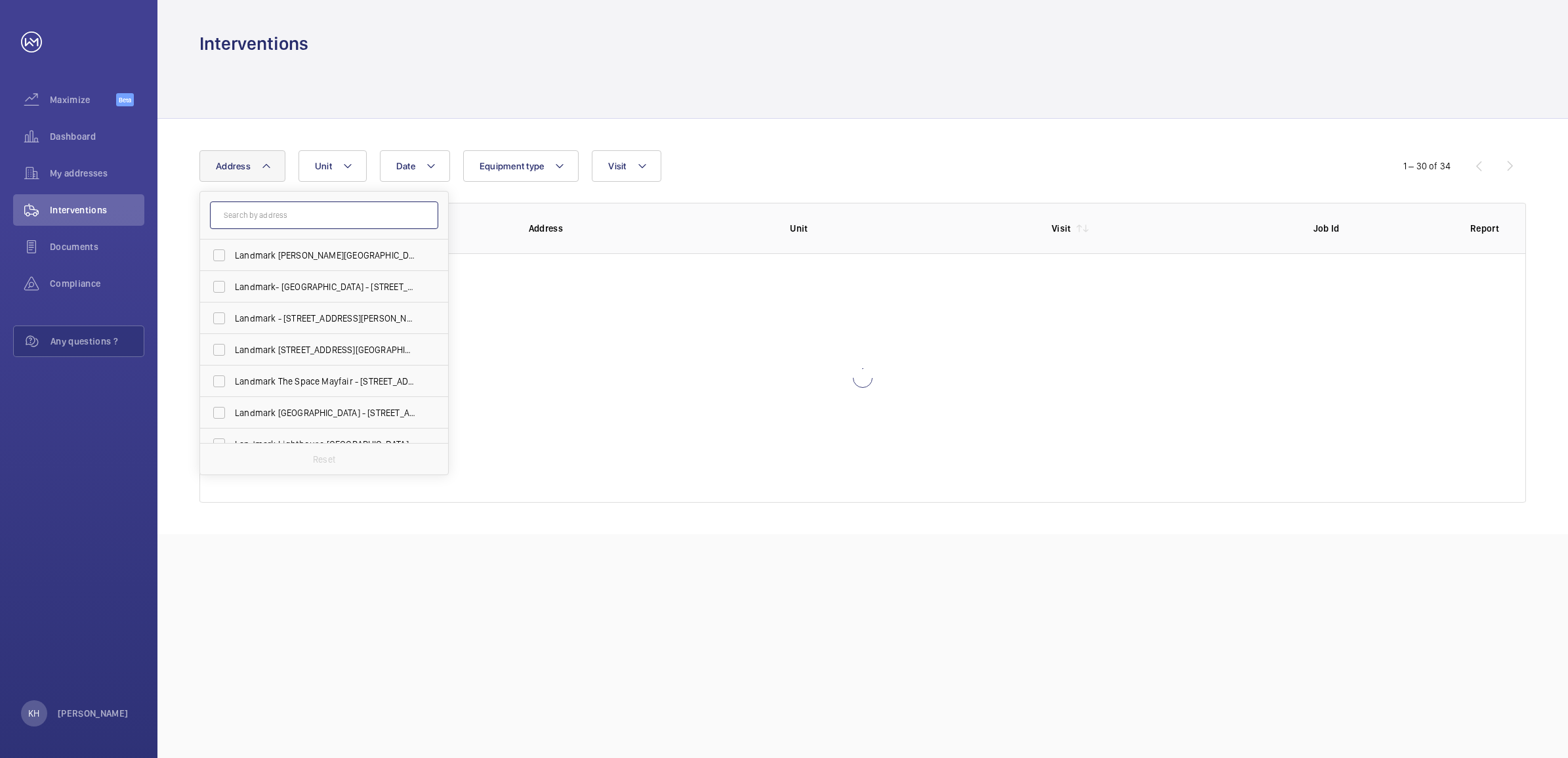
click at [315, 221] on input "text" at bounding box center [324, 216] width 228 height 27
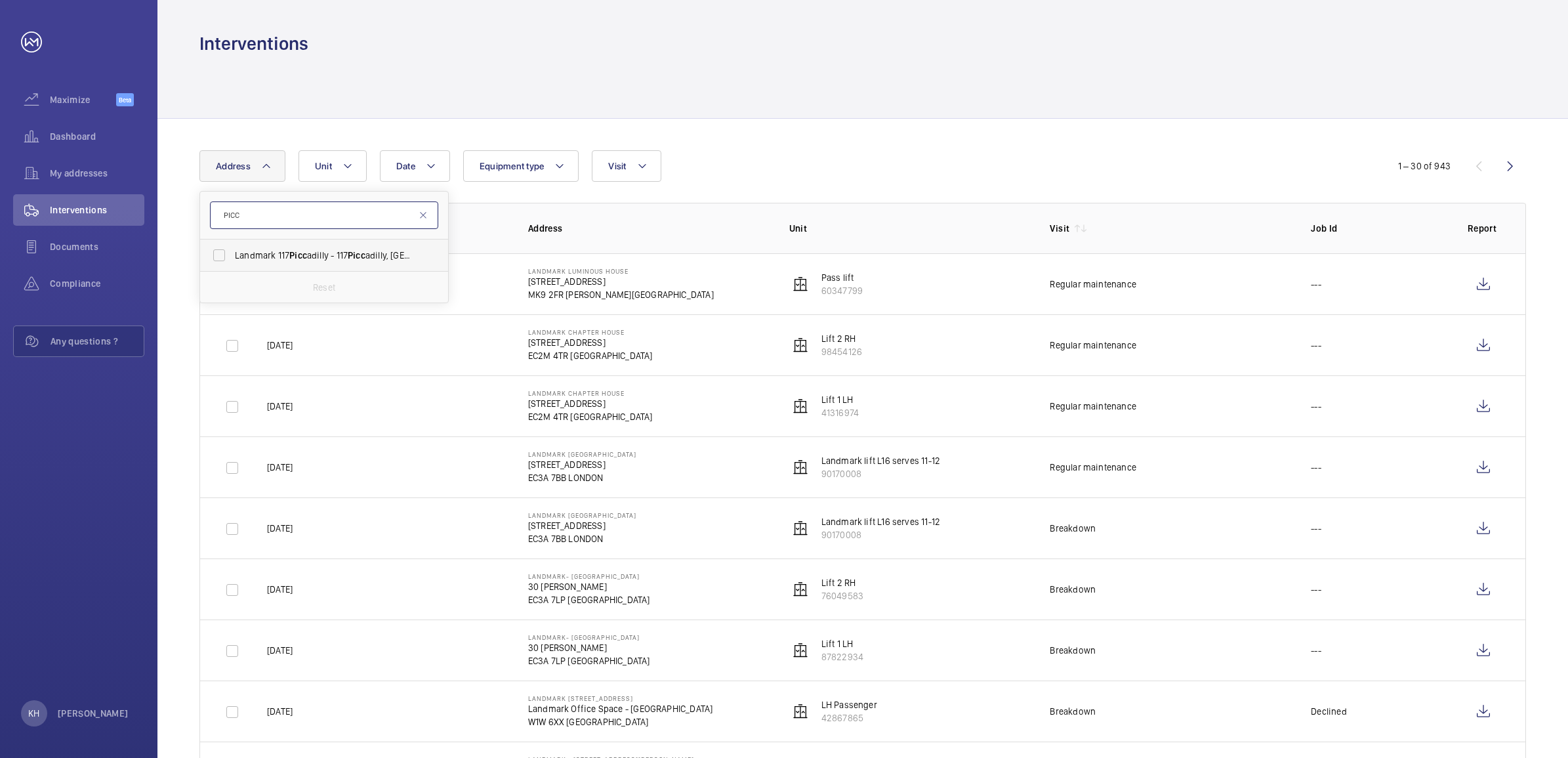
type input "PICC"
click at [315, 255] on span "Landmark [STREET_ADDRESS]" at bounding box center [325, 255] width 181 height 13
click at [232, 255] on input "Landmark [STREET_ADDRESS]" at bounding box center [219, 255] width 26 height 26
checkbox input "true"
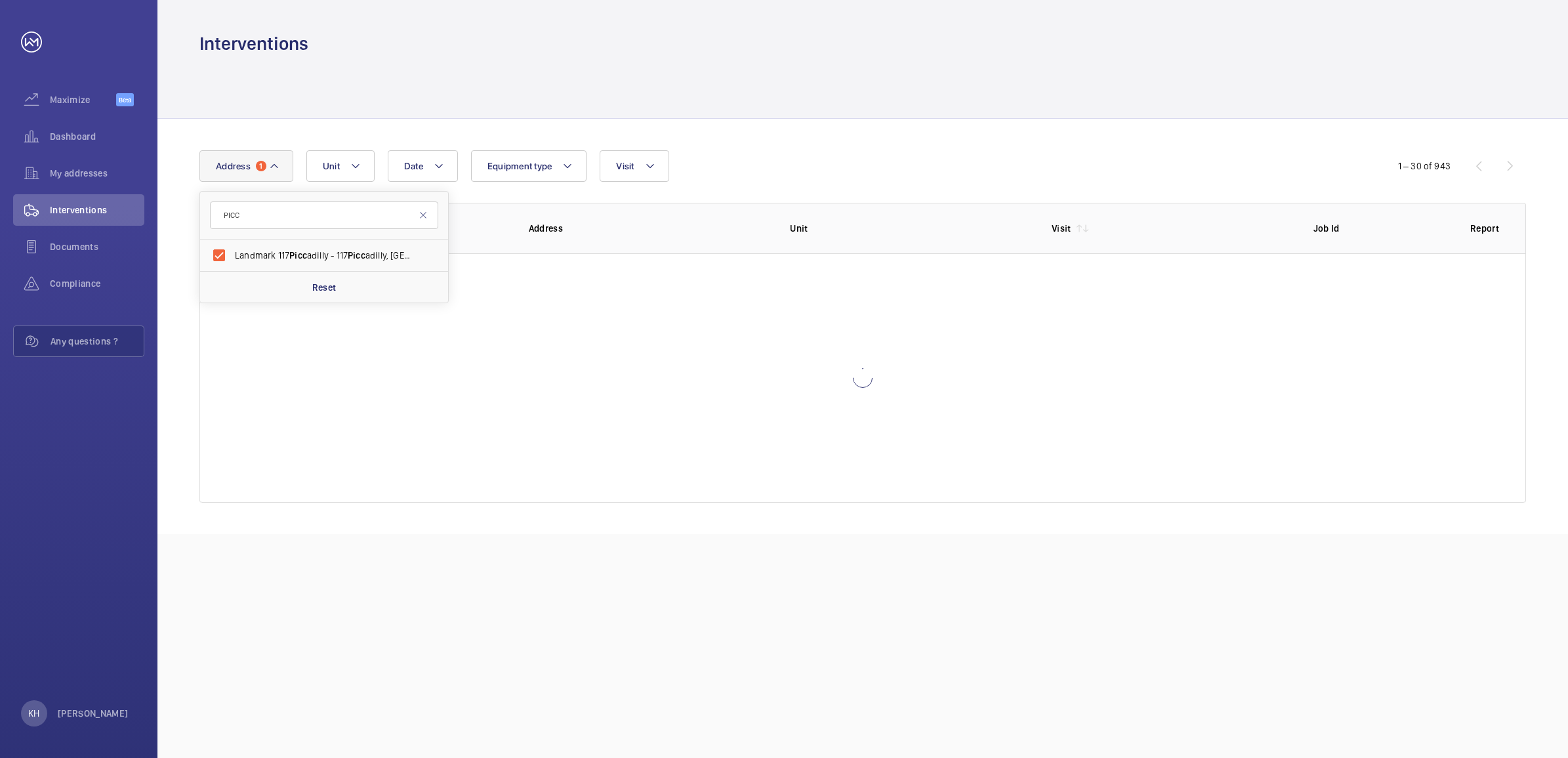
click at [852, 161] on div "Date Address [STREET_ADDRESS] Reset Unit Equipment type Visit" at bounding box center [784, 166] width 1169 height 32
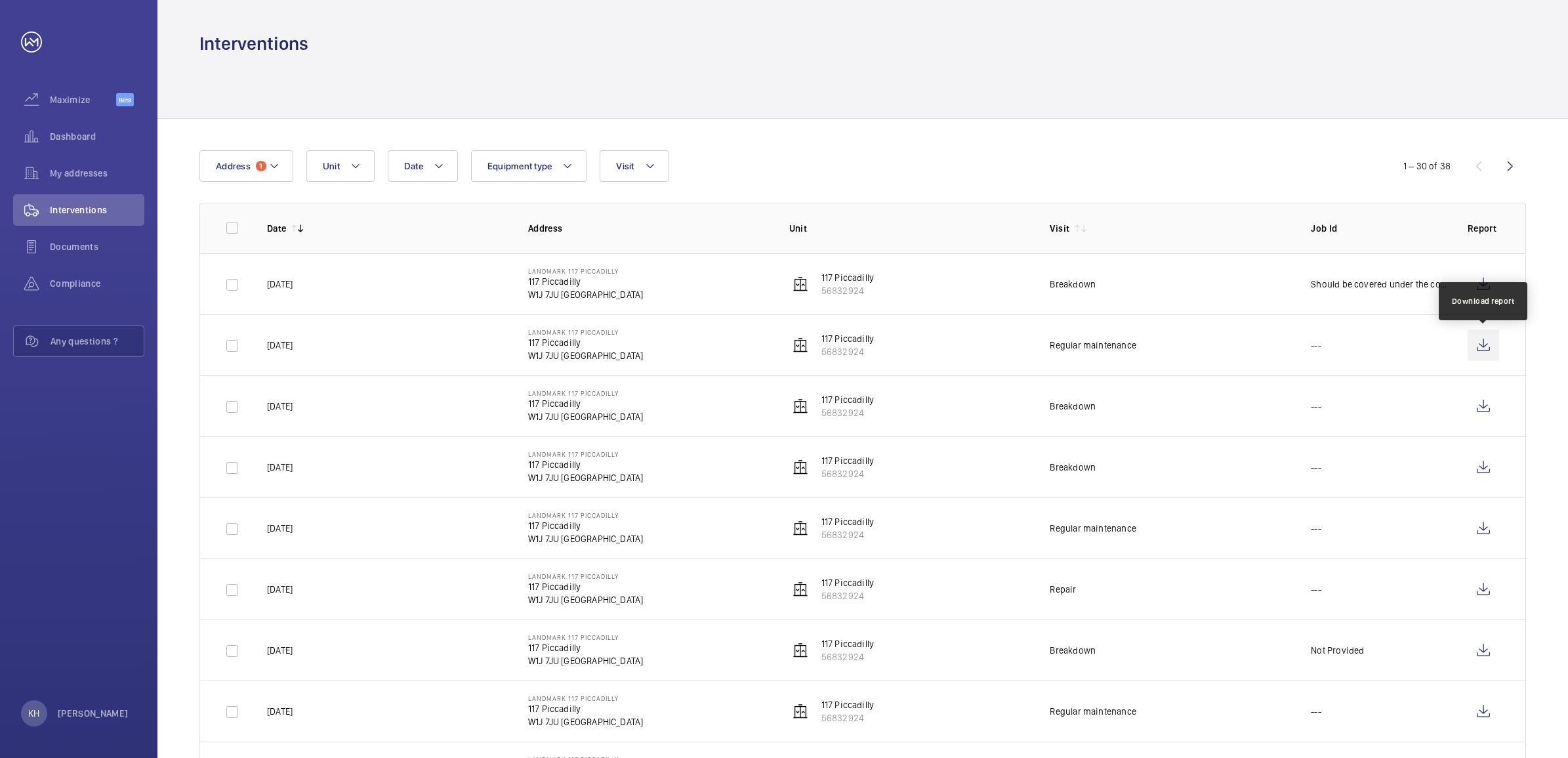
click at [1483, 347] on wm-front-icon-button at bounding box center [1483, 345] width 32 height 32
click at [247, 163] on span "Address" at bounding box center [233, 166] width 35 height 11
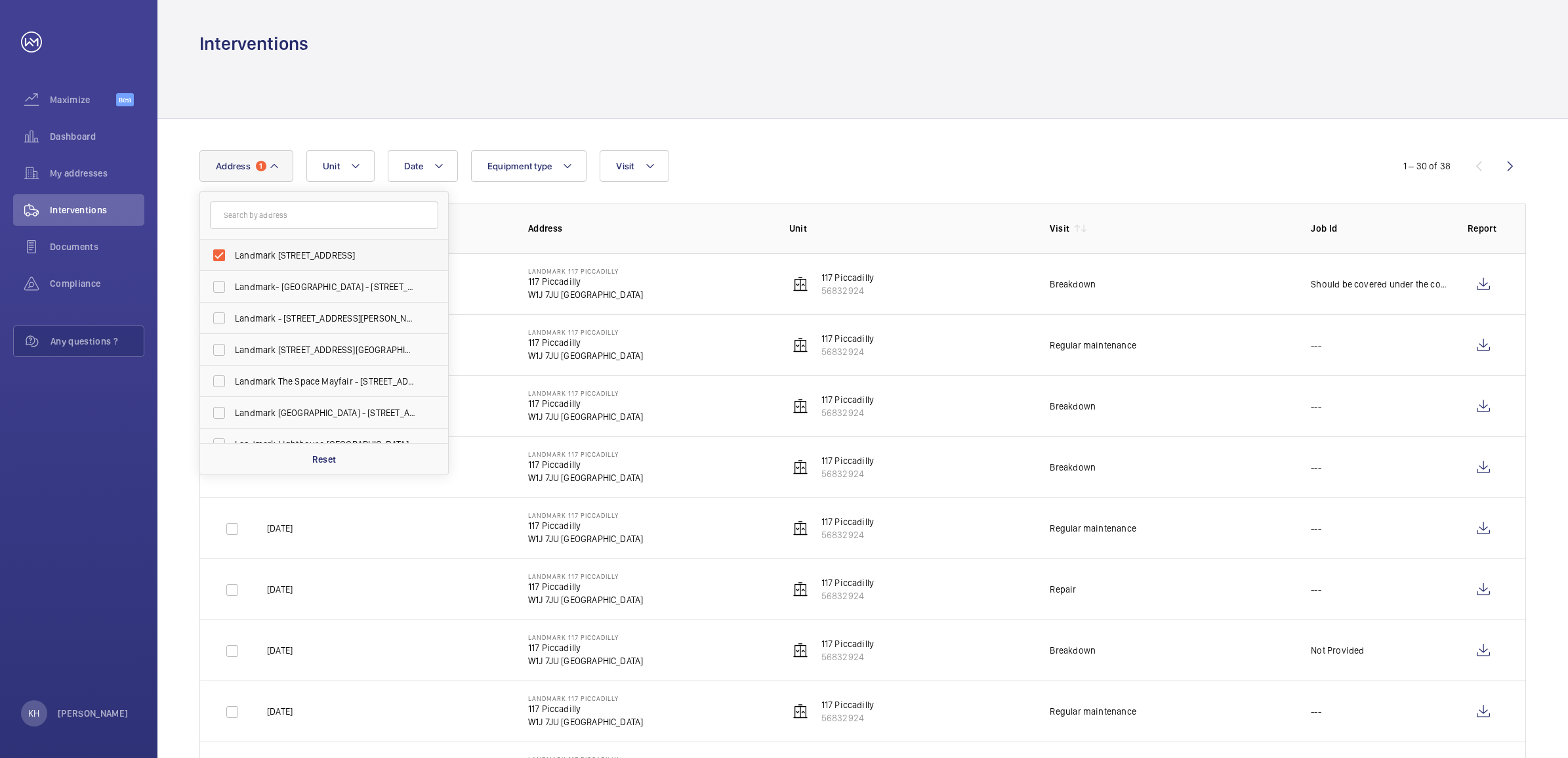
click at [282, 254] on span "Landmark [STREET_ADDRESS]" at bounding box center [325, 255] width 181 height 13
click at [232, 254] on input "Landmark [STREET_ADDRESS]" at bounding box center [219, 255] width 26 height 26
checkbox input "false"
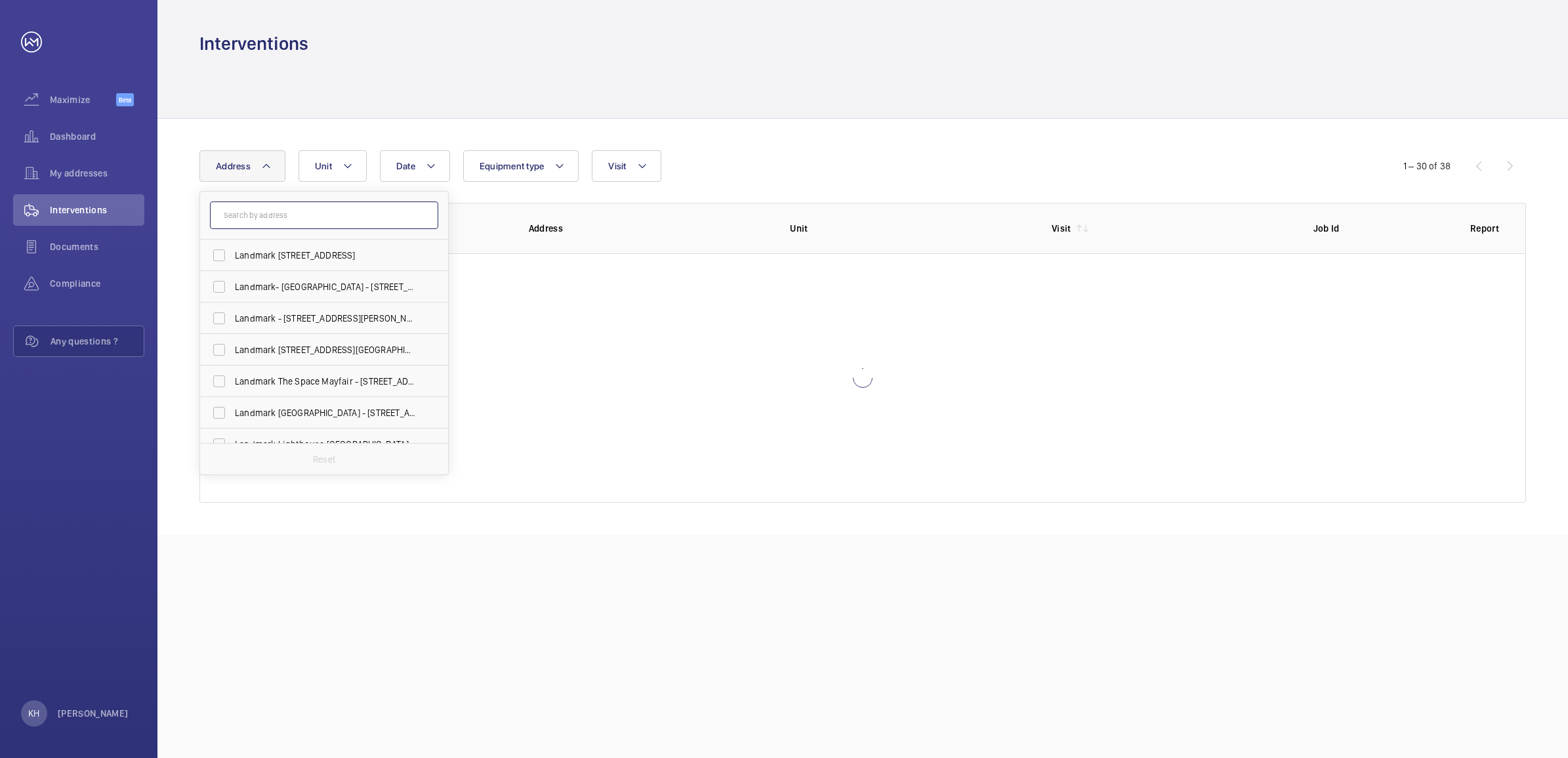
click at [288, 220] on input "text" at bounding box center [324, 216] width 228 height 27
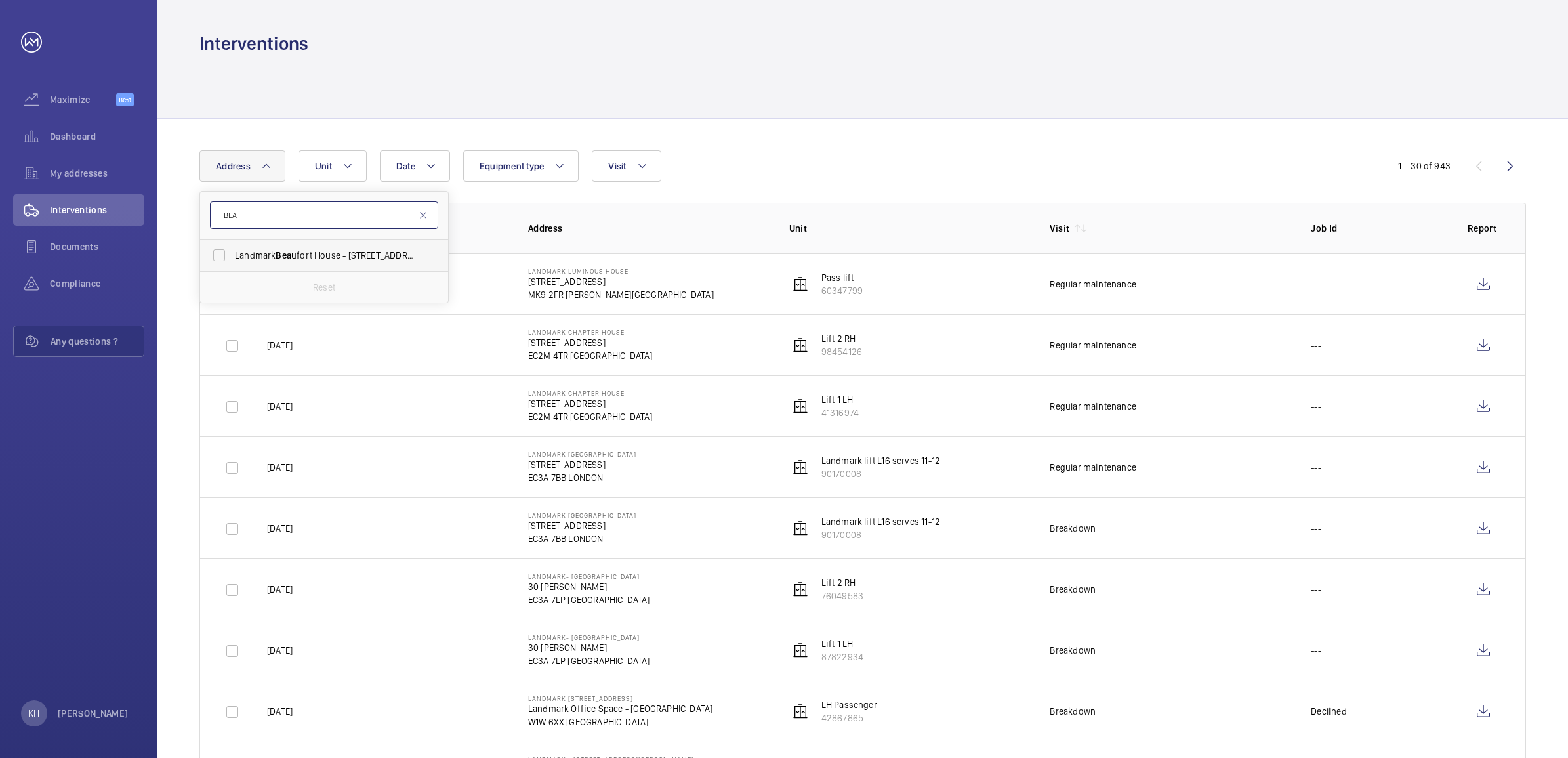
type input "BEA"
click at [320, 245] on label "Landmark [PERSON_NAME] House - [STREET_ADDRESS]" at bounding box center [314, 255] width 228 height 32
click at [232, 245] on input "Landmark [PERSON_NAME] House - [STREET_ADDRESS]" at bounding box center [219, 255] width 26 height 26
checkbox input "true"
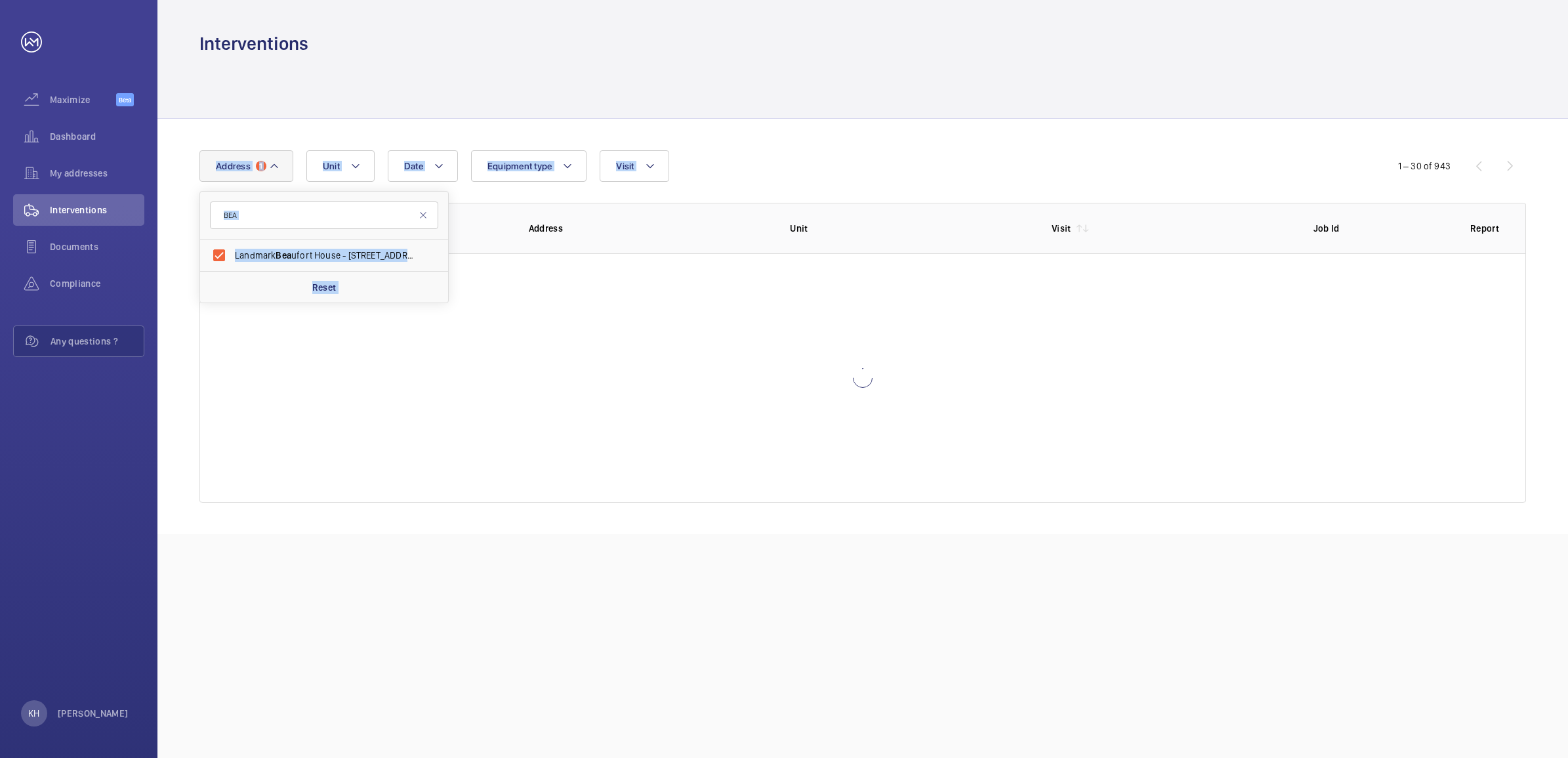
click at [1208, 117] on wm-front-tabs "Date Address [STREET_ADDRESS][PERSON_NAME] Reset Unit Equipment type Visit 1 – …" at bounding box center [862, 295] width 1410 height 479
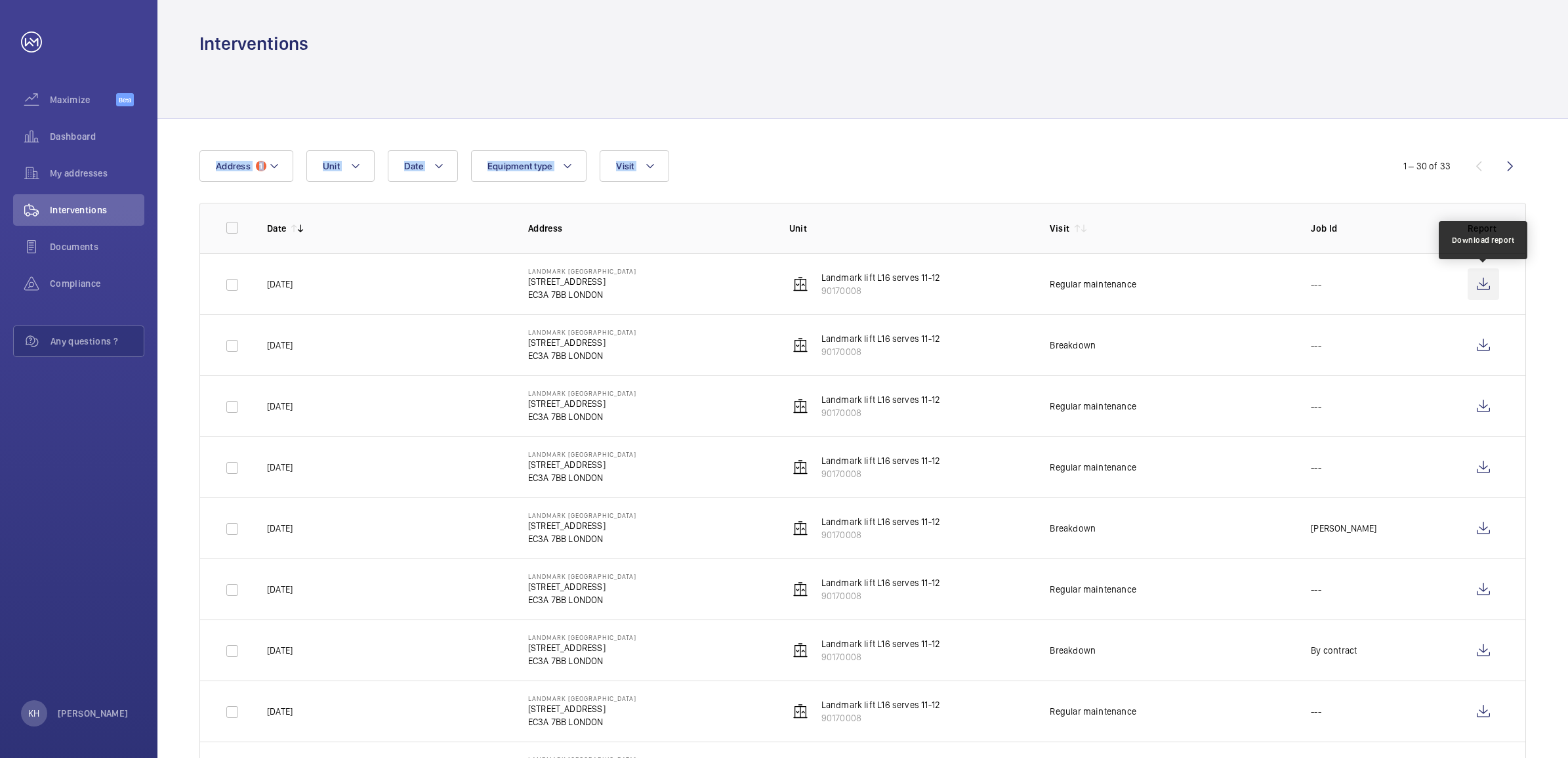
click at [1484, 286] on wm-front-icon-button at bounding box center [1483, 284] width 32 height 32
click at [274, 171] on mat-icon at bounding box center [275, 165] width 11 height 16
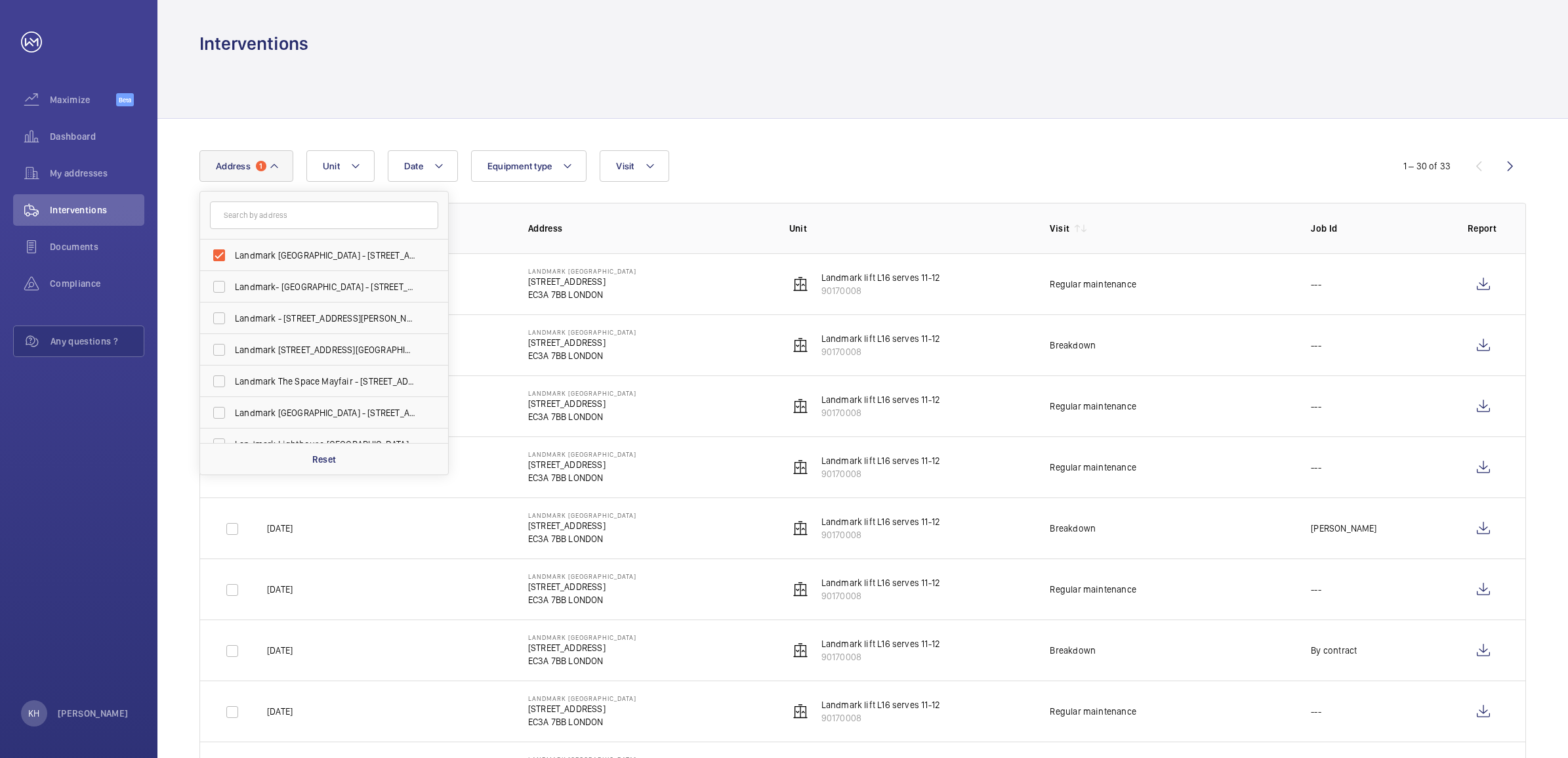
drag, startPoint x: 293, startPoint y: 251, endPoint x: 308, endPoint y: 226, distance: 29.2
click at [293, 251] on span "Landmark [GEOGRAPHIC_DATA] - [STREET_ADDRESS]" at bounding box center [325, 255] width 181 height 13
click at [232, 251] on input "Landmark [GEOGRAPHIC_DATA] - [STREET_ADDRESS]" at bounding box center [219, 255] width 26 height 26
checkbox input "false"
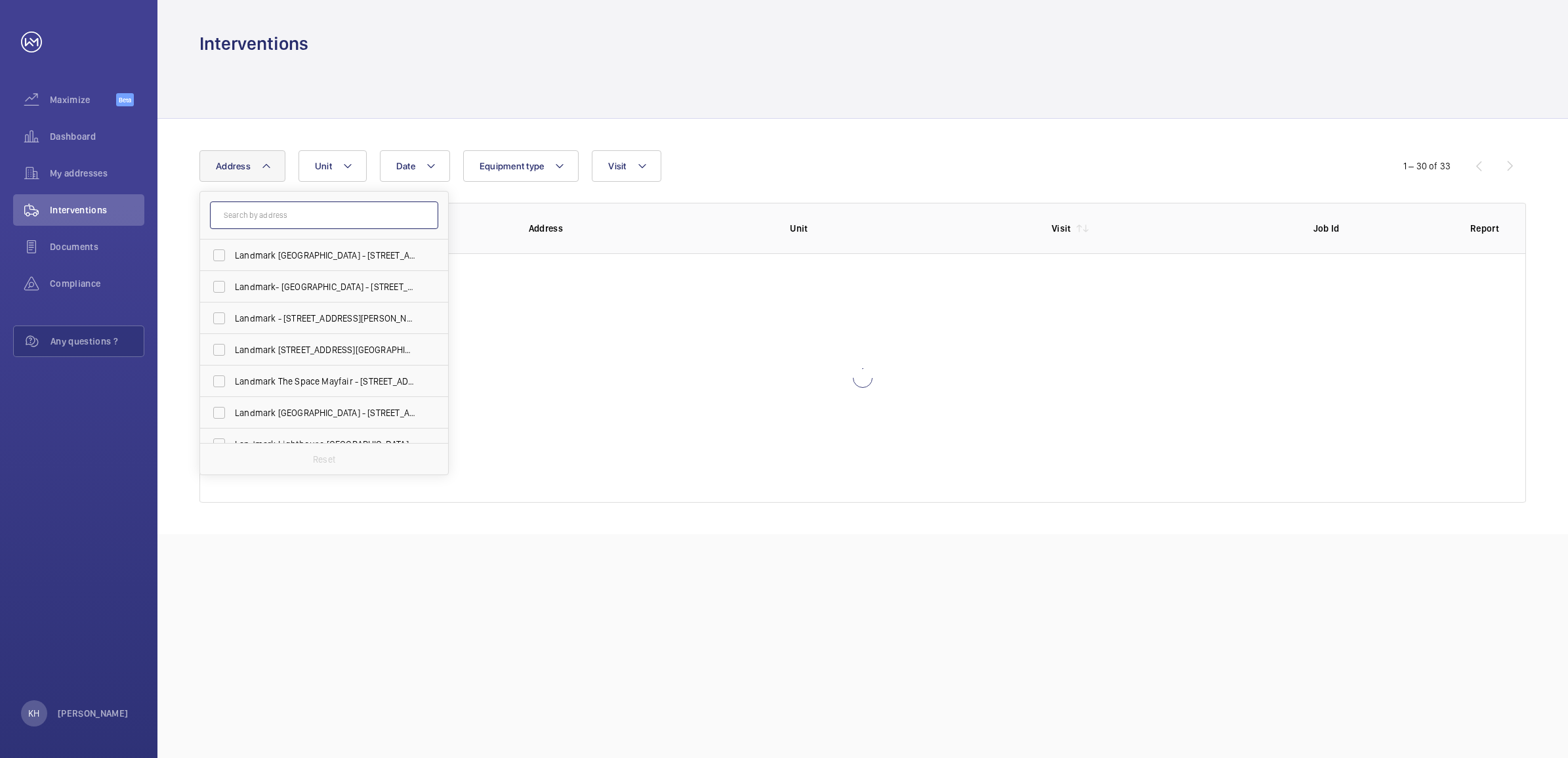
click at [381, 211] on input "text" at bounding box center [324, 216] width 228 height 27
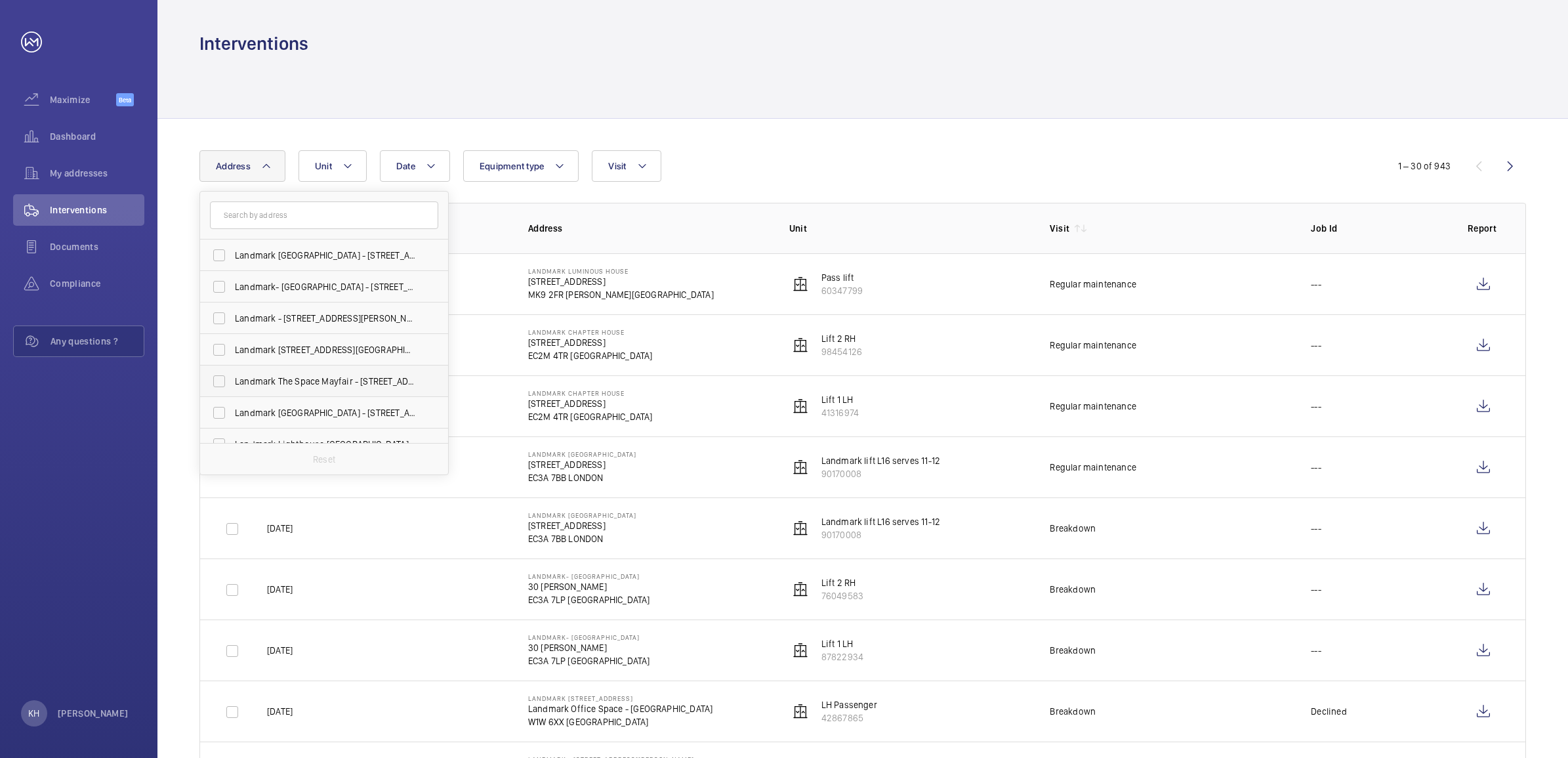
click at [314, 381] on span "Landmark The Space Mayfair - [STREET_ADDRESS]" at bounding box center [325, 381] width 181 height 13
click at [232, 381] on input "Landmark The Space Mayfair - [STREET_ADDRESS]" at bounding box center [219, 381] width 26 height 26
checkbox input "true"
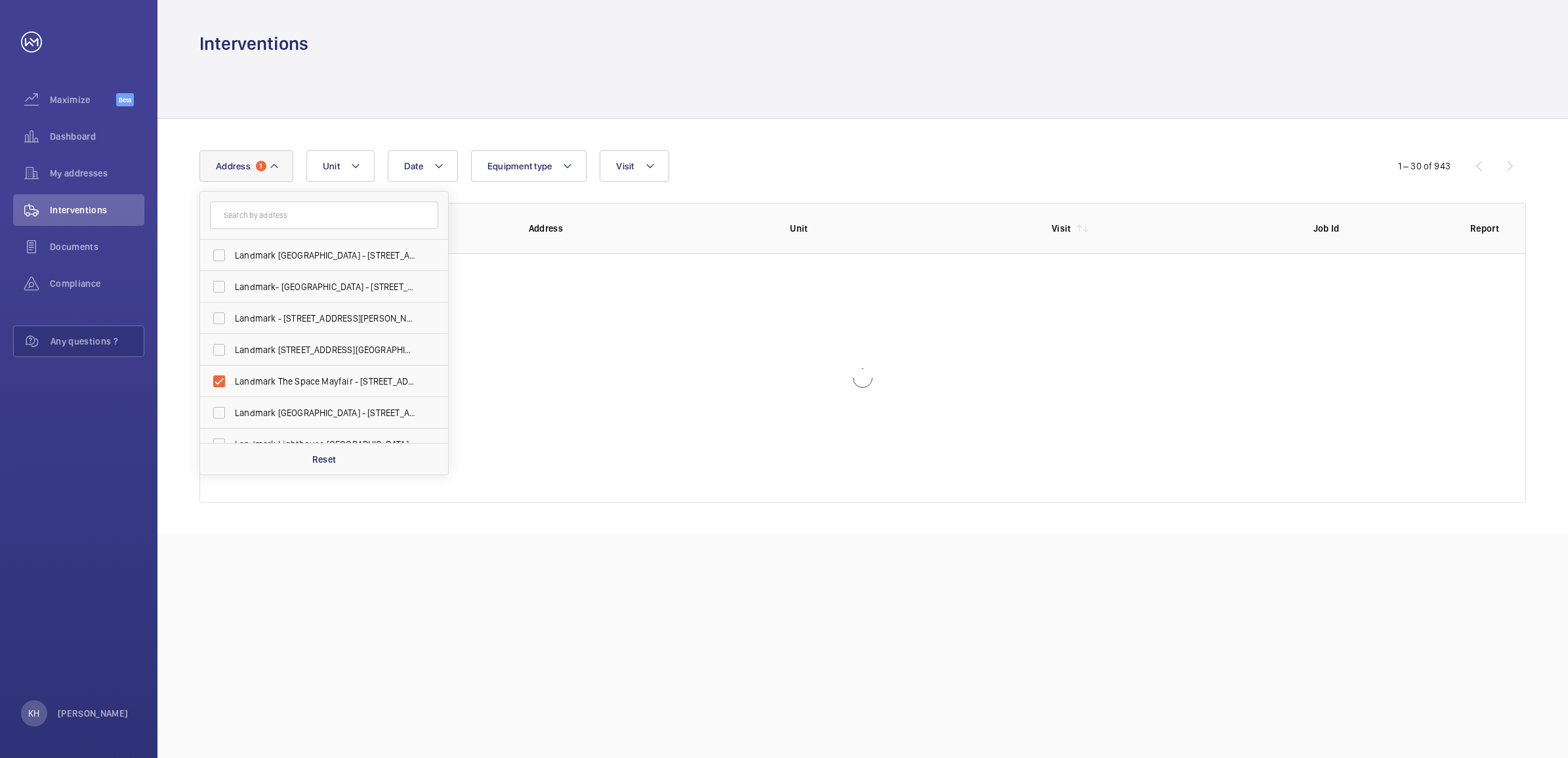
click at [802, 142] on div "Date Address 1 Landmark [GEOGRAPHIC_DATA] - [STREET_ADDRESS] Landmark- [GEOGRAP…" at bounding box center [862, 326] width 1410 height 416
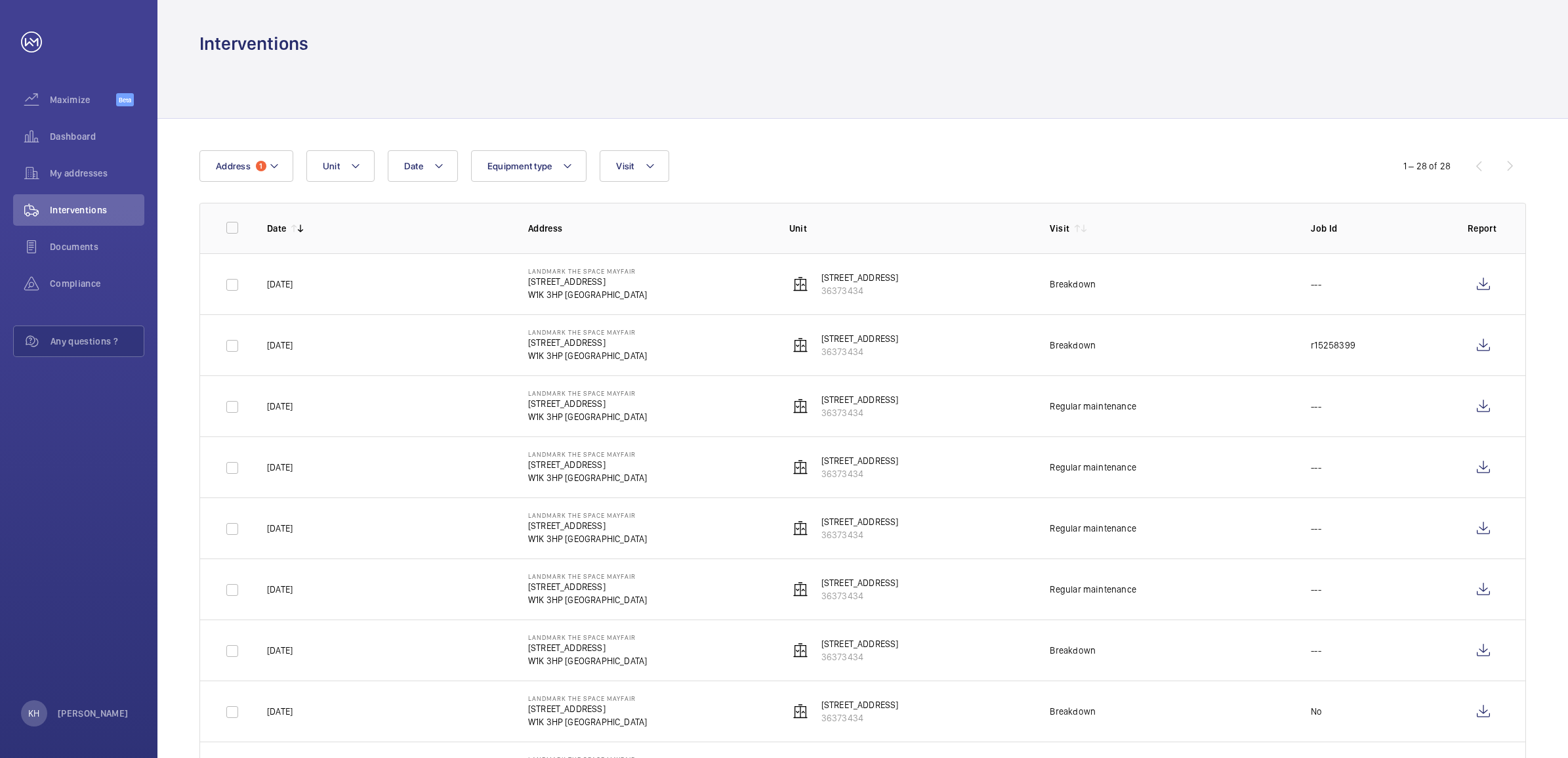
click at [1487, 409] on wm-front-icon-button at bounding box center [1483, 406] width 32 height 32
click at [274, 174] on button "Address 1" at bounding box center [246, 166] width 94 height 32
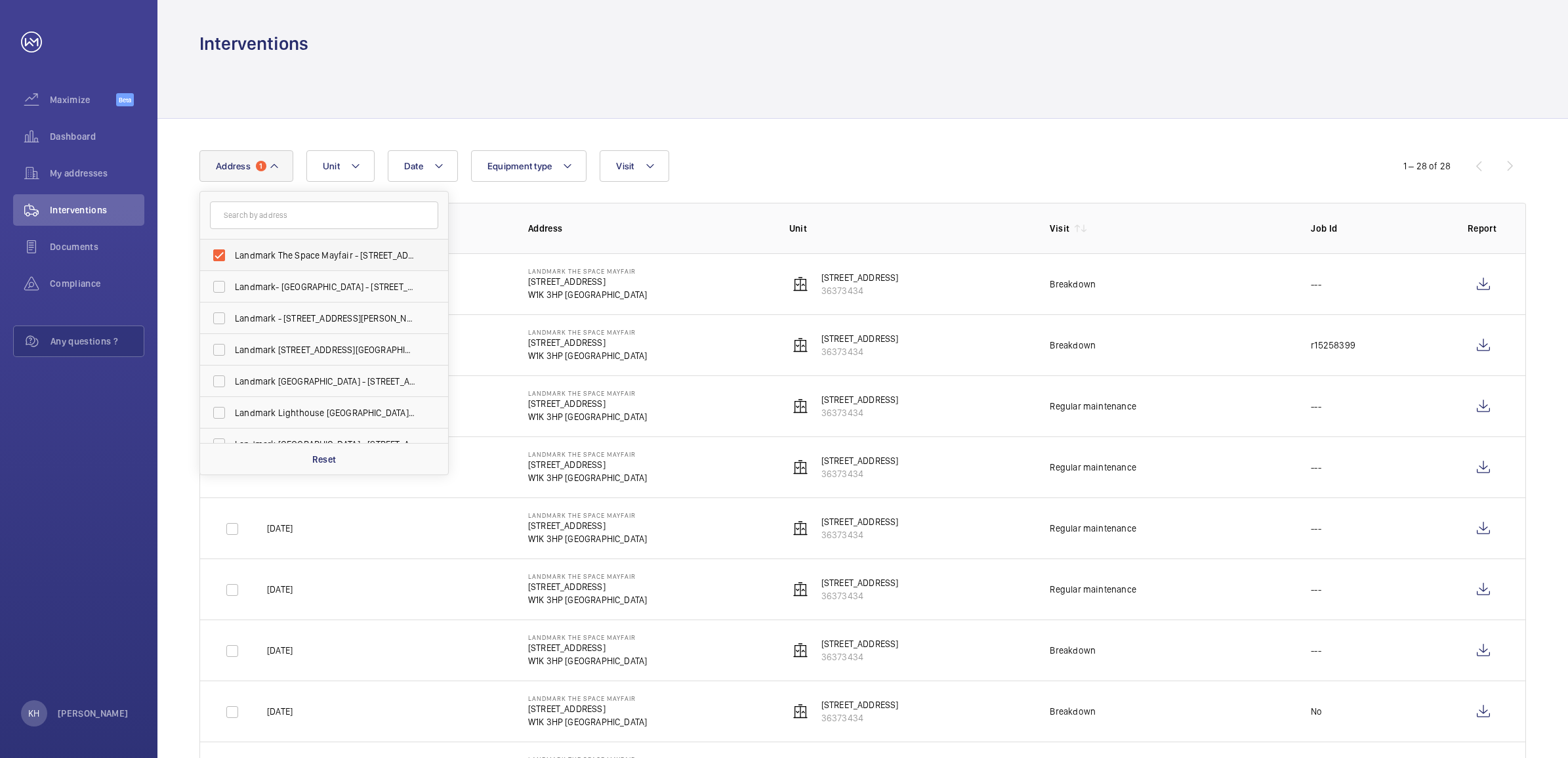
click at [287, 253] on span "Landmark The Space Mayfair - [STREET_ADDRESS]" at bounding box center [325, 255] width 181 height 13
click at [232, 253] on input "Landmark The Space Mayfair - [STREET_ADDRESS]" at bounding box center [219, 255] width 26 height 26
checkbox input "false"
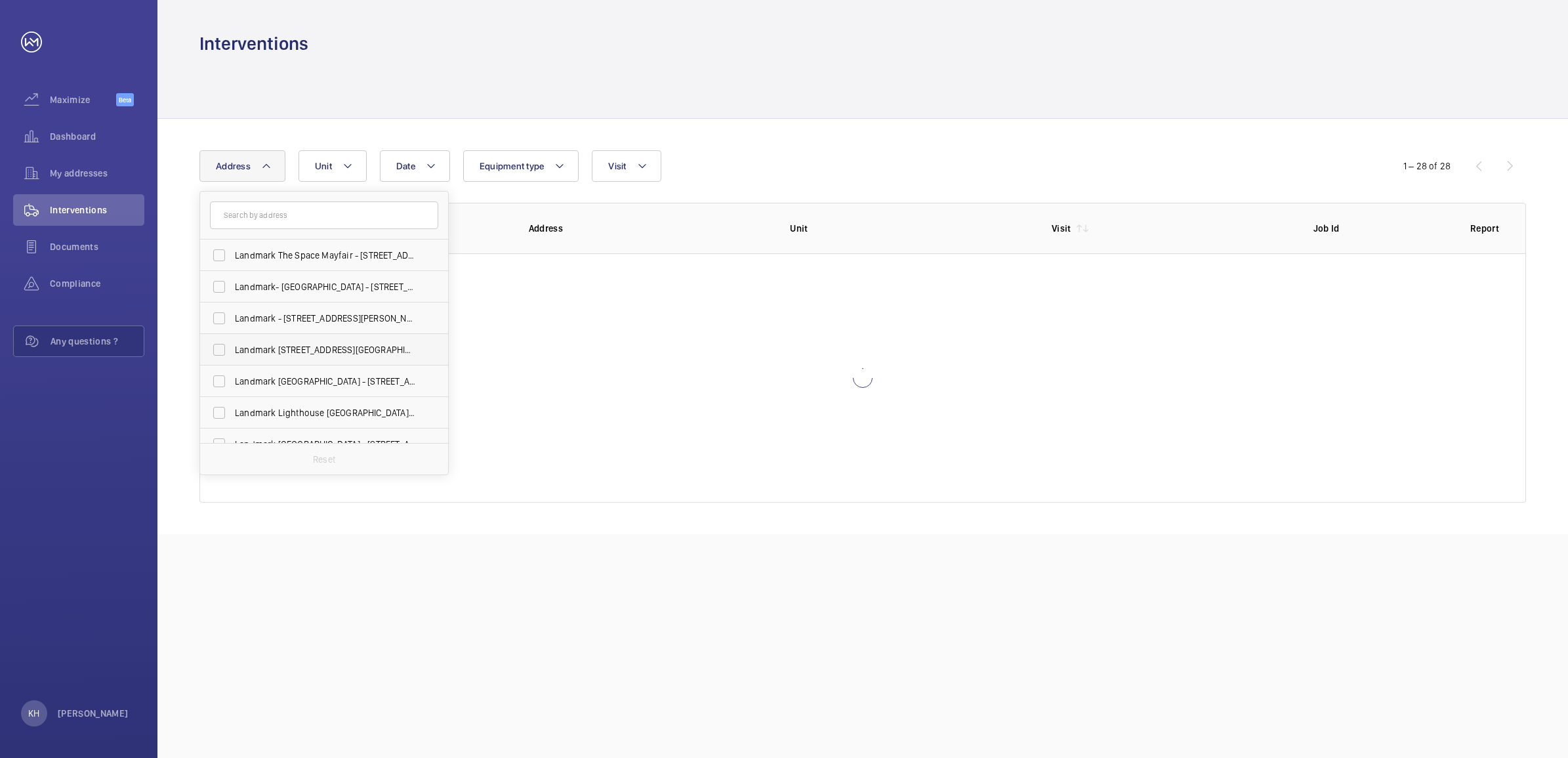
click at [391, 348] on span "Landmark [STREET_ADDRESS][GEOGRAPHIC_DATA][STREET_ADDRESS]" at bounding box center [325, 350] width 181 height 13
click at [232, 348] on input "Landmark [STREET_ADDRESS][GEOGRAPHIC_DATA][STREET_ADDRESS]" at bounding box center [219, 350] width 26 height 26
checkbox input "true"
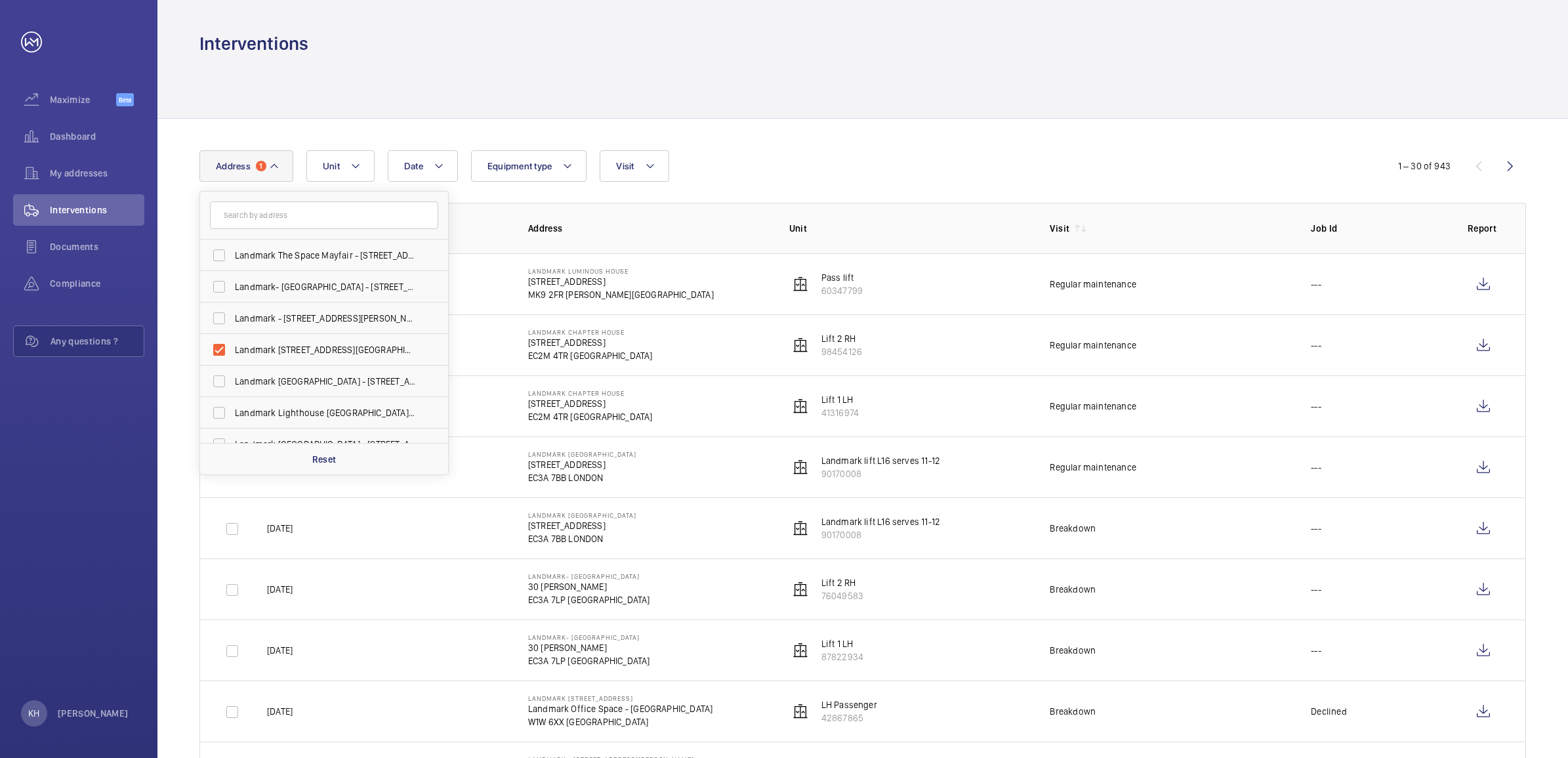
click at [986, 112] on div at bounding box center [862, 87] width 1326 height 62
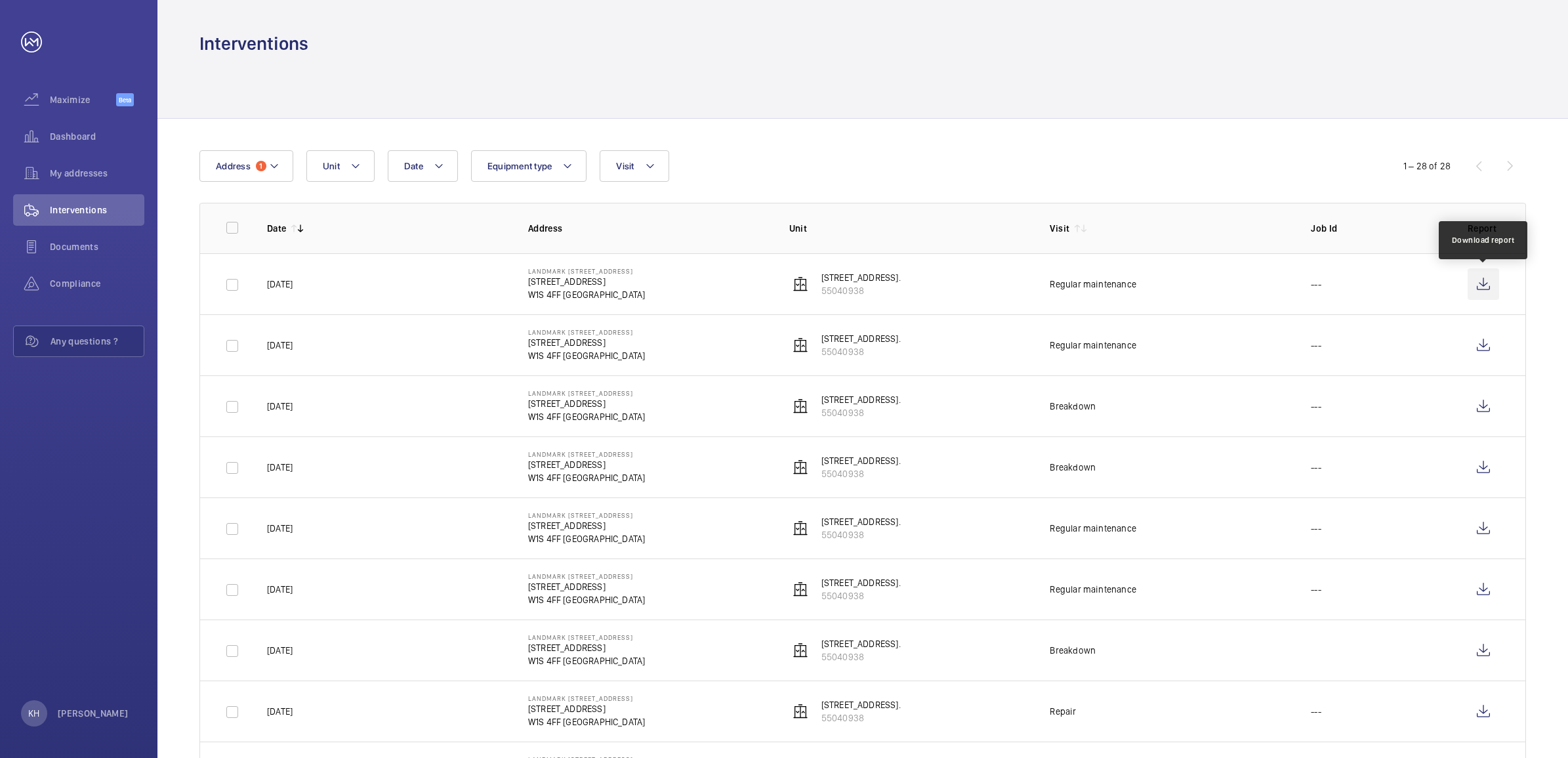
click at [1485, 284] on wm-front-icon-button at bounding box center [1483, 284] width 32 height 32
